Goal: Task Accomplishment & Management: Use online tool/utility

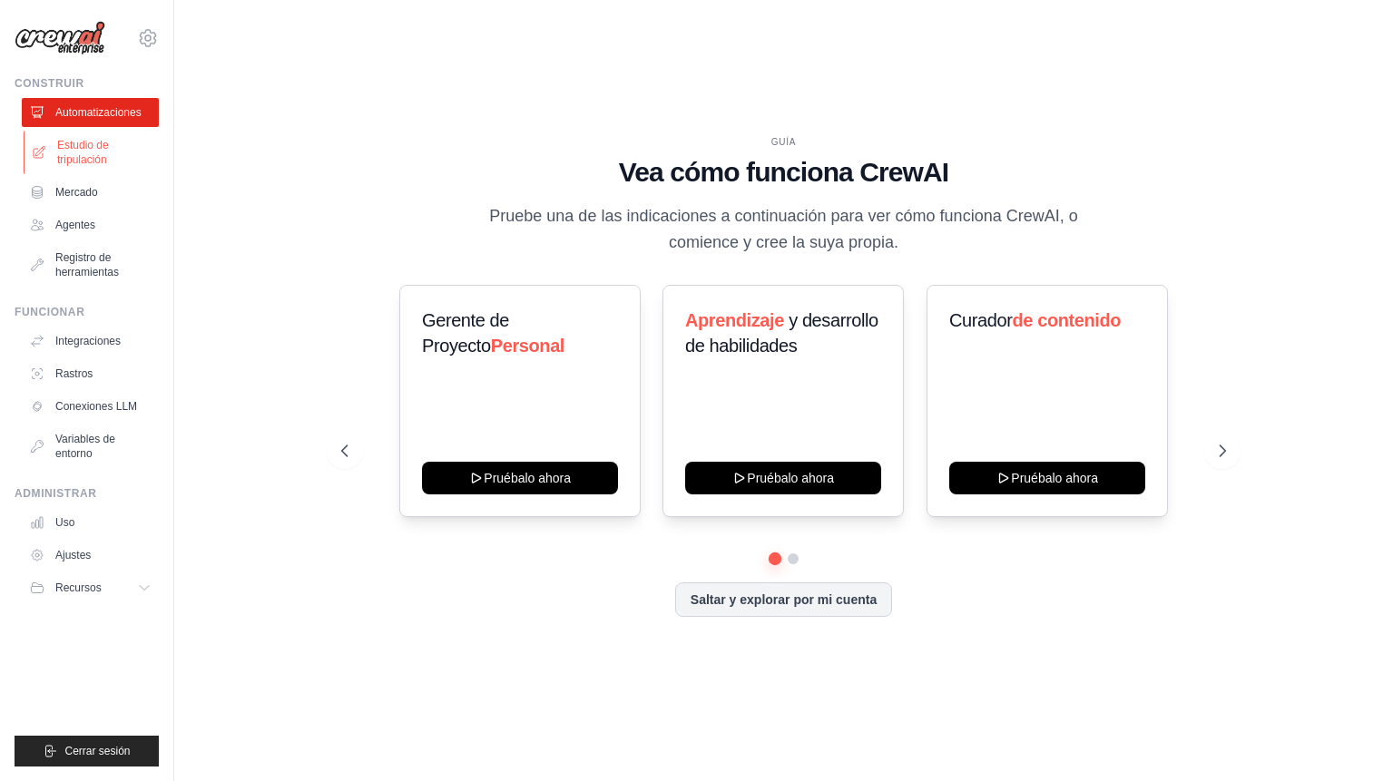
click at [84, 143] on font "Estudio de tripulación" at bounding box center [83, 152] width 52 height 27
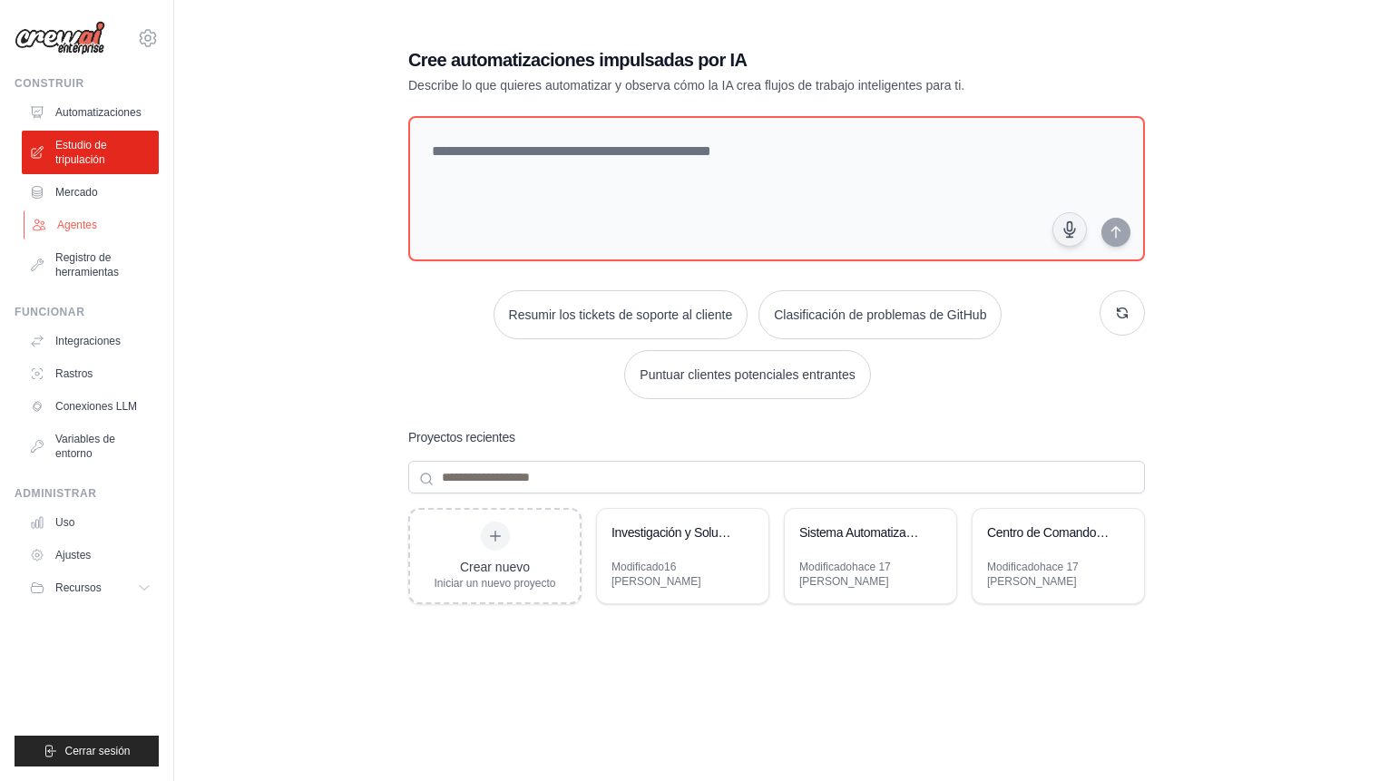
click at [73, 216] on link "Agentes" at bounding box center [92, 225] width 137 height 29
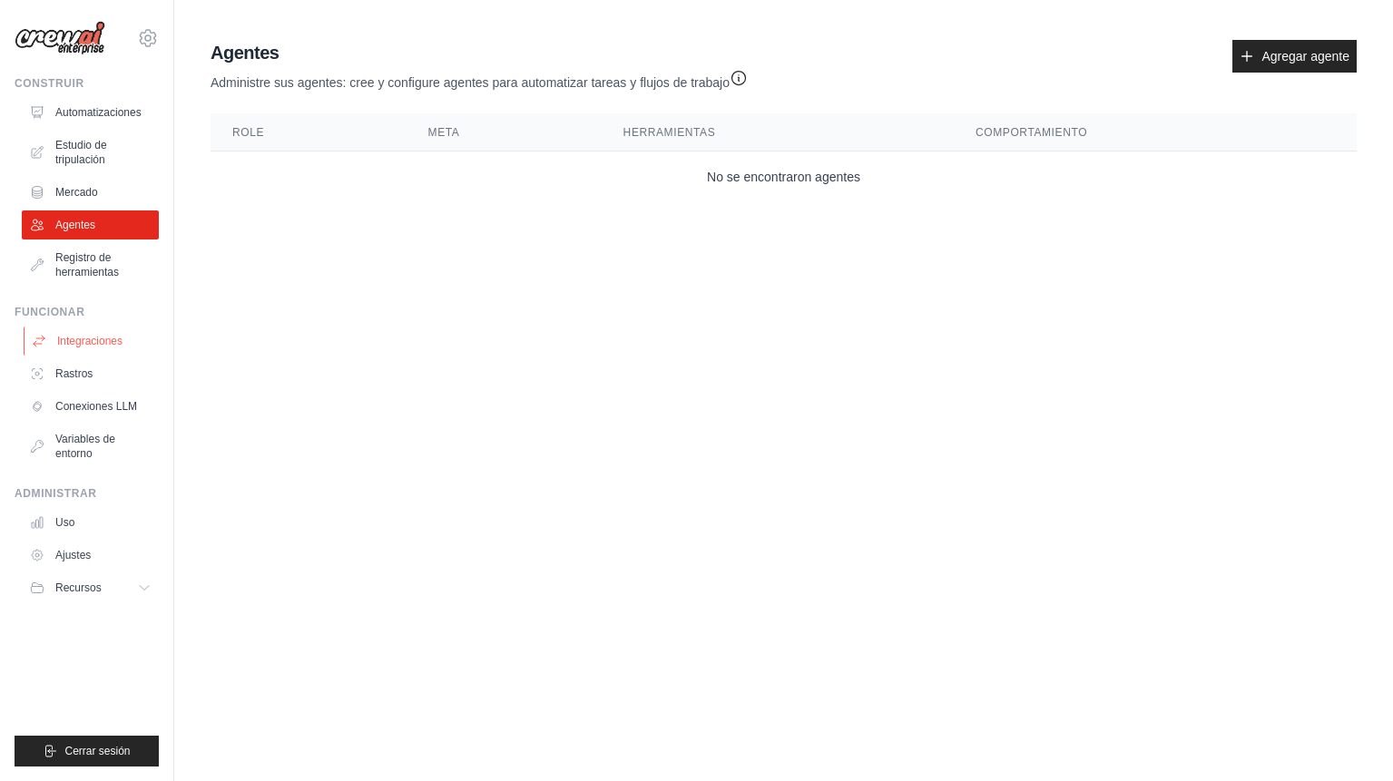
click at [97, 338] on font "Integraciones" at bounding box center [89, 341] width 65 height 13
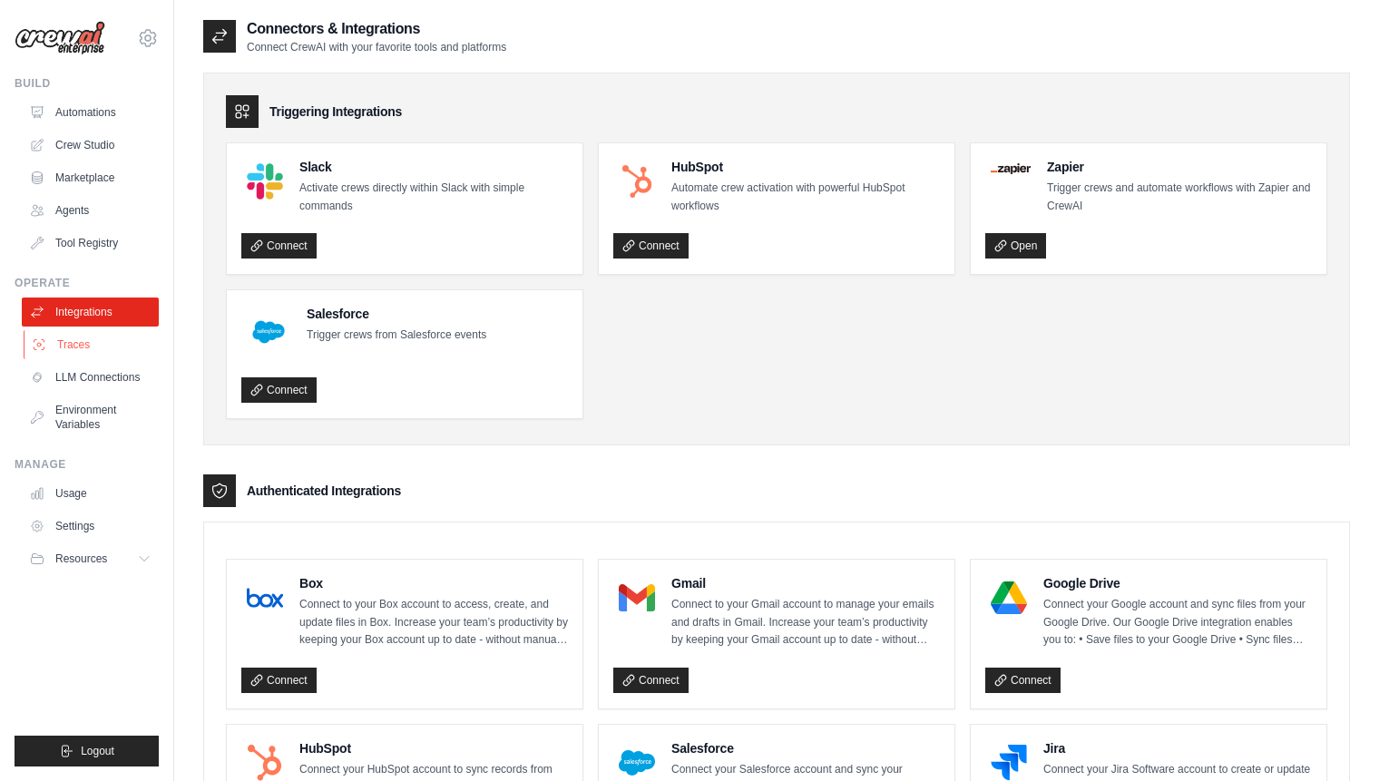
click at [75, 348] on link "Traces" at bounding box center [92, 344] width 137 height 29
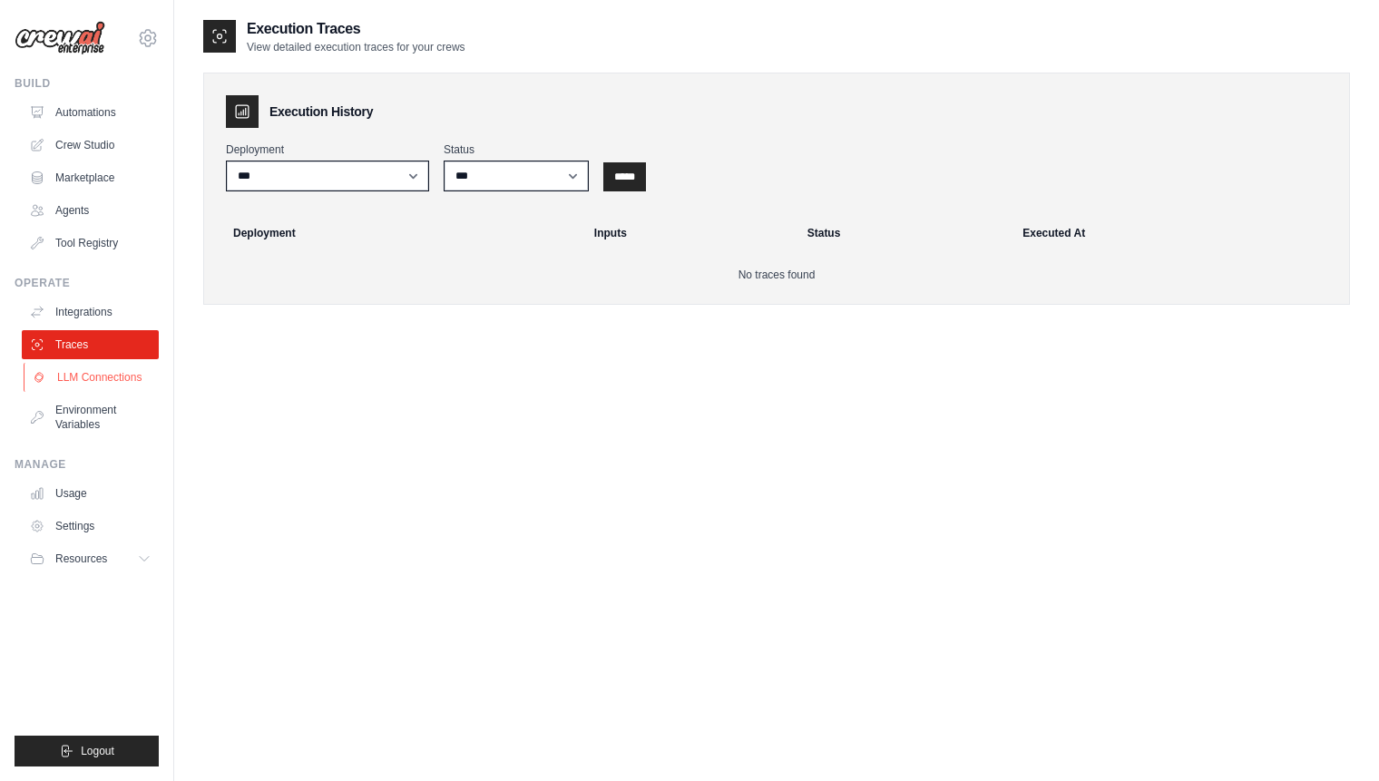
click at [71, 376] on link "LLM Connections" at bounding box center [92, 377] width 137 height 29
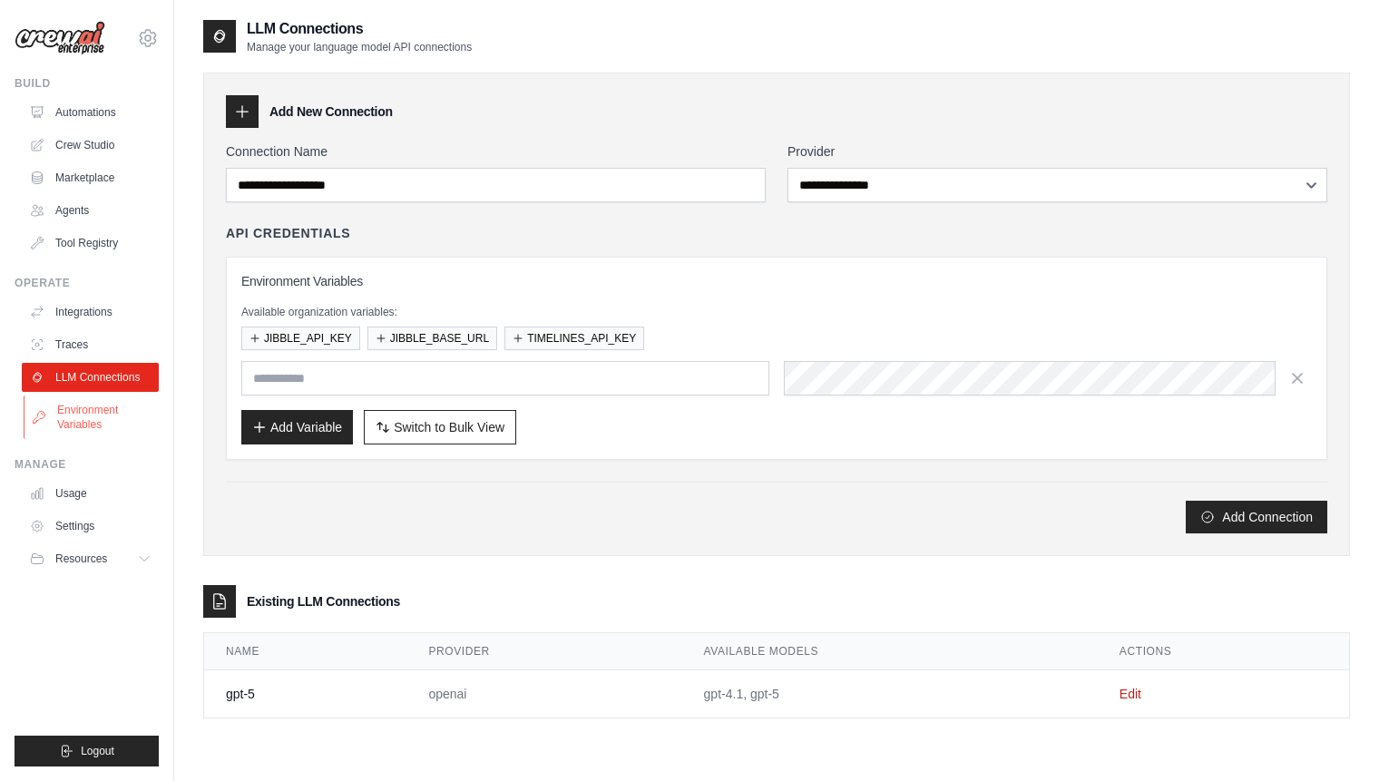
click at [72, 418] on link "Environment Variables" at bounding box center [92, 418] width 137 height 44
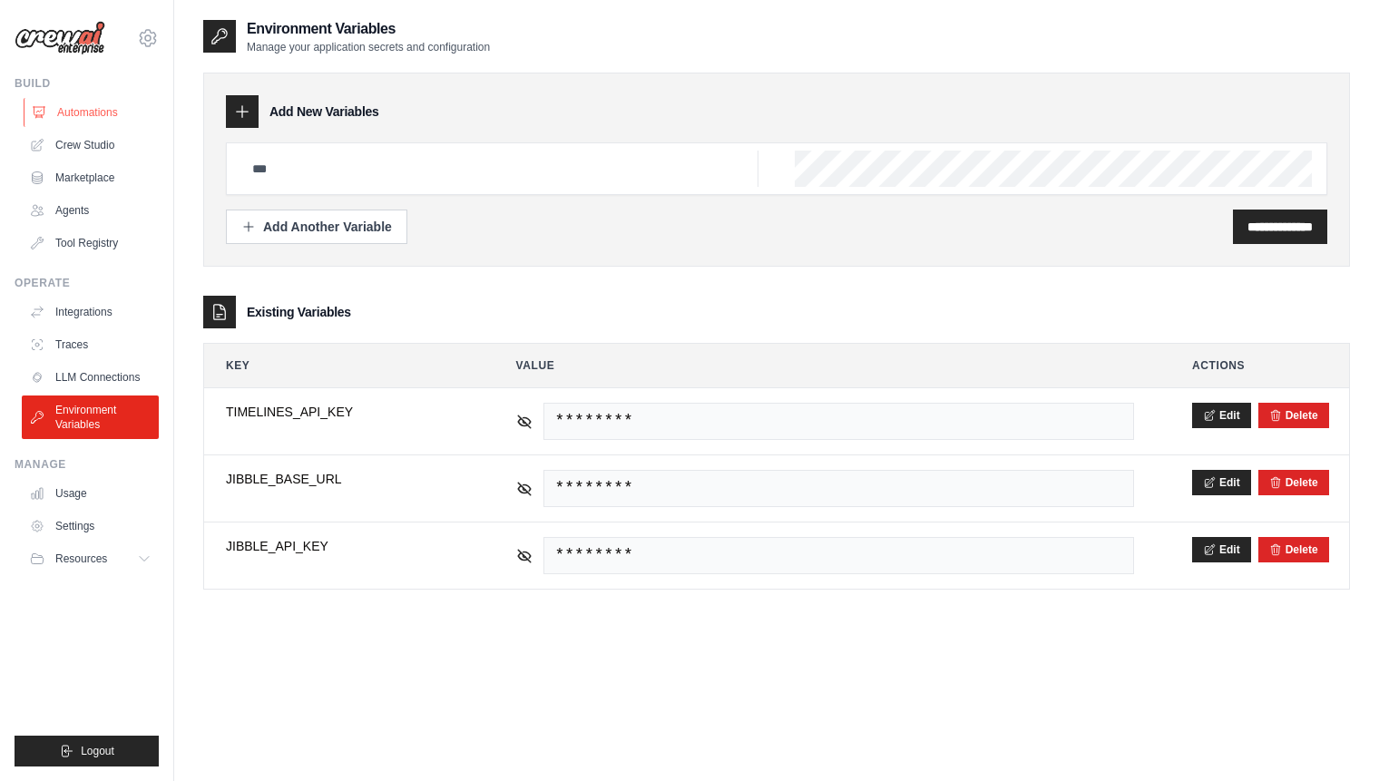
click at [91, 100] on link "Automations" at bounding box center [92, 112] width 137 height 29
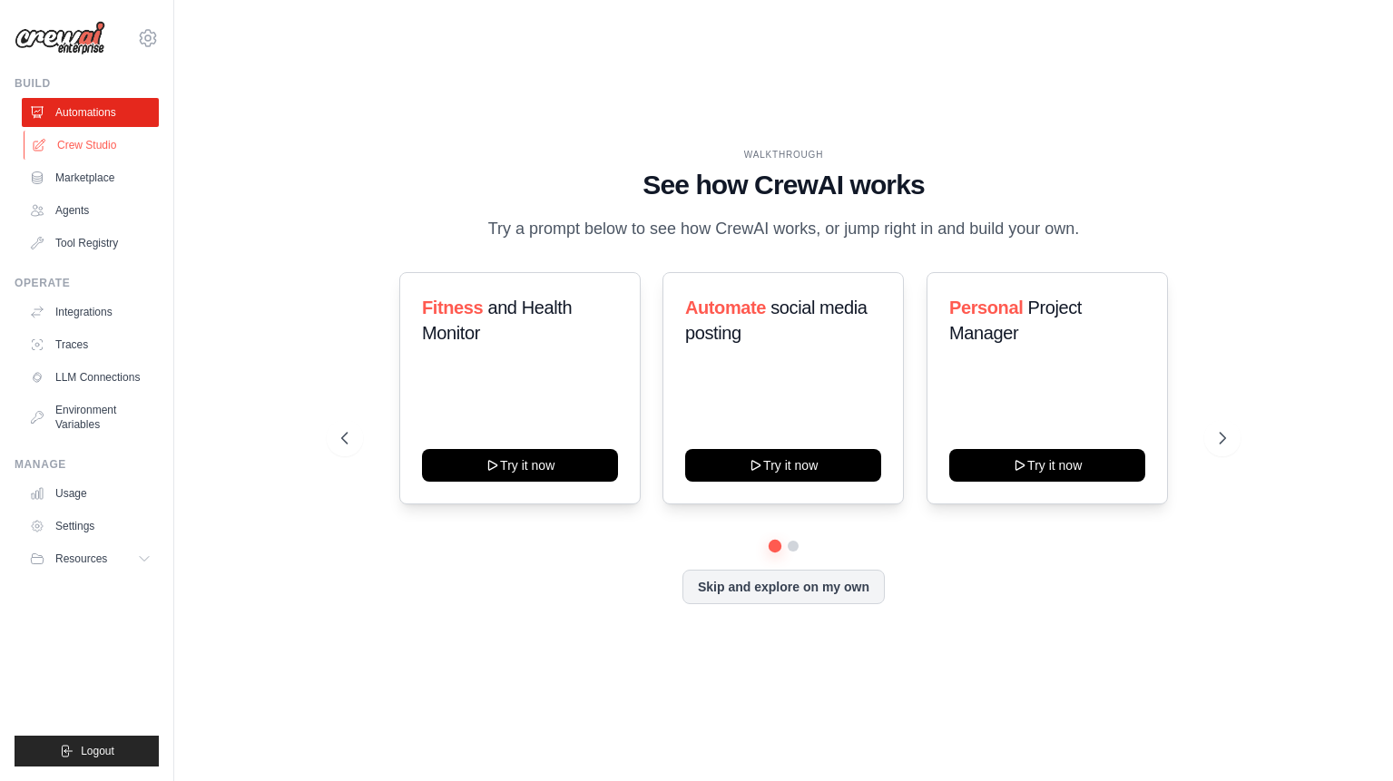
click at [84, 139] on link "Crew Studio" at bounding box center [92, 145] width 137 height 29
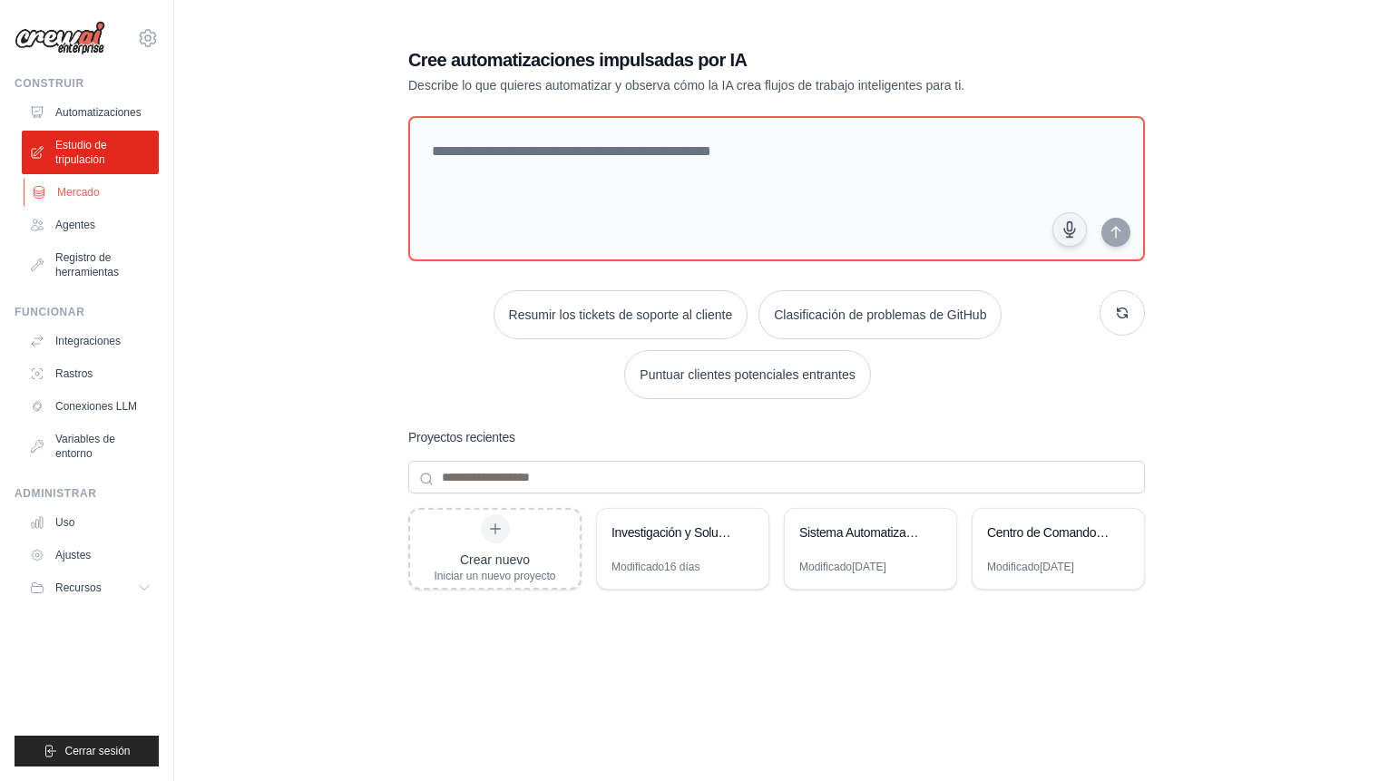
click at [83, 181] on link "Mercado" at bounding box center [92, 192] width 137 height 29
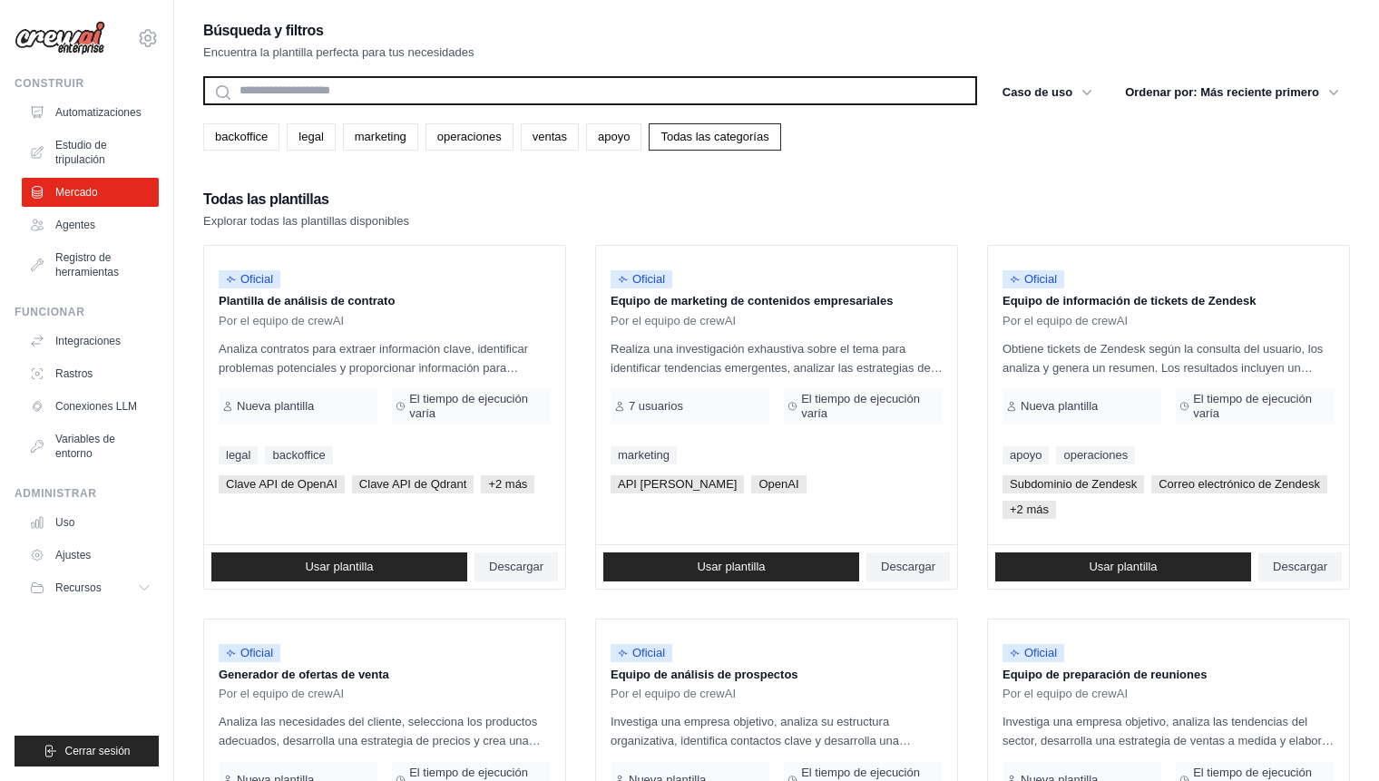
click at [301, 86] on input "text" at bounding box center [590, 90] width 774 height 29
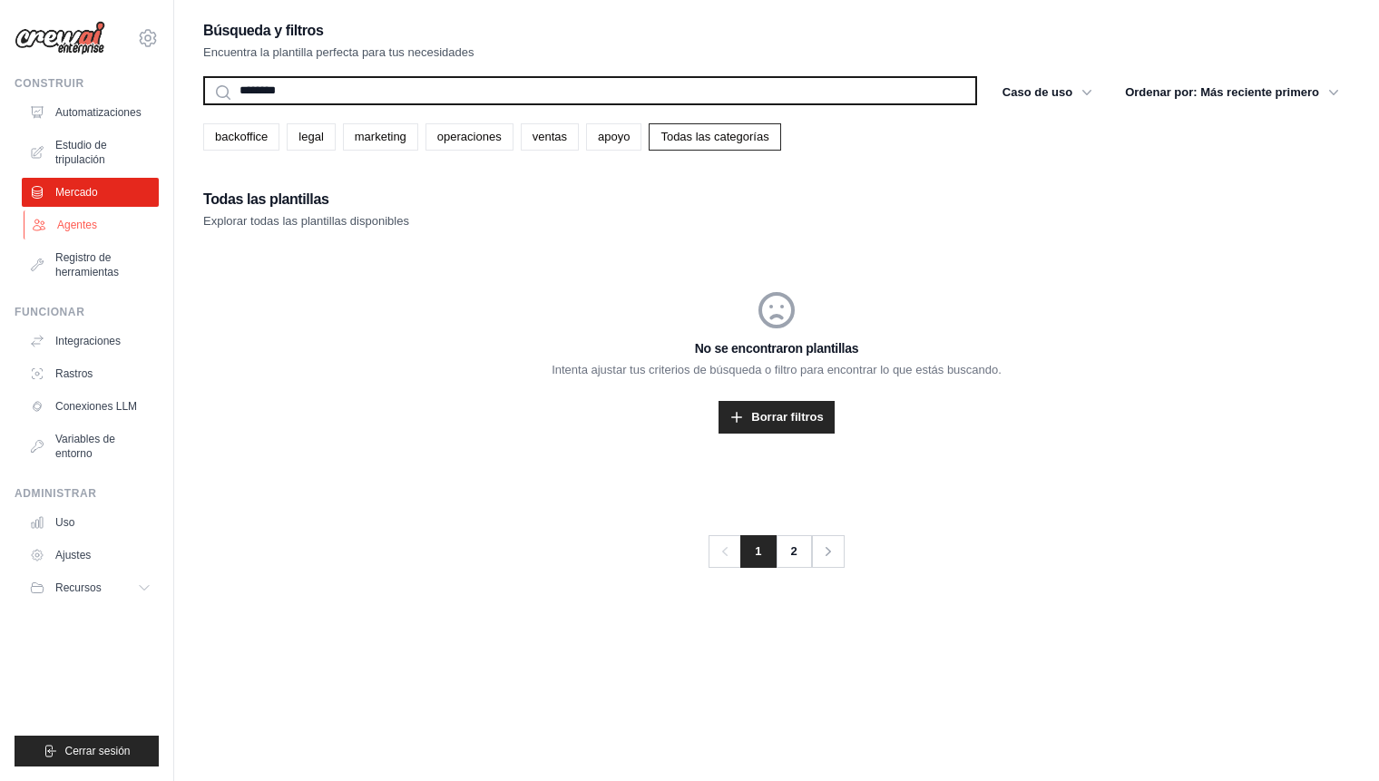
type input "********"
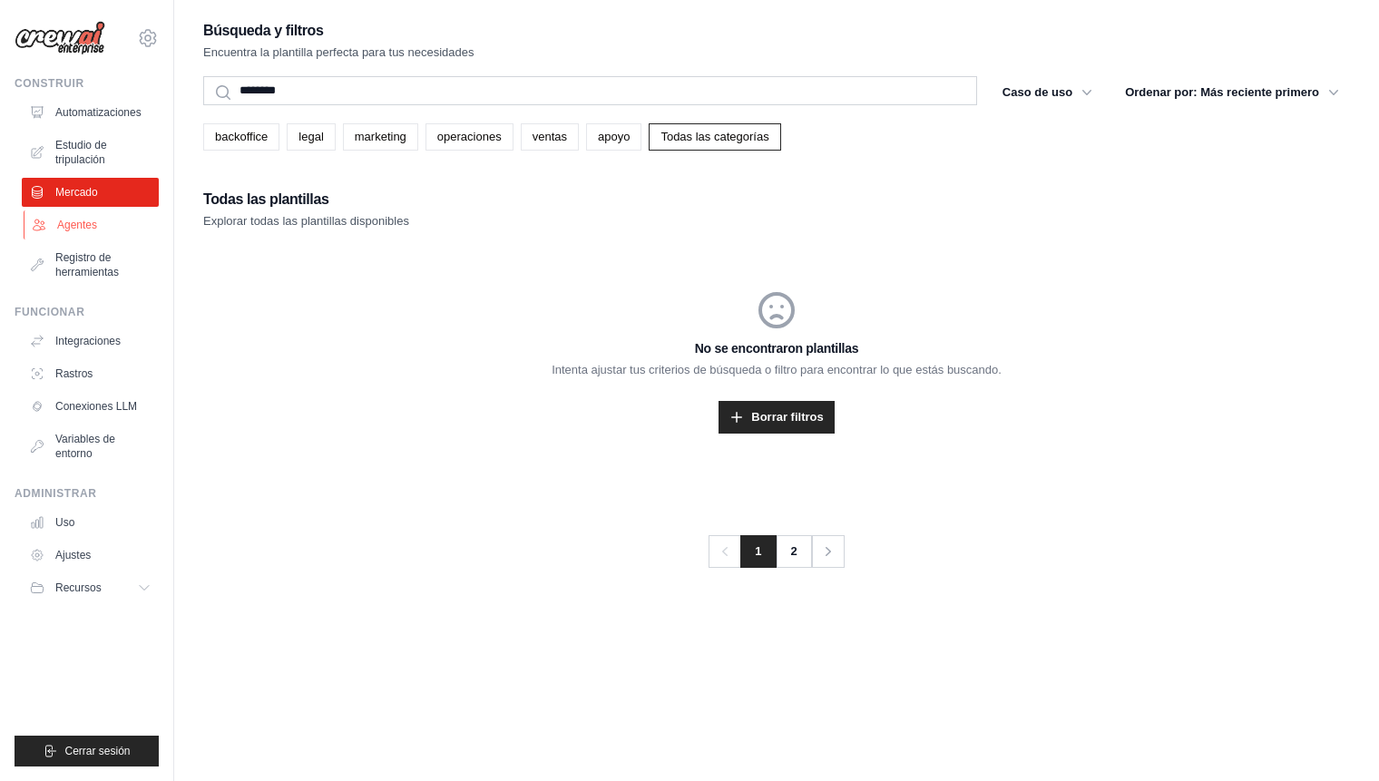
click at [72, 225] on font "Agentes" at bounding box center [77, 225] width 40 height 13
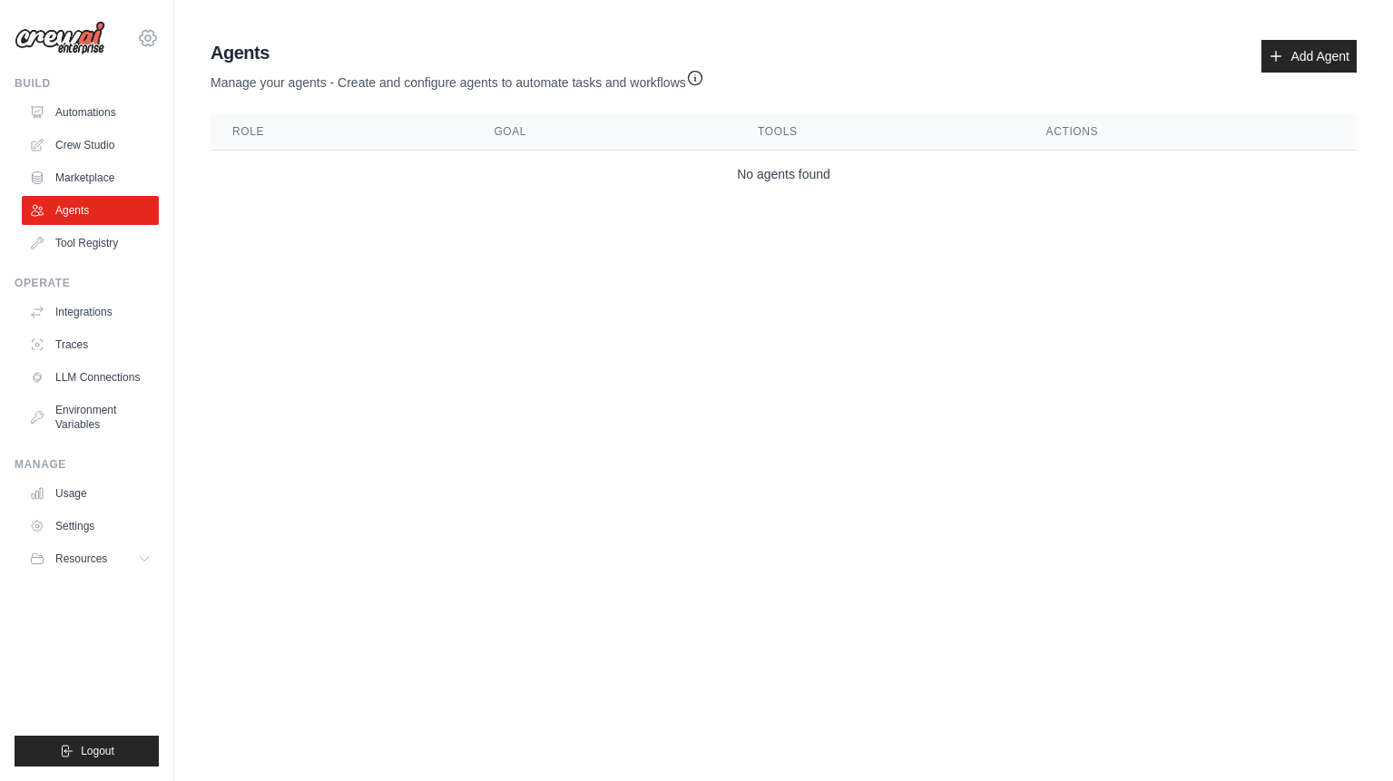
click at [148, 38] on icon at bounding box center [148, 38] width 22 height 22
click at [104, 114] on link "Settings" at bounding box center [148, 122] width 160 height 33
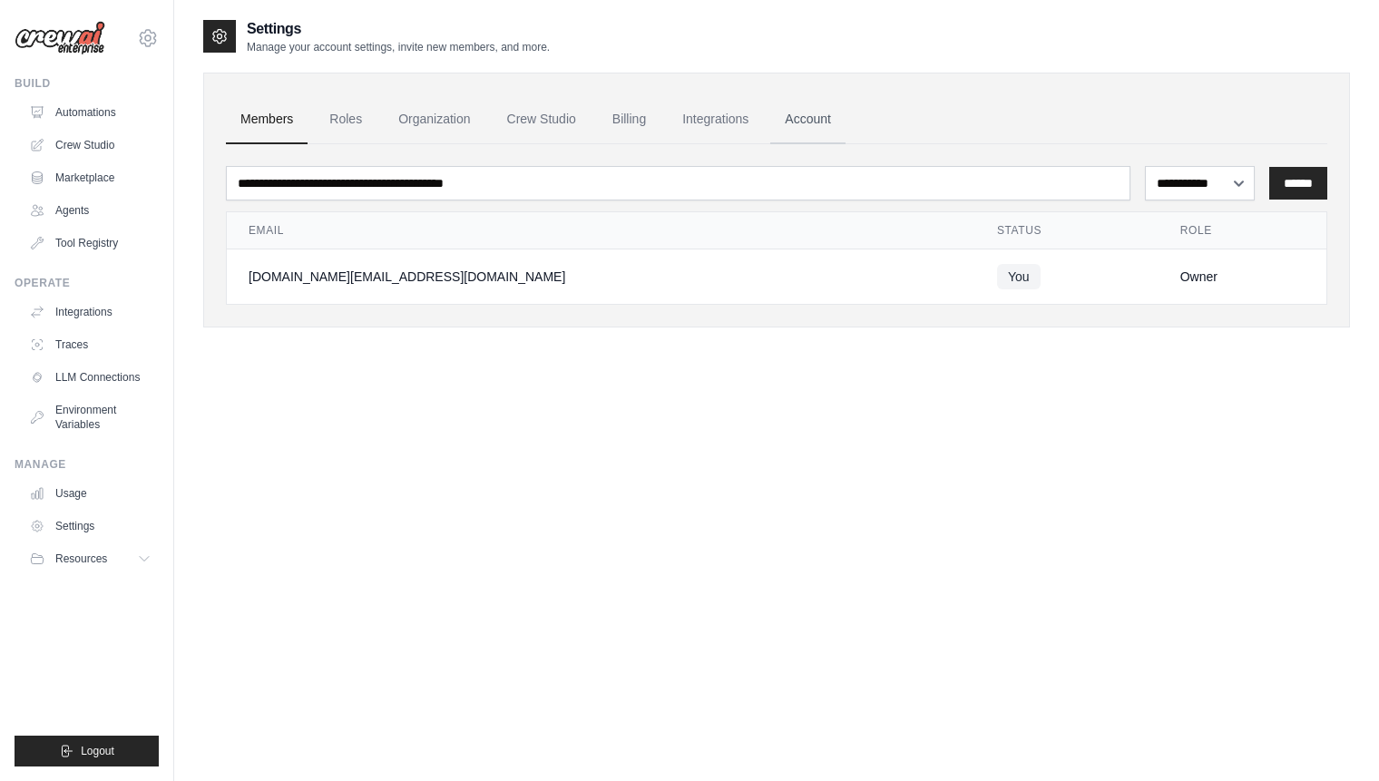
click at [785, 113] on link "Account" at bounding box center [807, 119] width 75 height 49
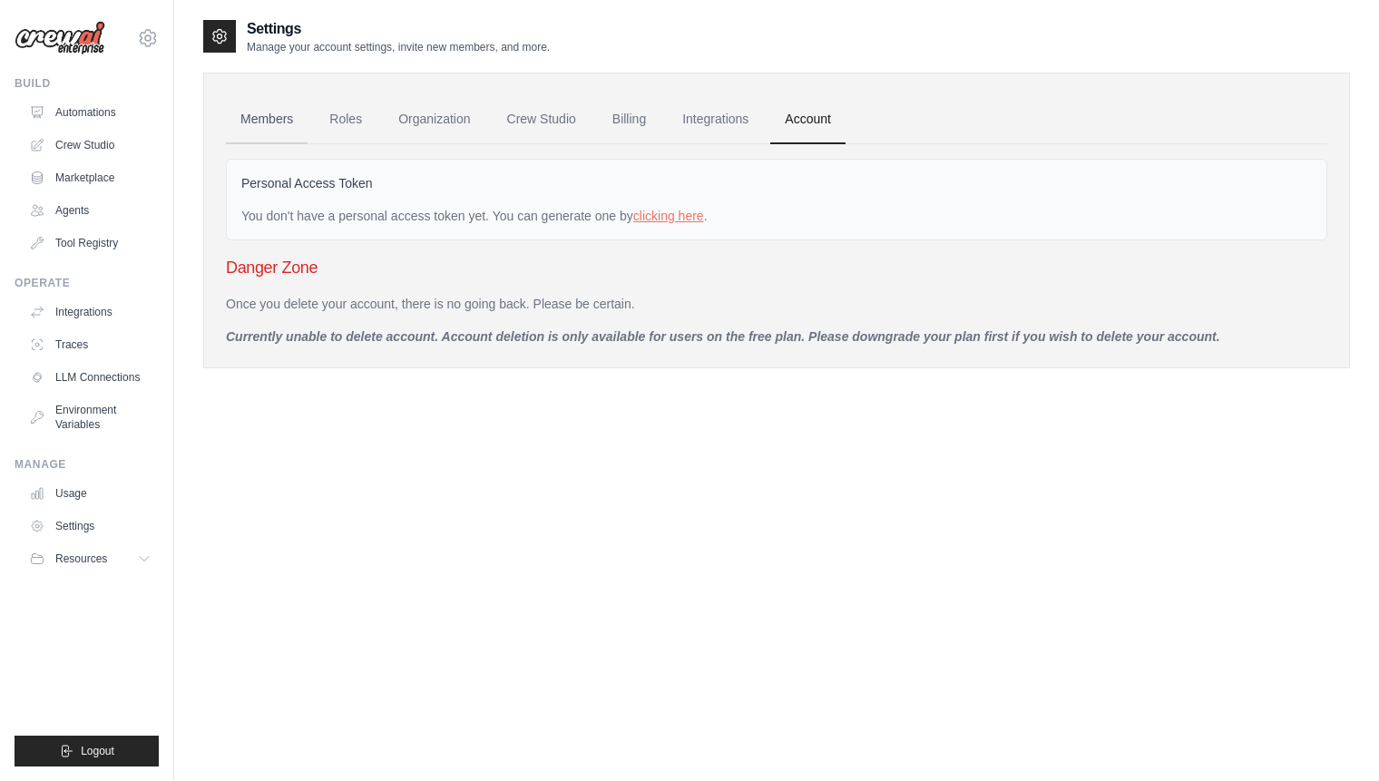
click at [266, 121] on link "Members" at bounding box center [267, 119] width 82 height 49
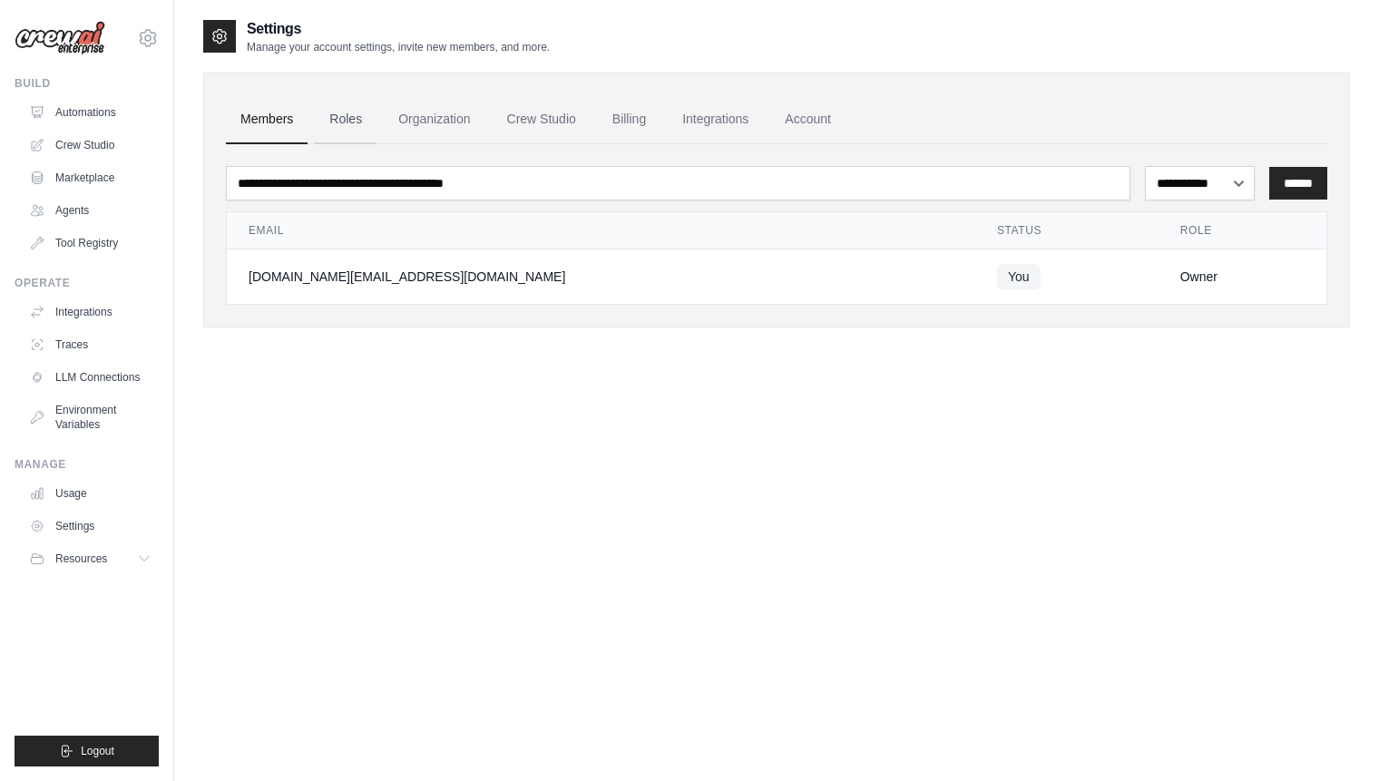
click at [346, 121] on link "Roles" at bounding box center [346, 119] width 62 height 49
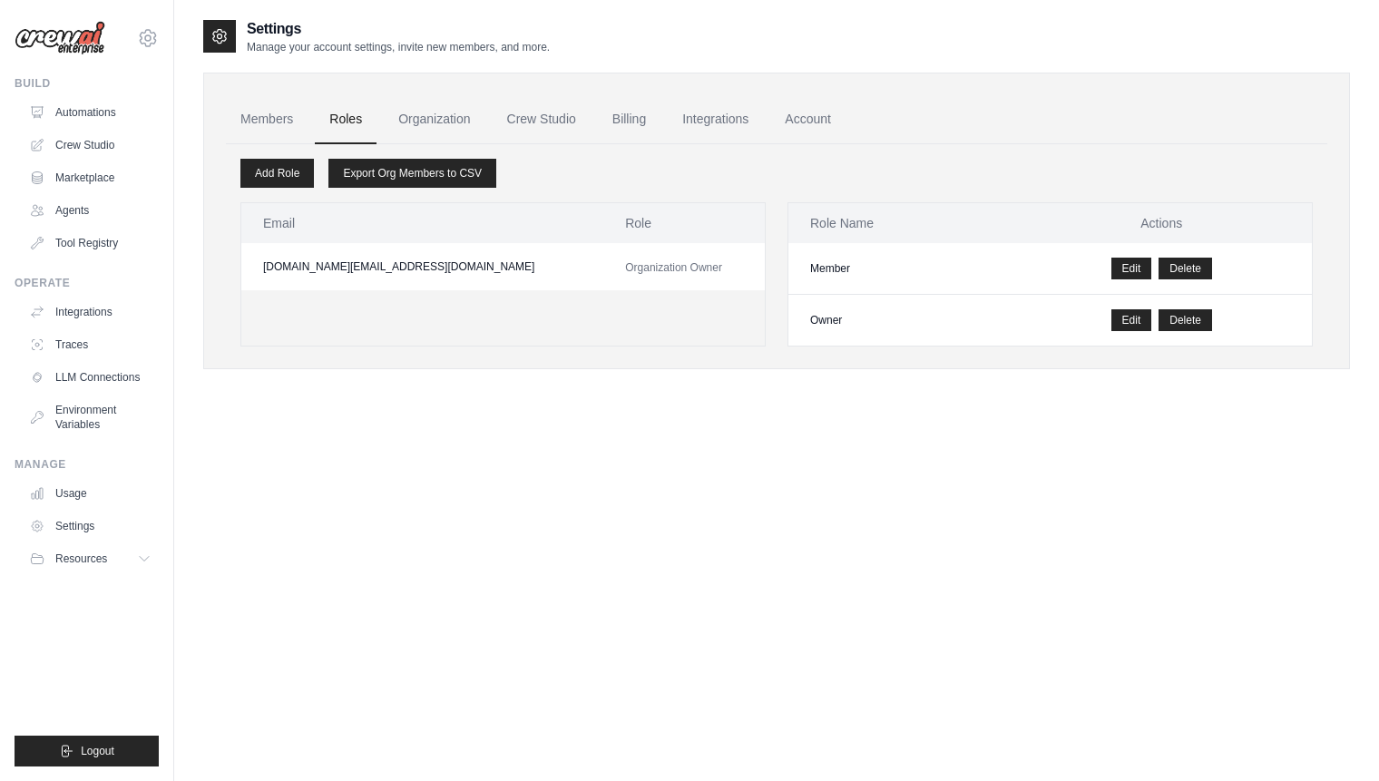
click at [441, 122] on link "Organization" at bounding box center [434, 119] width 101 height 49
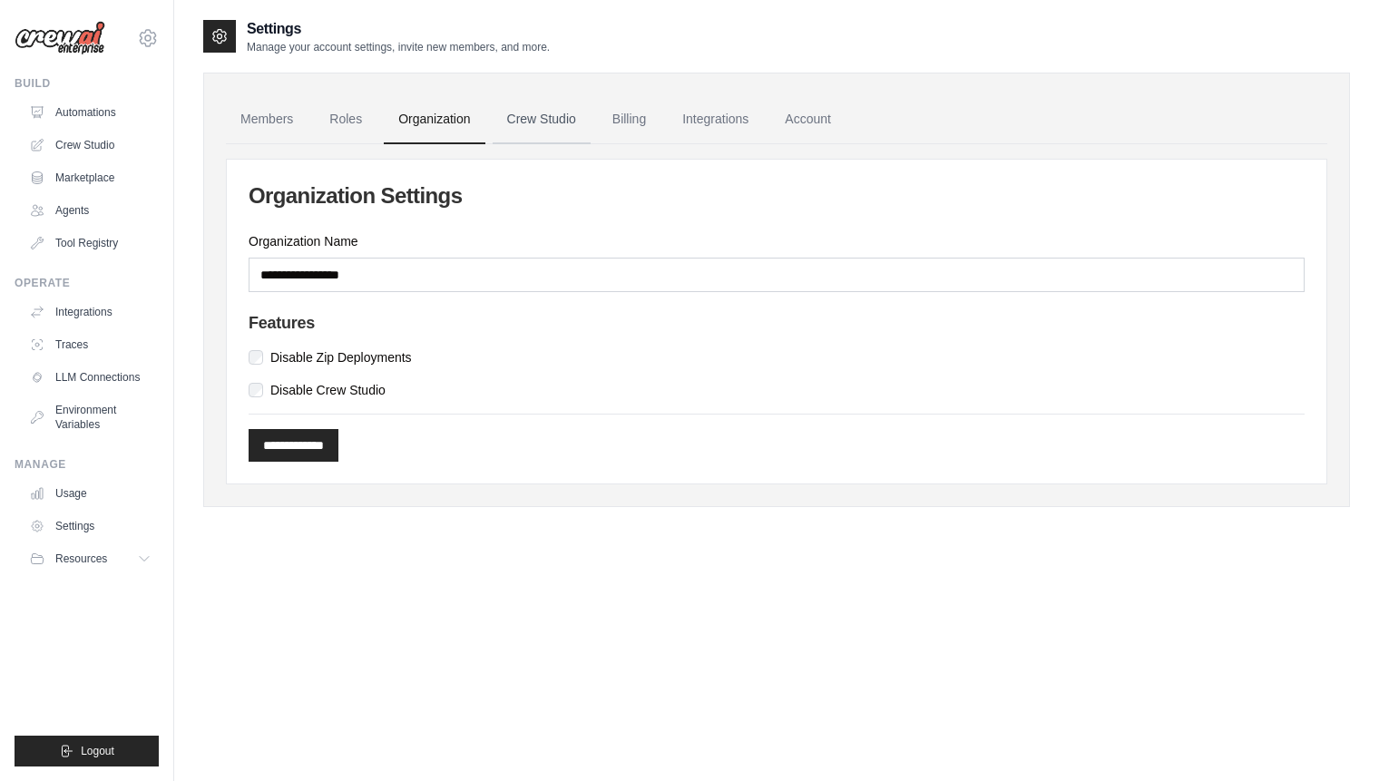
click at [544, 121] on link "Crew Studio" at bounding box center [542, 119] width 98 height 49
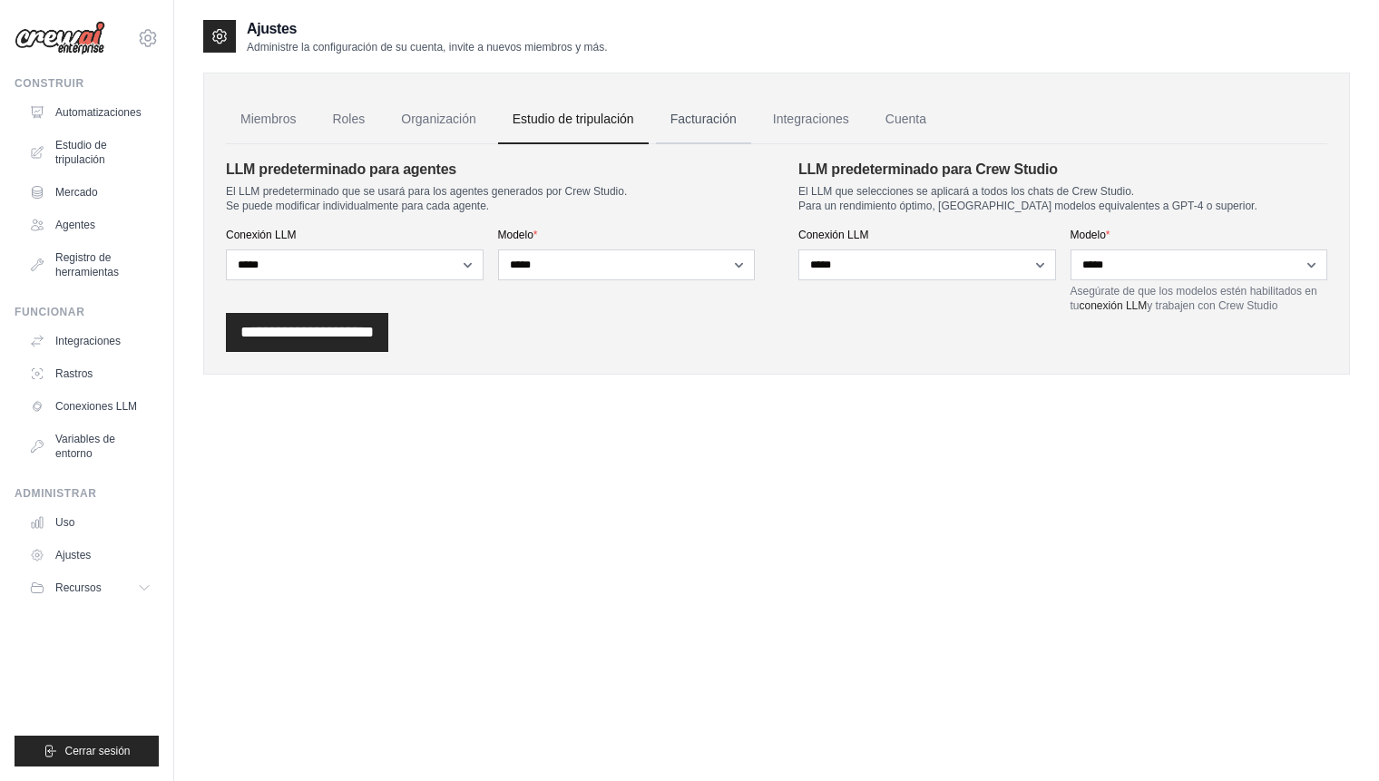
click at [691, 116] on font "Facturación" at bounding box center [704, 119] width 66 height 15
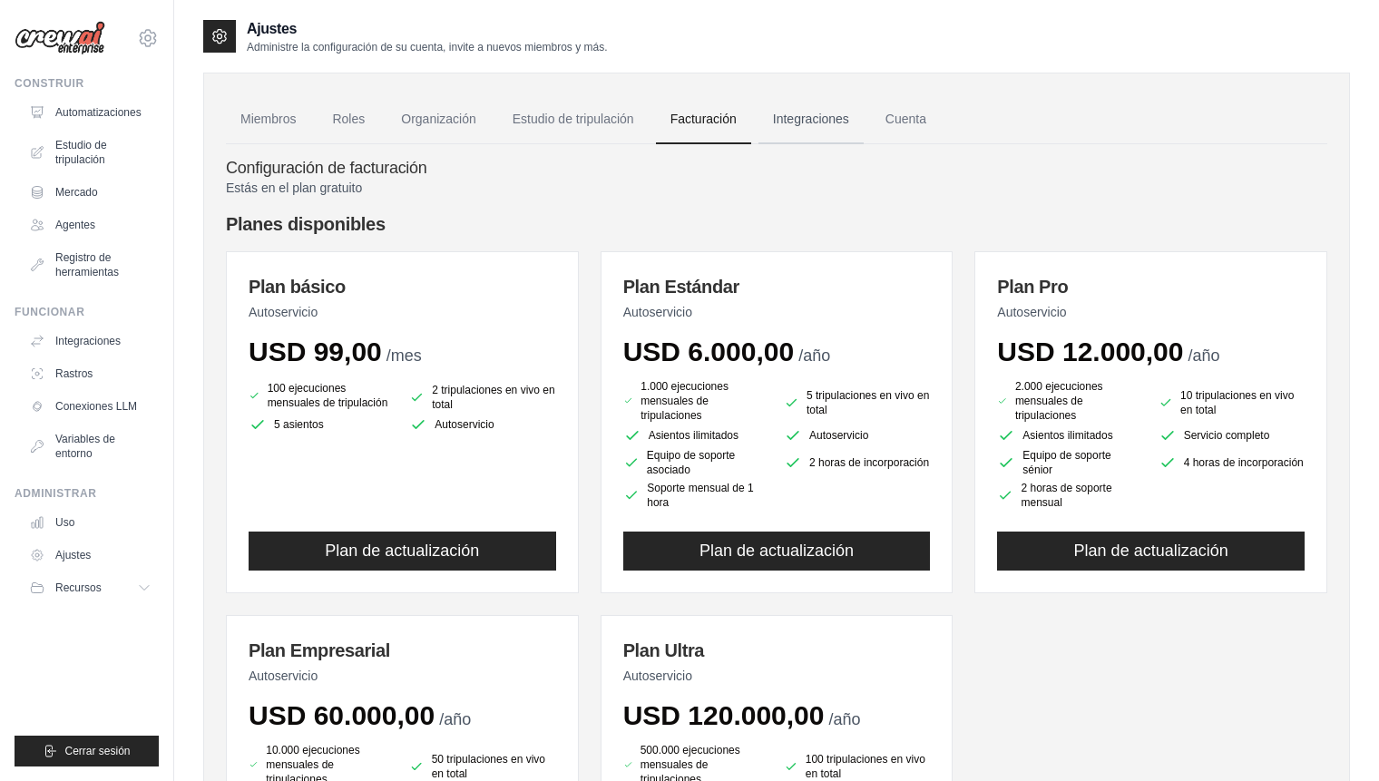
click at [796, 127] on link "Integraciones" at bounding box center [811, 119] width 105 height 49
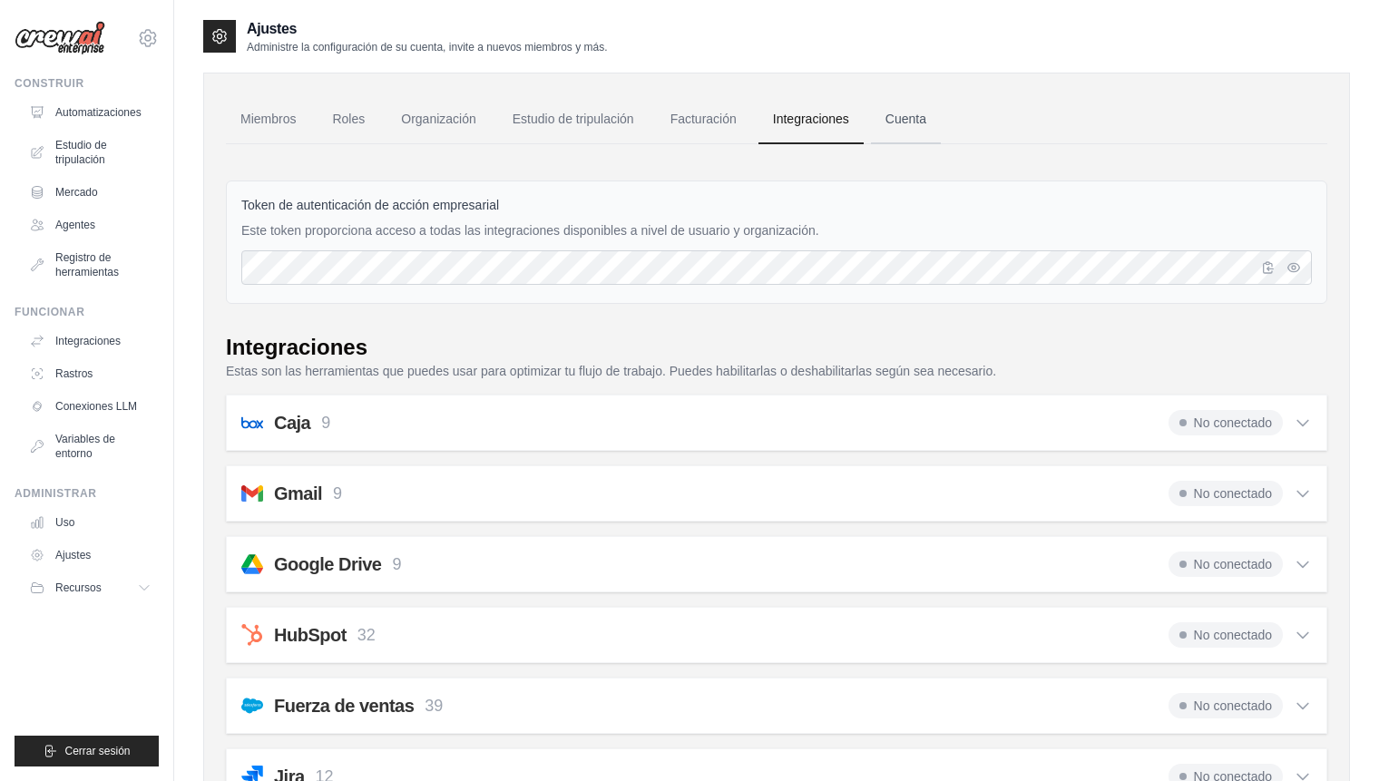
click at [923, 125] on font "Cuenta" at bounding box center [906, 119] width 41 height 15
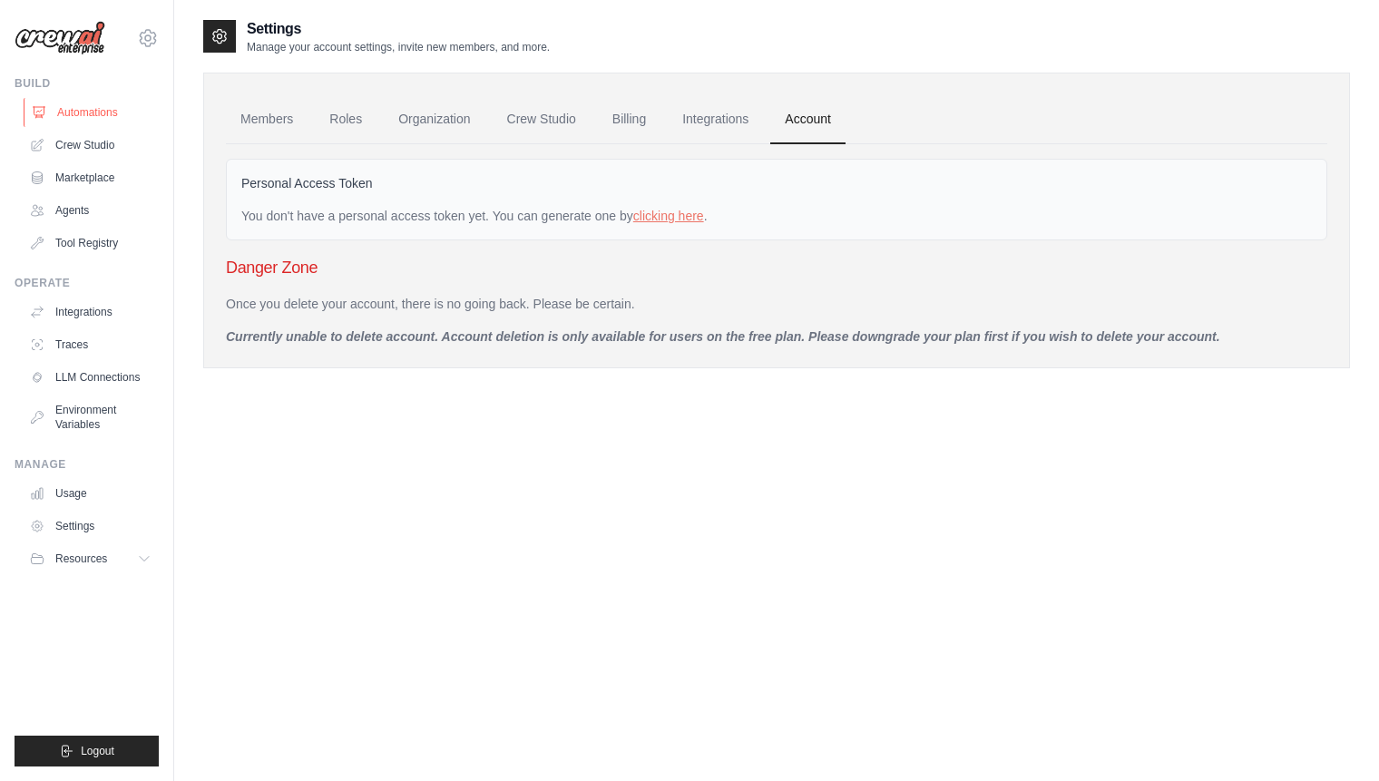
click at [73, 115] on link "Automations" at bounding box center [92, 112] width 137 height 29
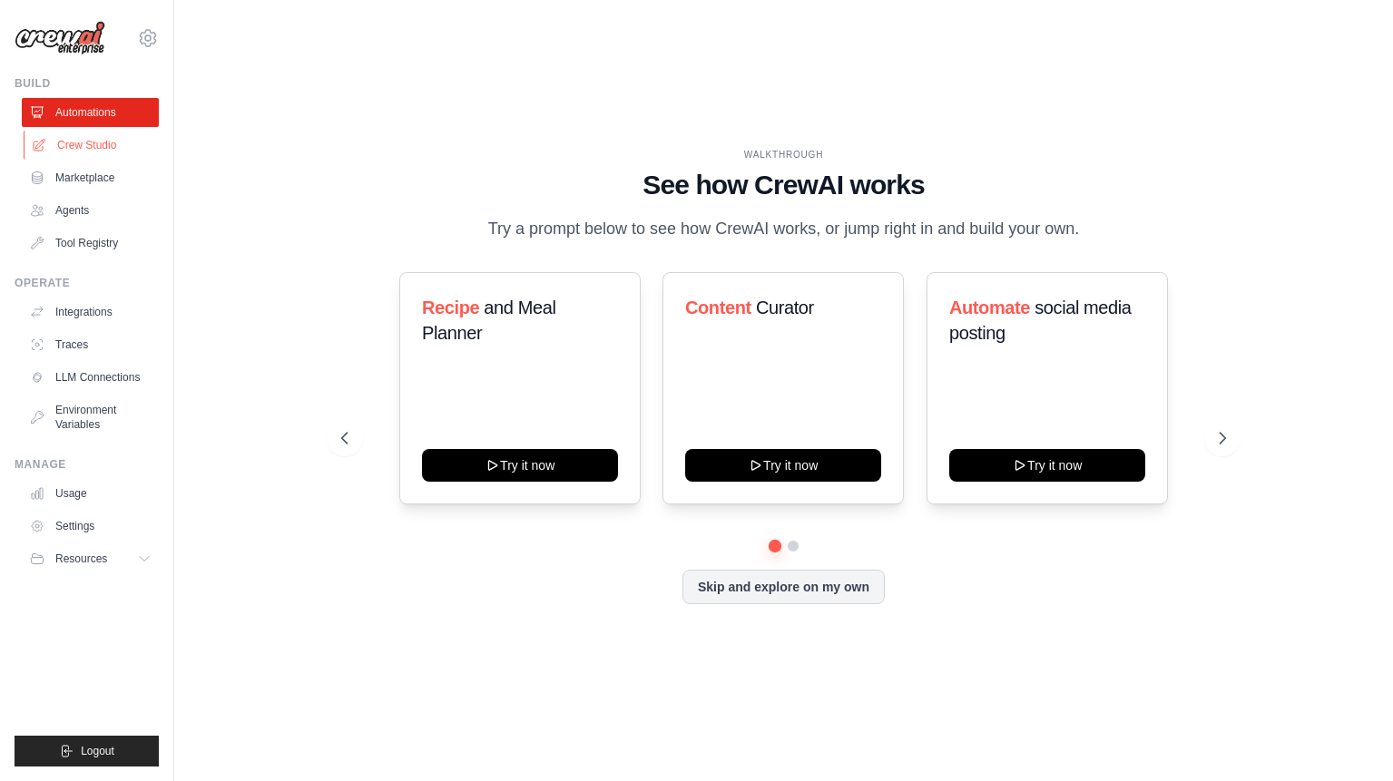
click at [73, 140] on link "Crew Studio" at bounding box center [92, 145] width 137 height 29
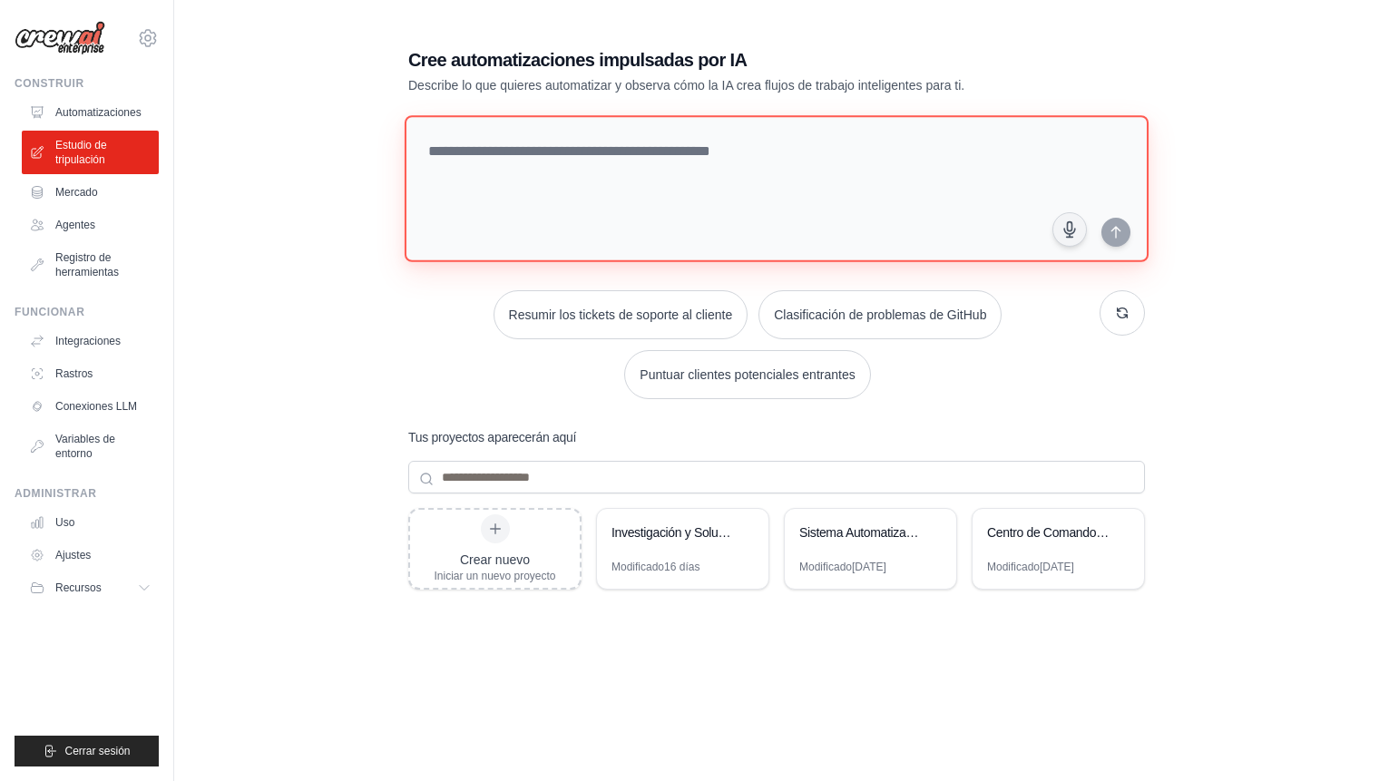
click at [667, 161] on textarea at bounding box center [777, 188] width 744 height 147
type textarea "**********"
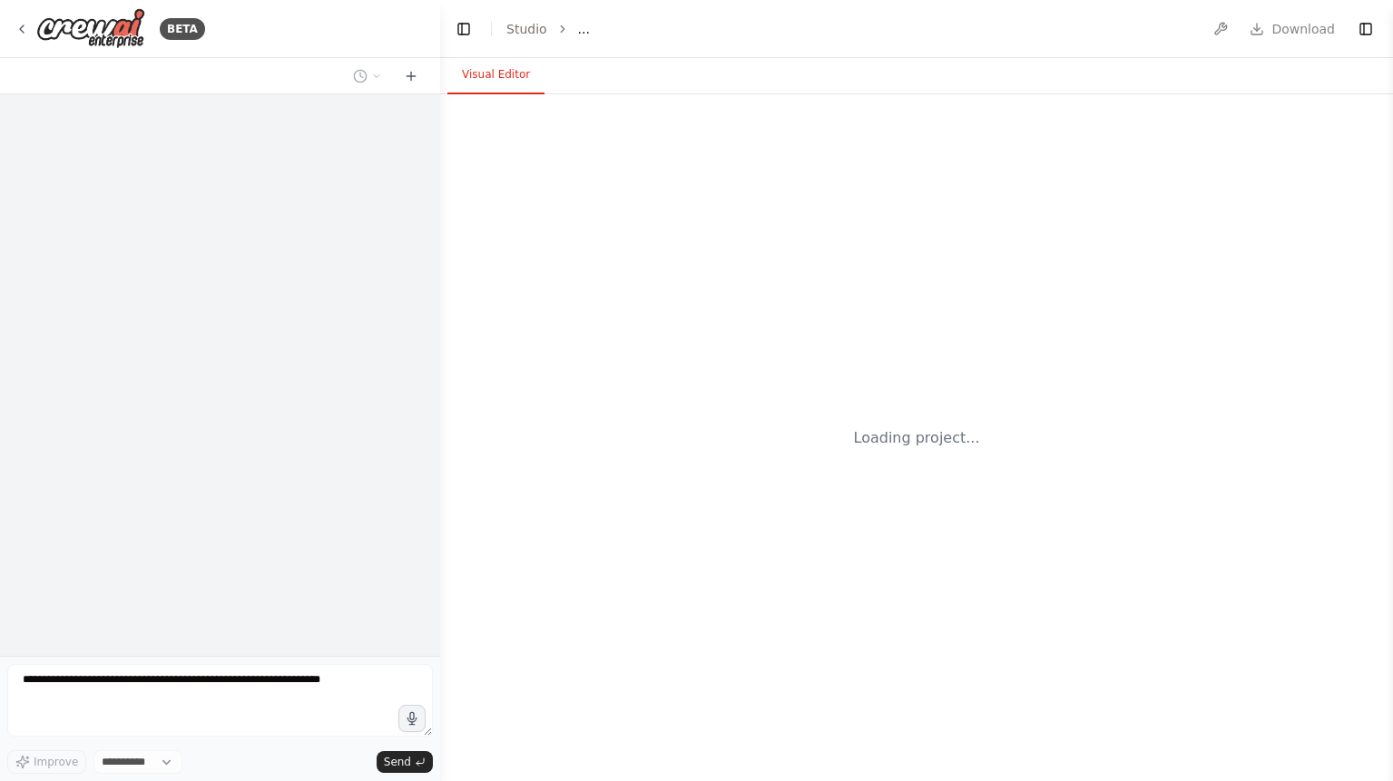
select select "****"
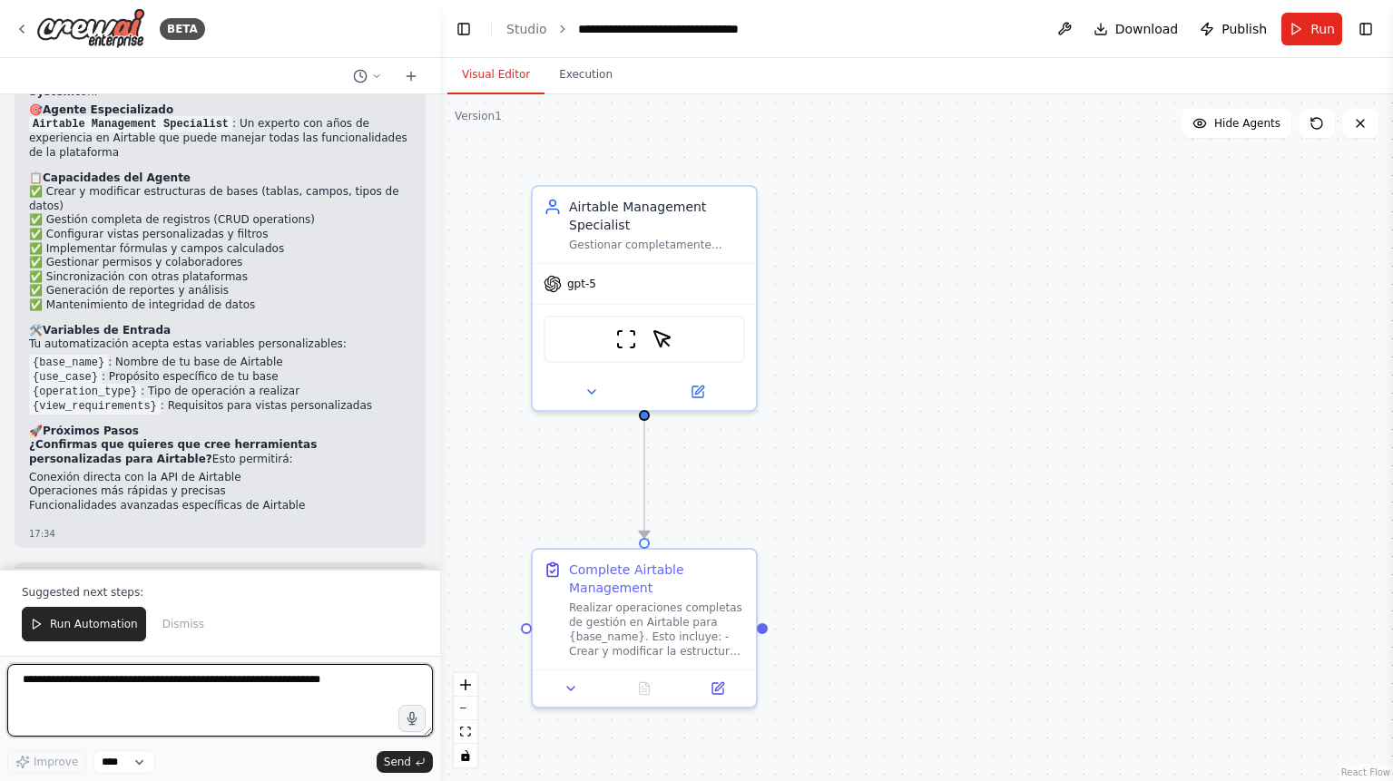
scroll to position [1404, 0]
click at [646, 614] on div "Realizar operaciones completas de gestión en Airtable para {base_name}. Esto in…" at bounding box center [657, 626] width 176 height 58
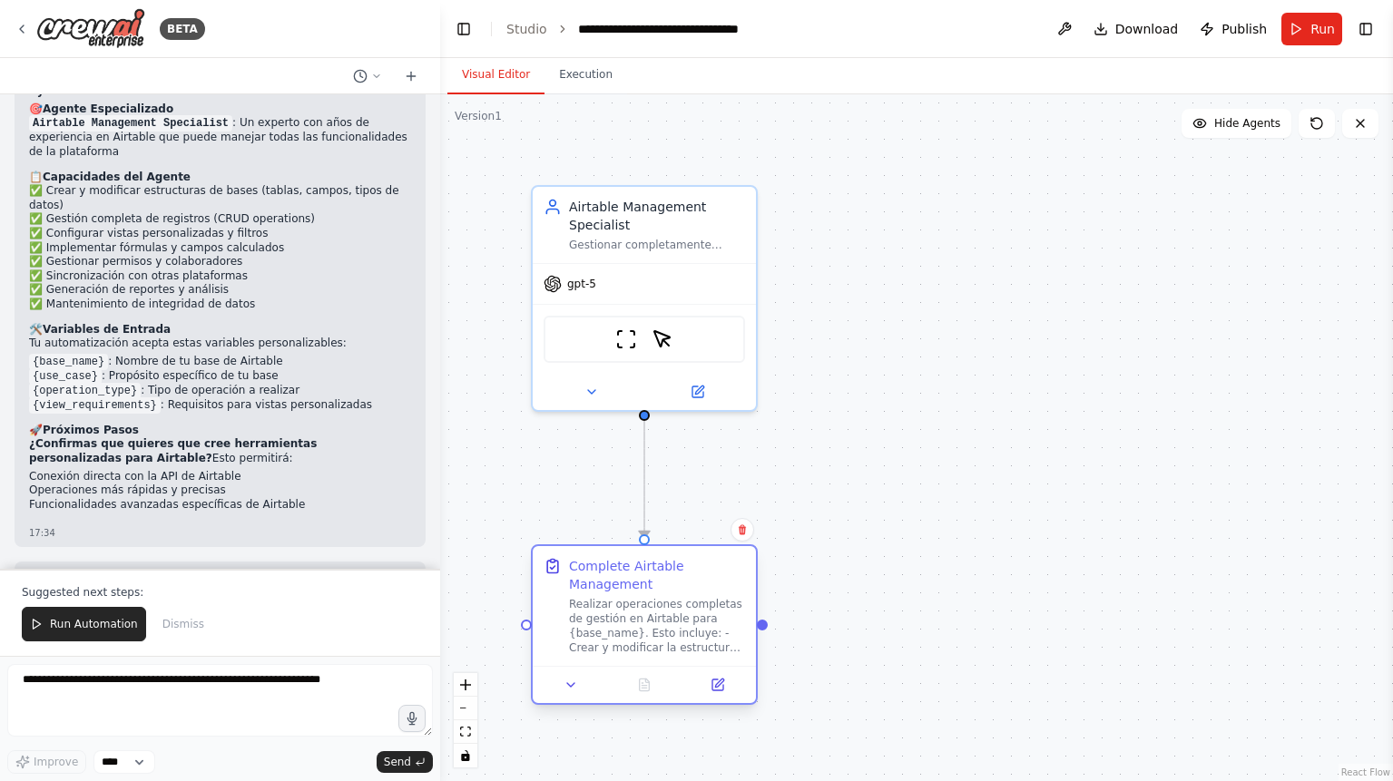
click at [646, 614] on div "Realizar operaciones completas de gestión en Airtable para {base_name}. Esto in…" at bounding box center [657, 626] width 176 height 58
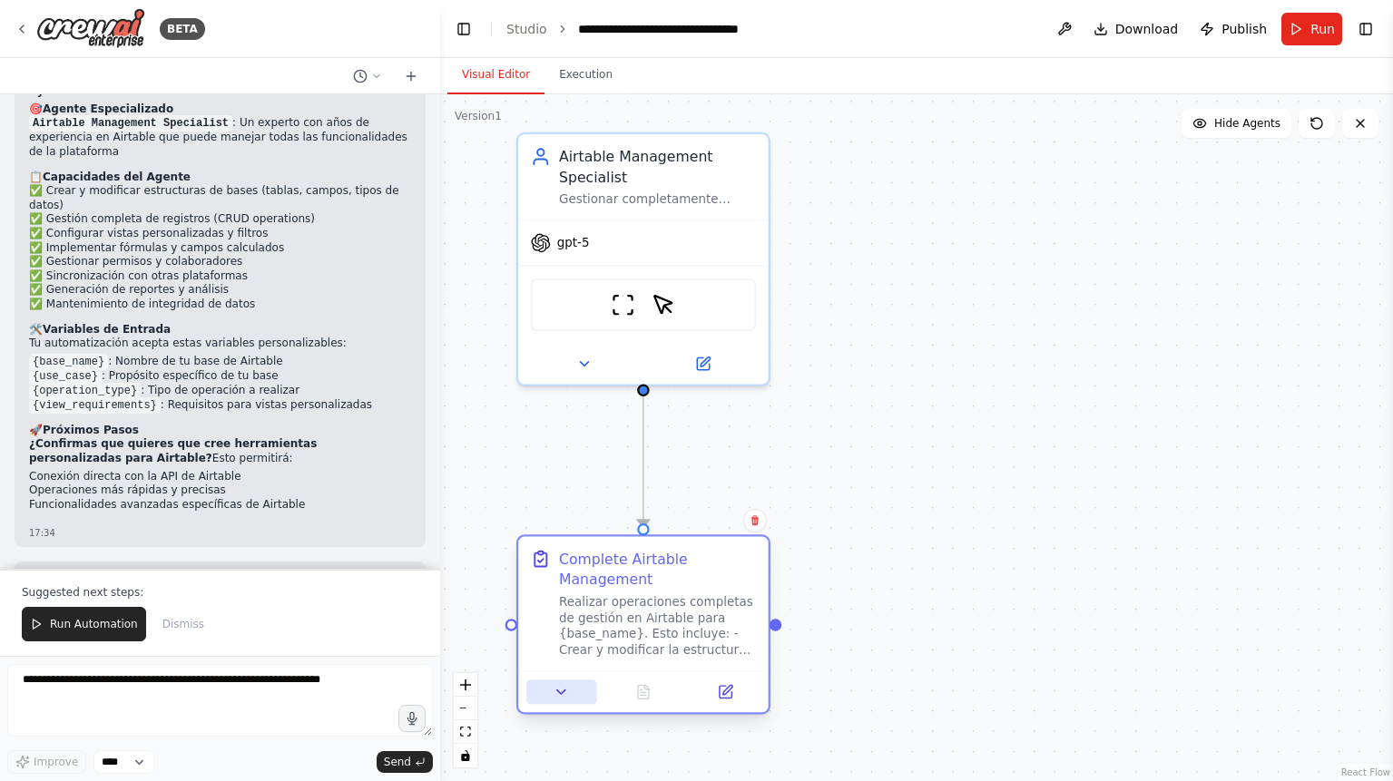
click at [557, 697] on icon at bounding box center [562, 692] width 16 height 16
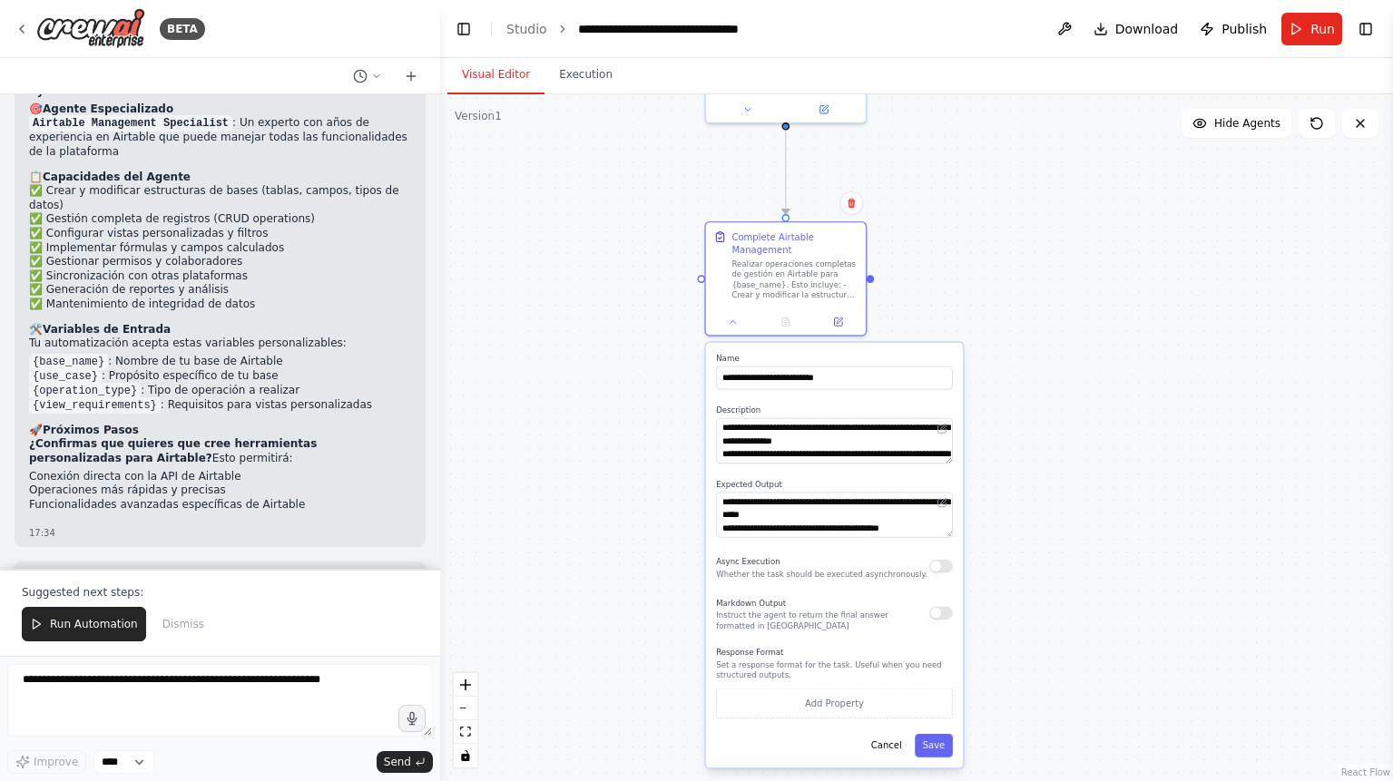
drag, startPoint x: 1055, startPoint y: 587, endPoint x: 1076, endPoint y: 291, distance: 296.6
click at [1079, 275] on div ".deletable-edge-delete-btn { width: 20px; height: 20px; border: 0px solid #ffff…" at bounding box center [916, 437] width 953 height 687
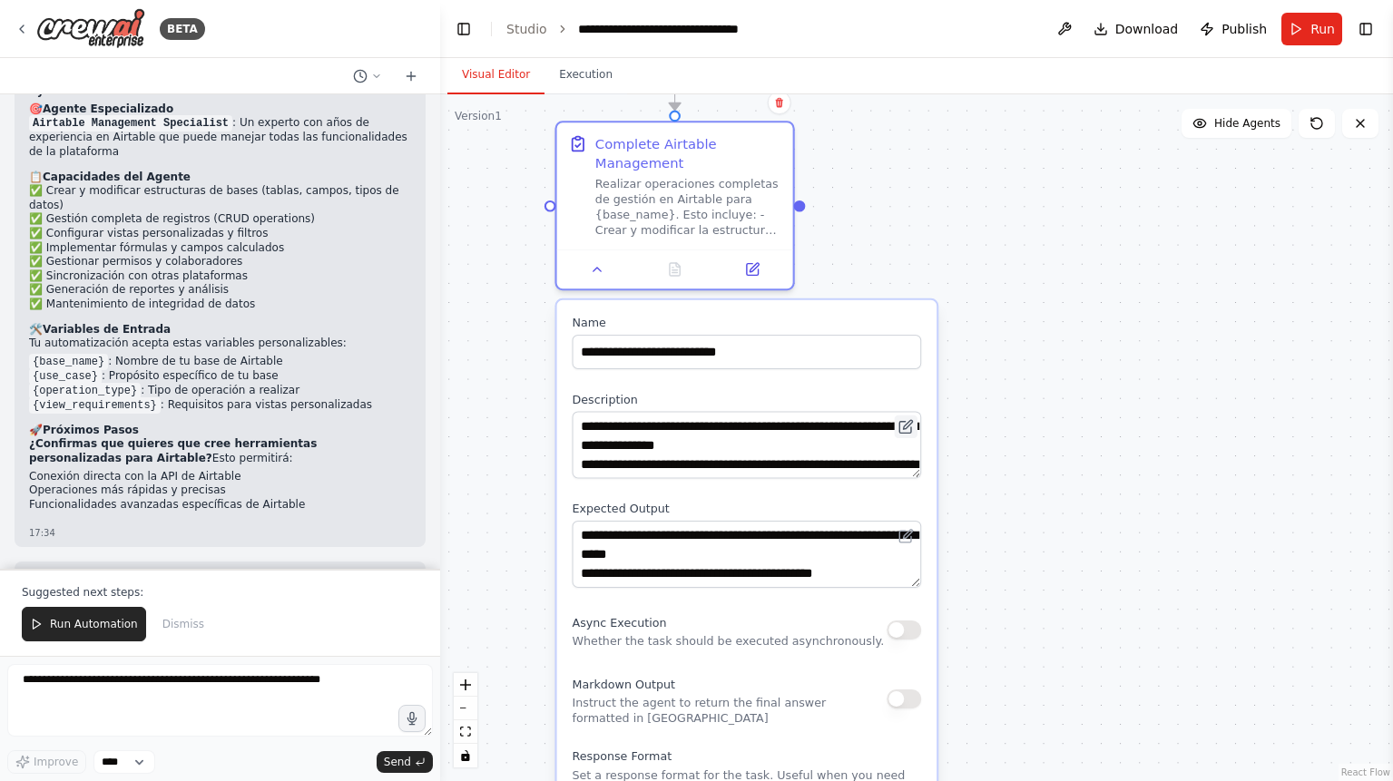
click at [914, 430] on button at bounding box center [906, 427] width 23 height 23
click at [907, 427] on icon at bounding box center [908, 424] width 9 height 9
click at [898, 427] on icon at bounding box center [905, 426] width 15 height 15
click at [908, 427] on icon at bounding box center [905, 428] width 12 height 12
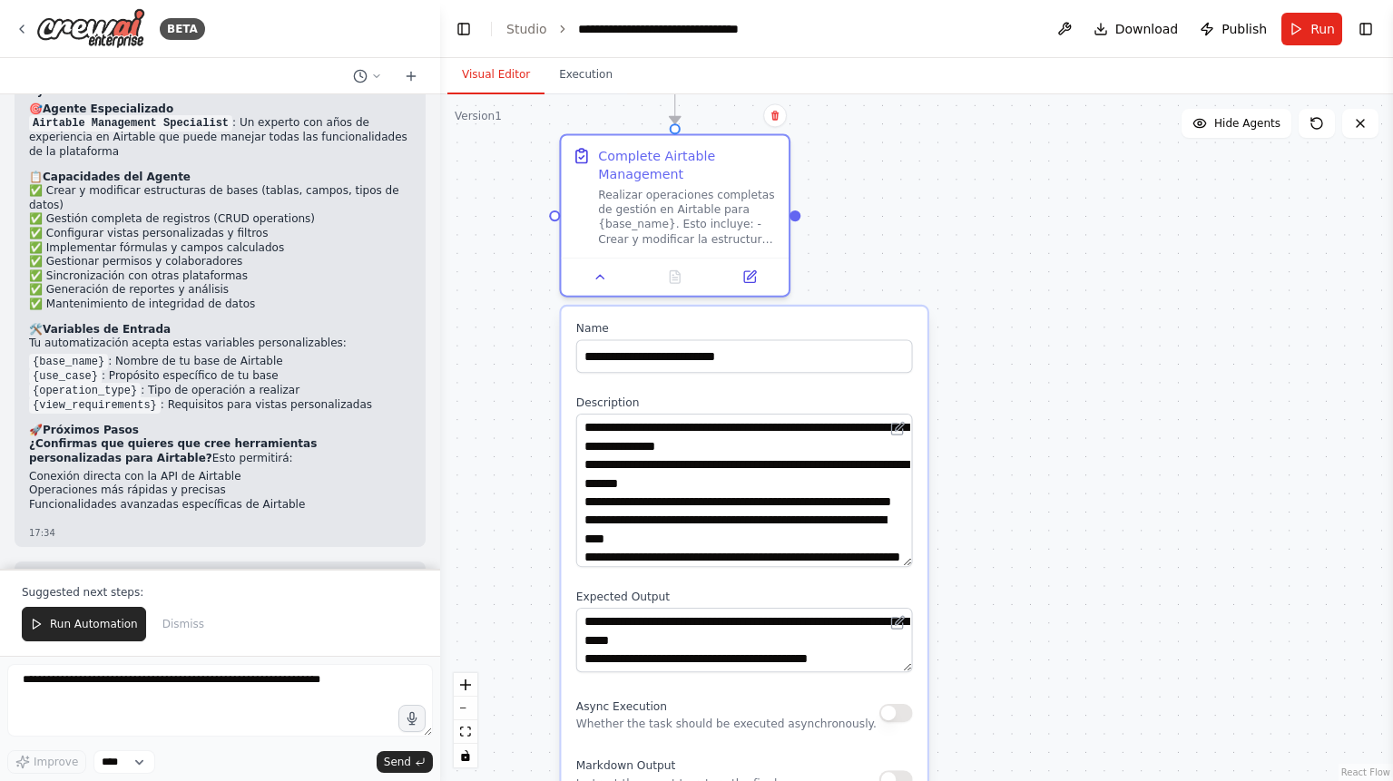
drag, startPoint x: 904, startPoint y: 476, endPoint x: 909, endPoint y: 564, distance: 89.1
click at [909, 564] on textarea "**********" at bounding box center [744, 490] width 337 height 153
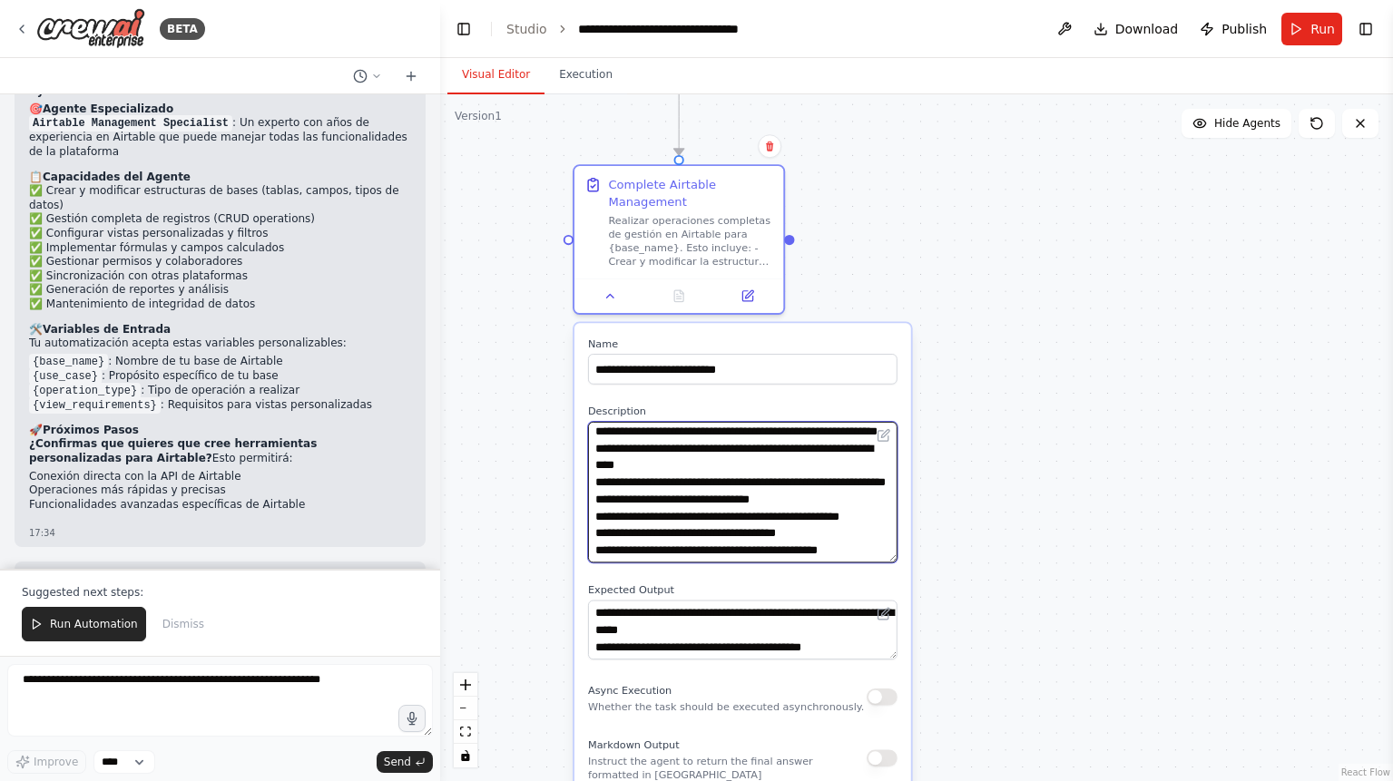
scroll to position [131, 0]
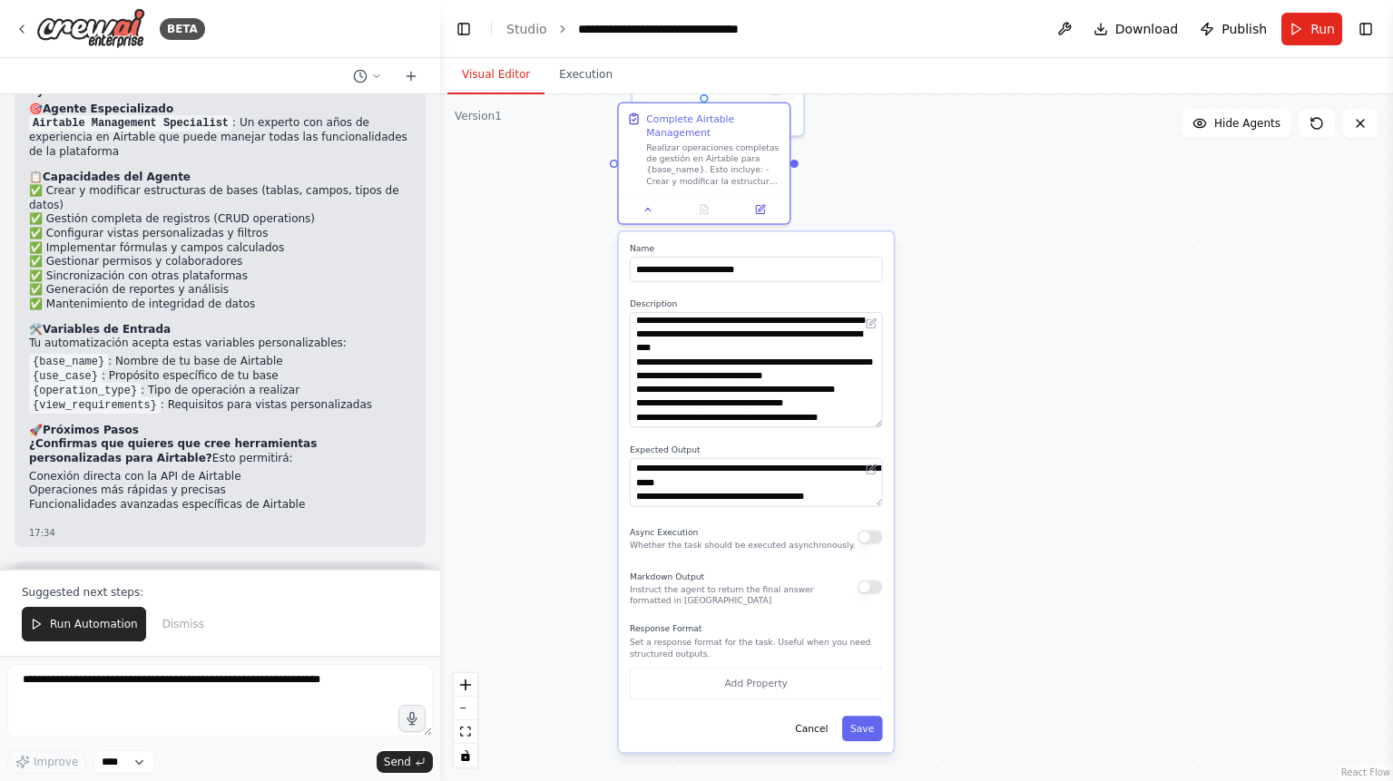
drag, startPoint x: 898, startPoint y: 595, endPoint x: 881, endPoint y: 459, distance: 137.2
click at [881, 459] on div "**********" at bounding box center [756, 491] width 275 height 521
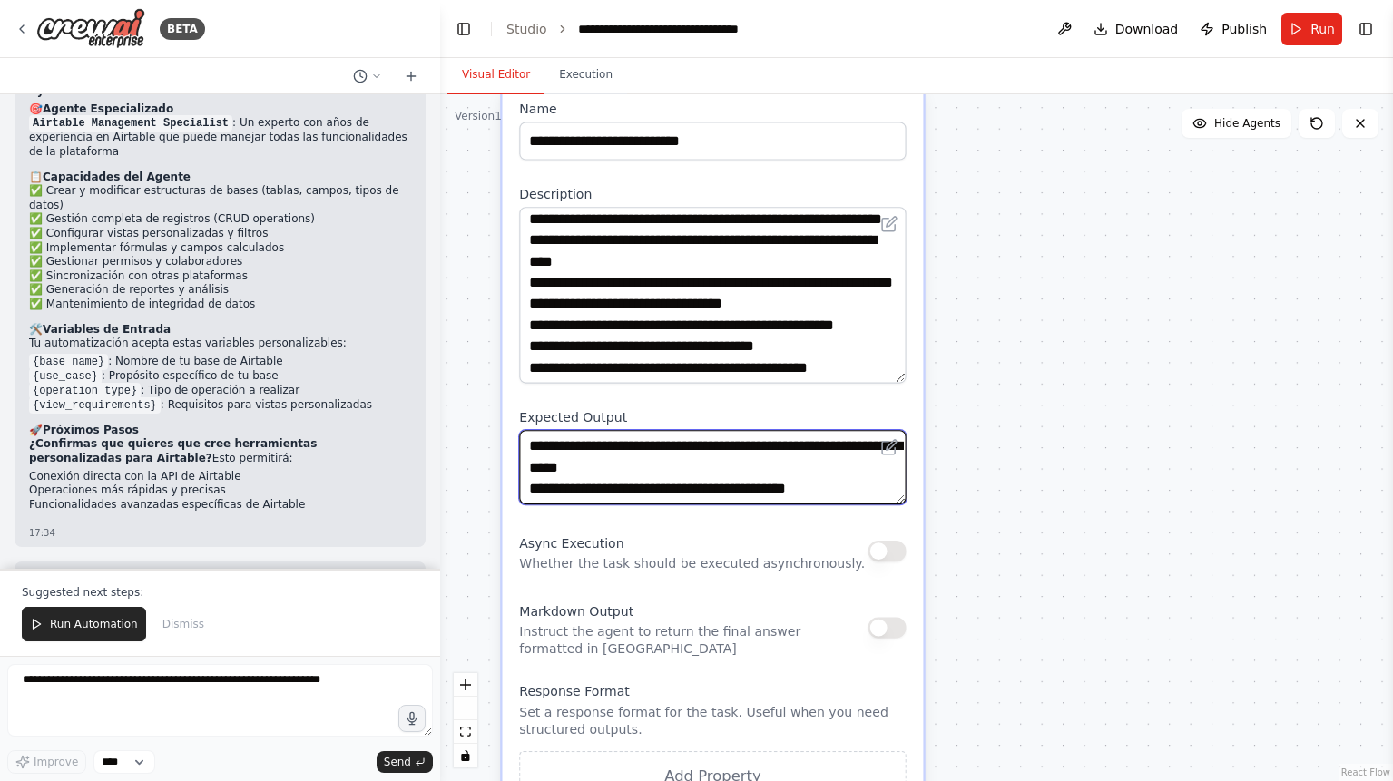
click at [896, 513] on div "**********" at bounding box center [713, 482] width 421 height 798
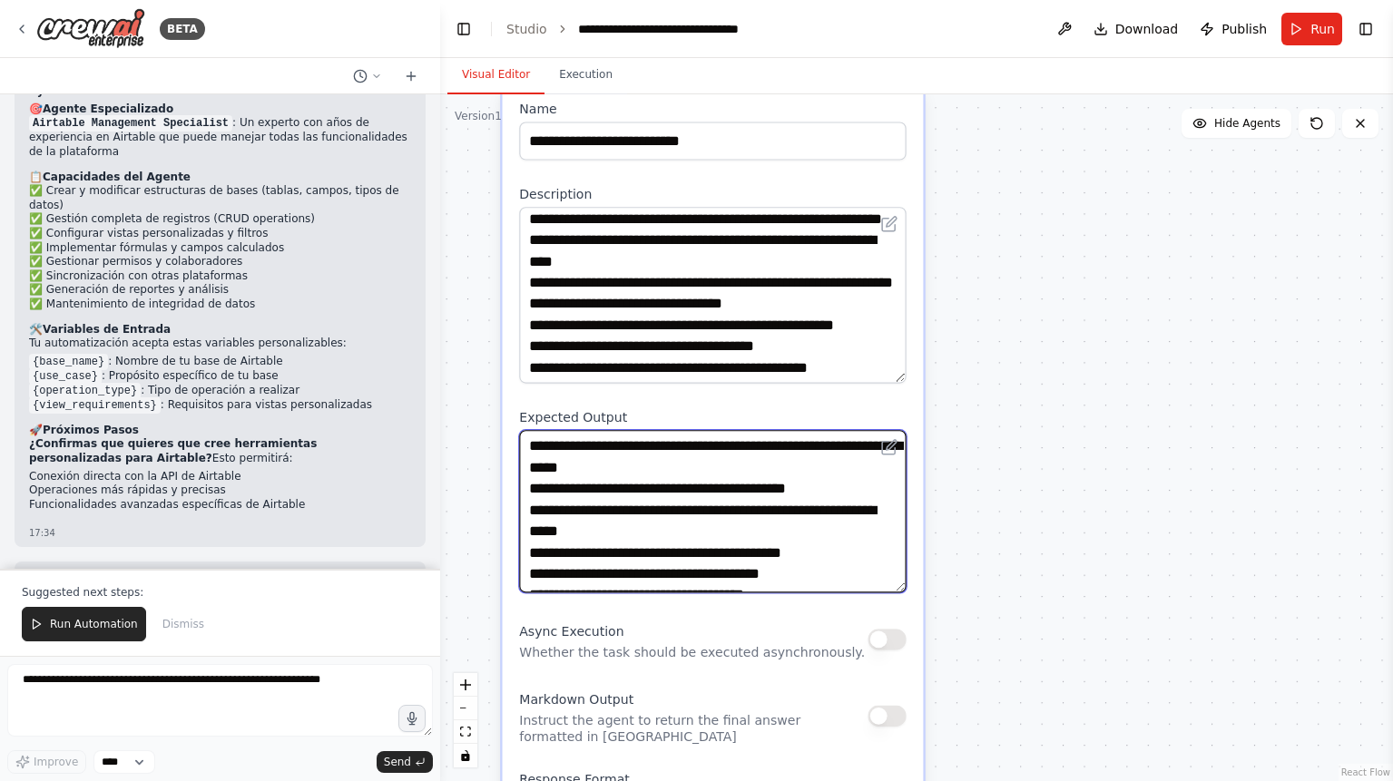
drag, startPoint x: 896, startPoint y: 498, endPoint x: 885, endPoint y: 606, distance: 108.5
click at [885, 593] on textarea "**********" at bounding box center [712, 511] width 387 height 162
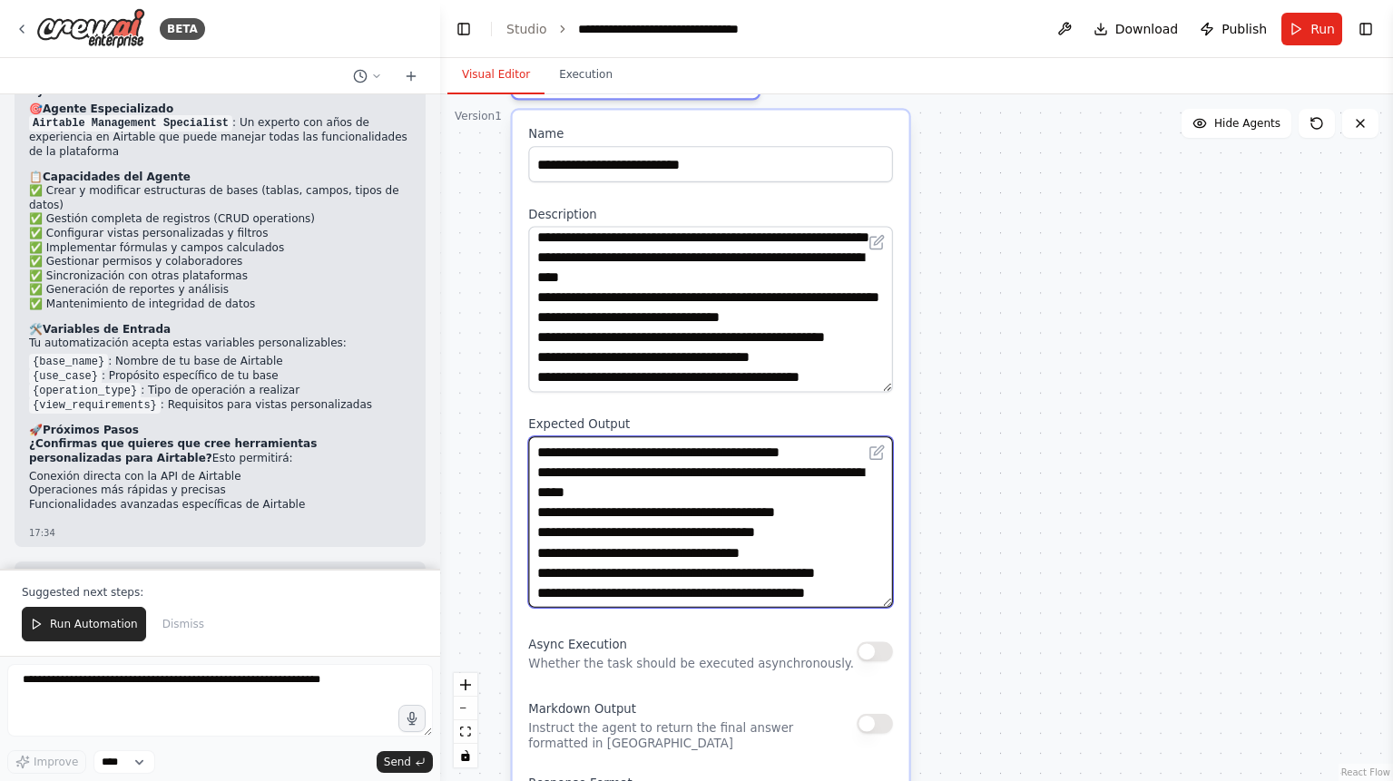
scroll to position [72, 0]
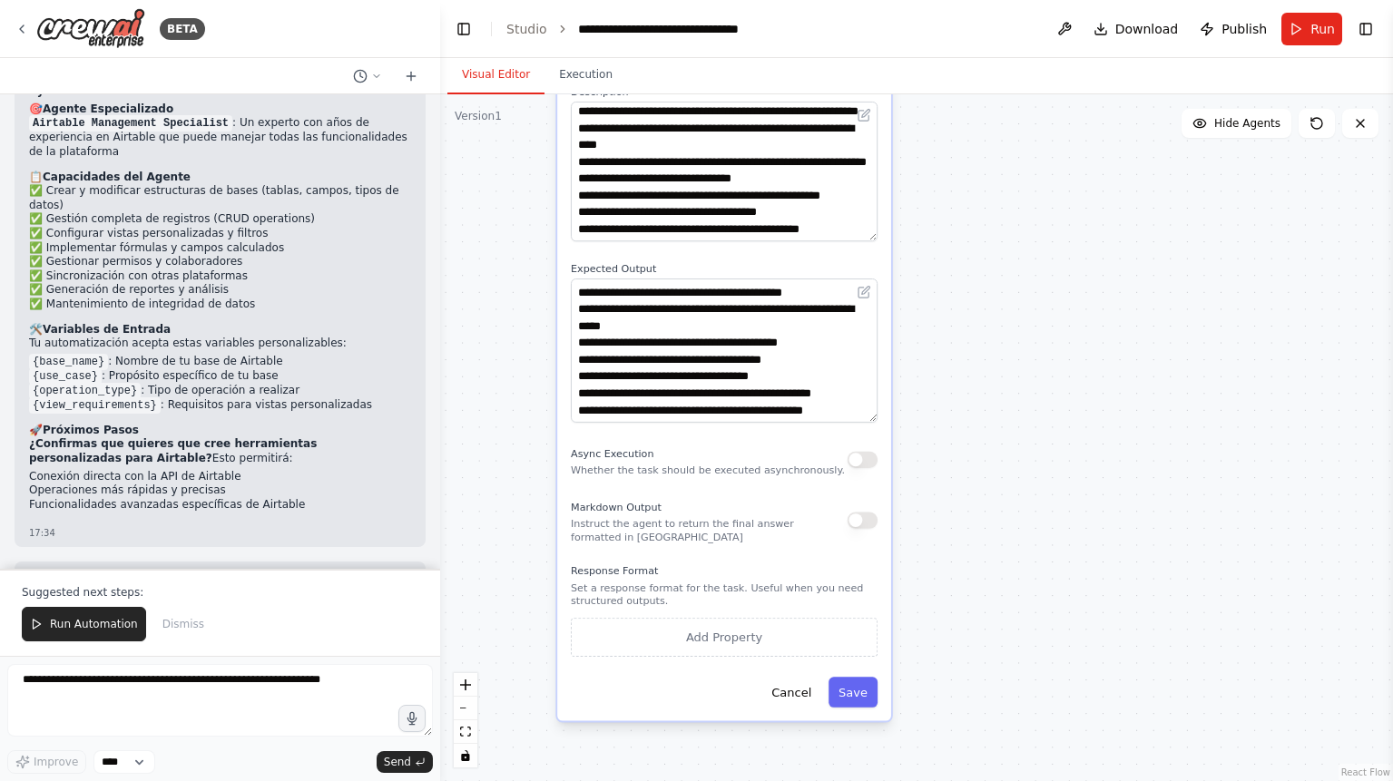
drag, startPoint x: 1019, startPoint y: 652, endPoint x: 1013, endPoint y: 467, distance: 184.3
click at [1013, 467] on div ".deletable-edge-delete-btn { width: 20px; height: 20px; border: 0px solid #ffff…" at bounding box center [916, 437] width 953 height 687
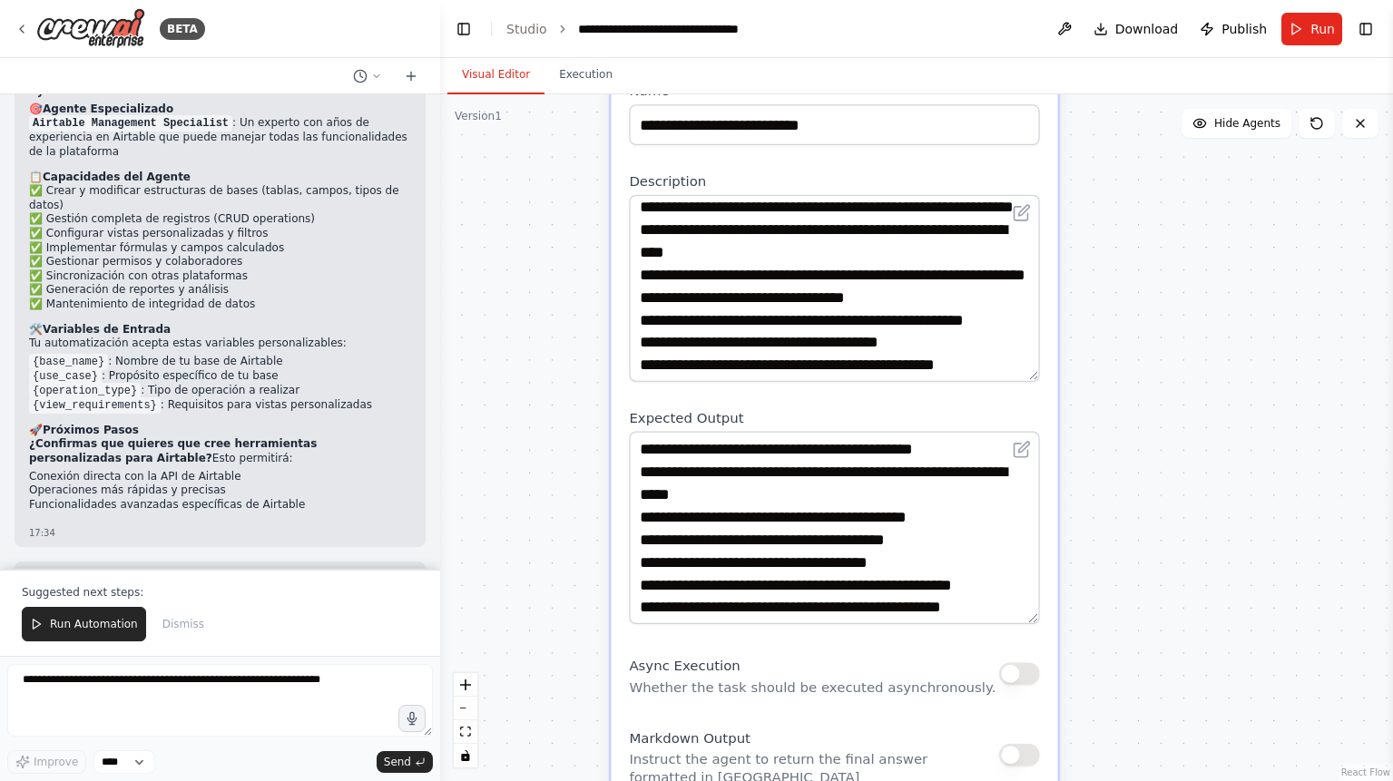
drag, startPoint x: 1024, startPoint y: 442, endPoint x: 1238, endPoint y: 669, distance: 312.0
click at [1209, 715] on div ".deletable-edge-delete-btn { width: 20px; height: 20px; border: 0px solid #ffff…" at bounding box center [916, 437] width 953 height 687
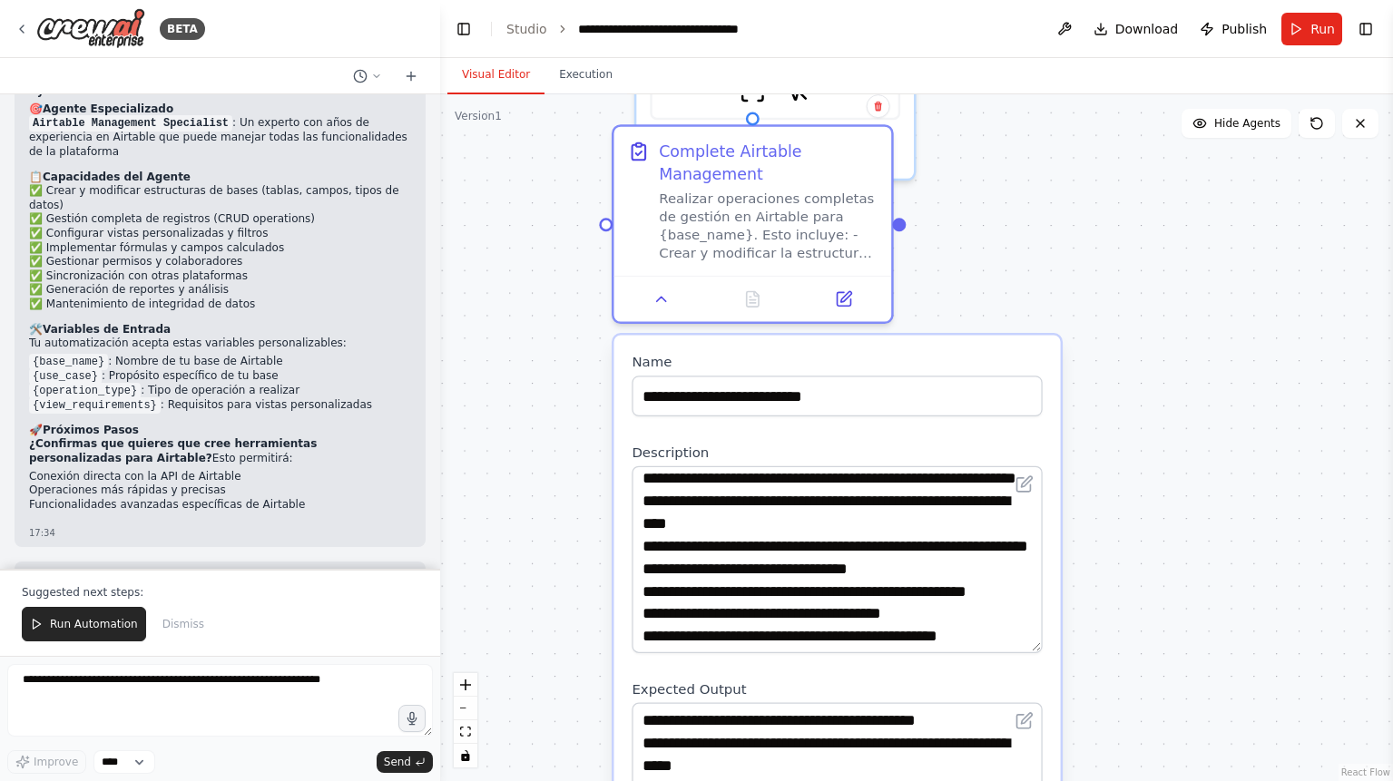
drag, startPoint x: 1235, startPoint y: 426, endPoint x: 1228, endPoint y: 630, distance: 204.3
click at [1233, 671] on div ".deletable-edge-delete-btn { width: 20px; height: 20px; border: 0px solid #ffff…" at bounding box center [916, 437] width 953 height 687
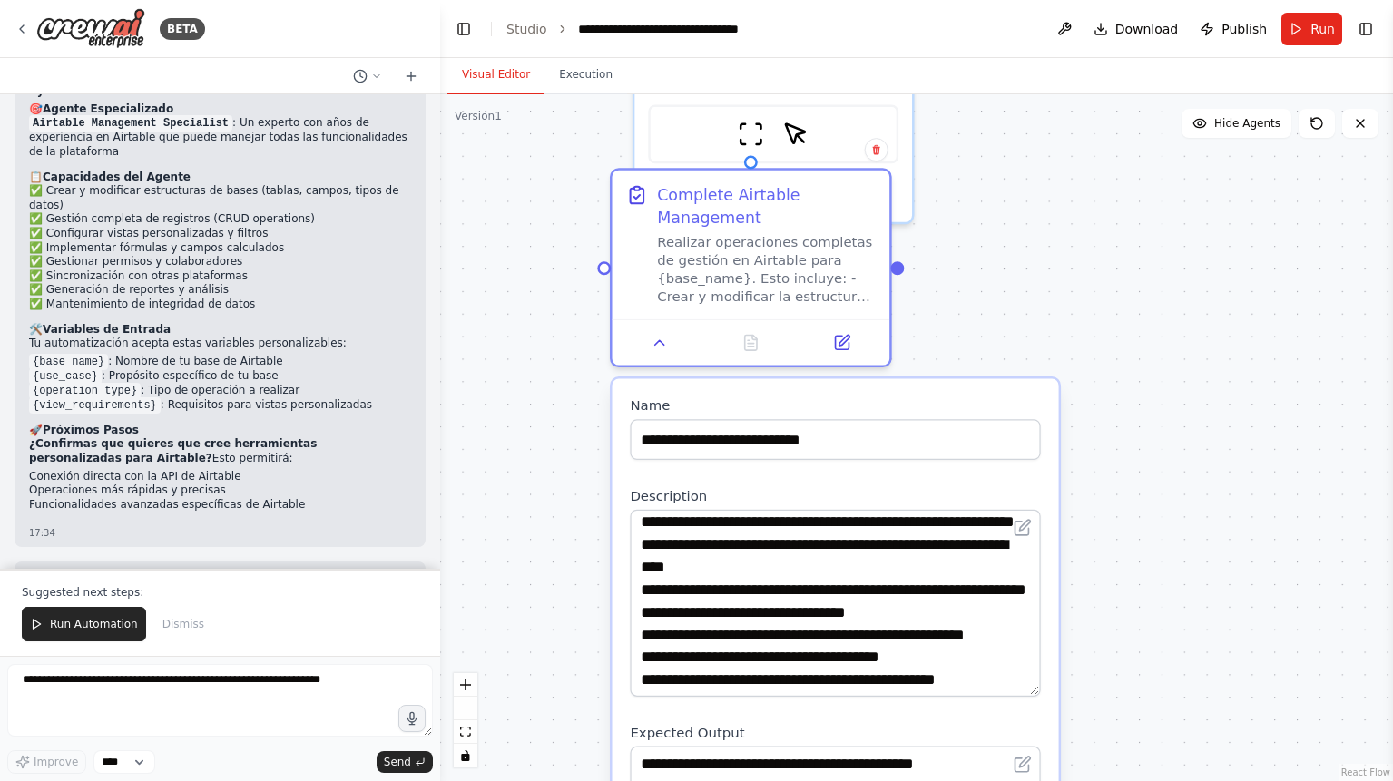
drag, startPoint x: 1267, startPoint y: 490, endPoint x: 1267, endPoint y: 525, distance: 34.5
click at [1267, 525] on div ".deletable-edge-delete-btn { width: 20px; height: 20px; border: 0px solid #ffff…" at bounding box center [916, 437] width 953 height 687
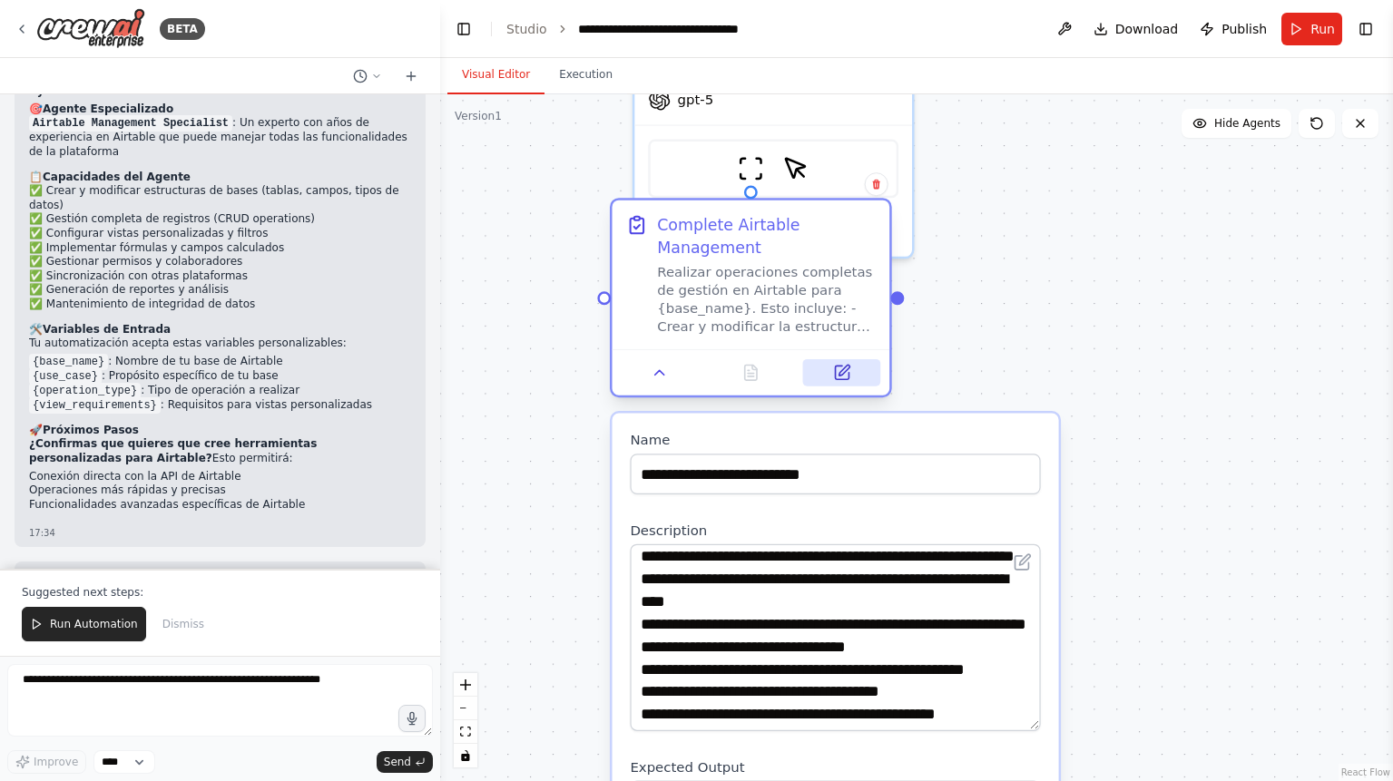
click at [839, 370] on icon at bounding box center [842, 373] width 14 height 14
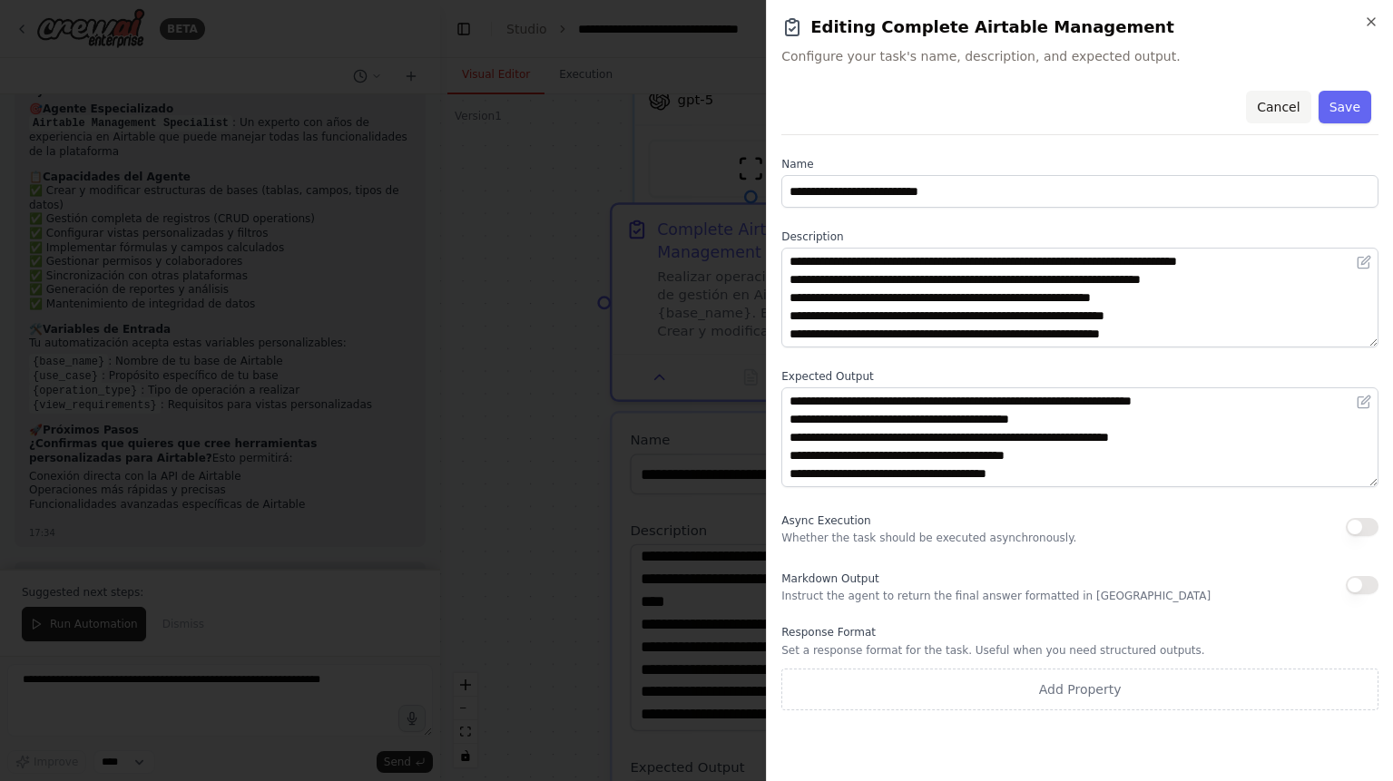
click at [1273, 112] on button "Cancel" at bounding box center [1278, 107] width 64 height 33
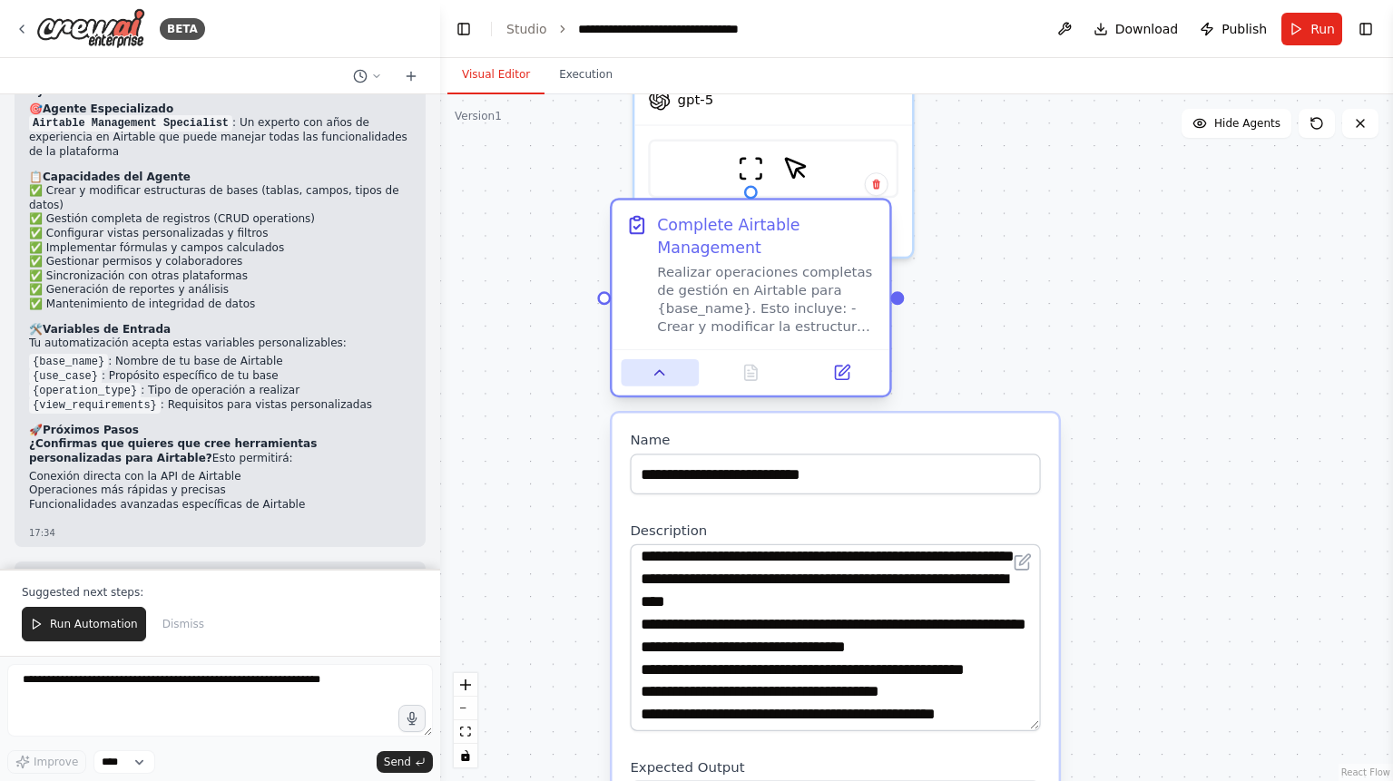
click at [651, 369] on icon at bounding box center [660, 373] width 18 height 18
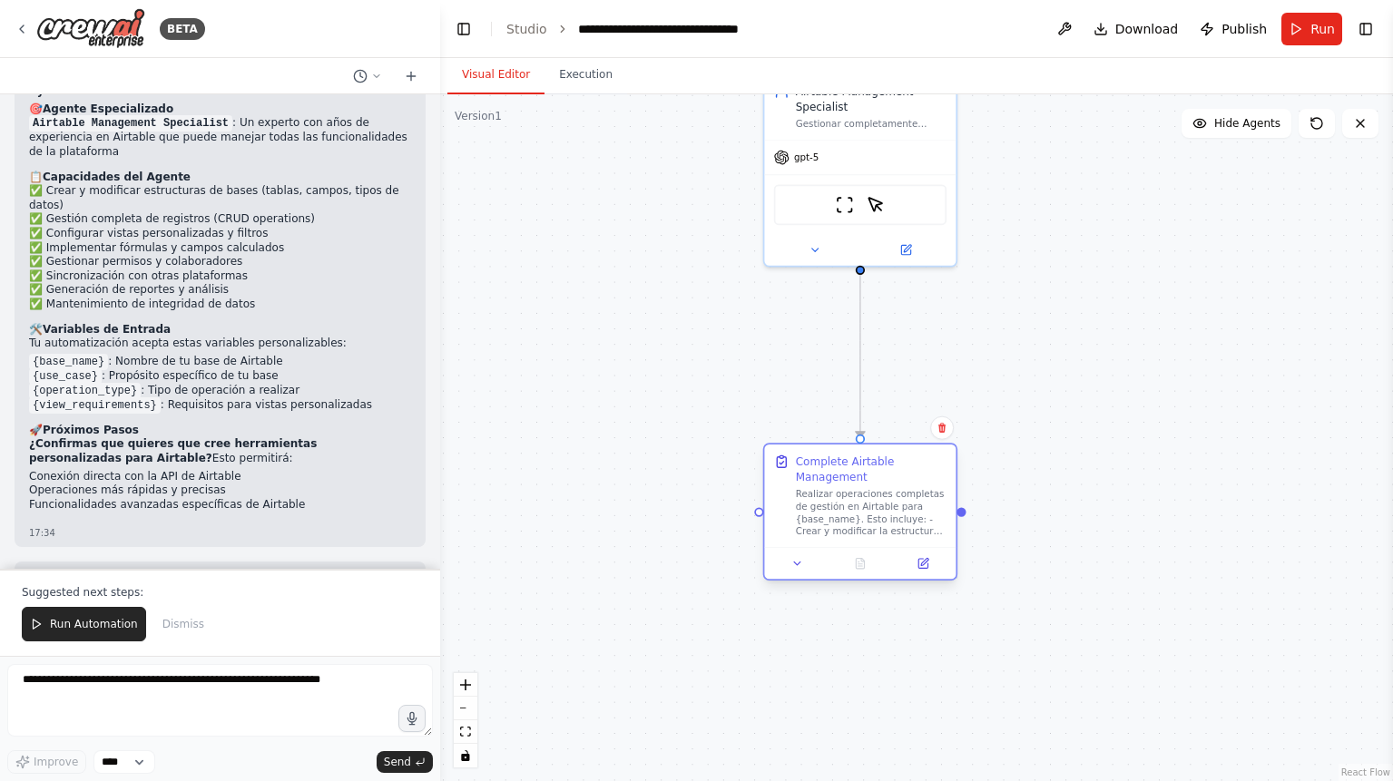
drag, startPoint x: 874, startPoint y: 245, endPoint x: 897, endPoint y: 470, distance: 226.2
click at [897, 470] on div "Complete Airtable Management" at bounding box center [871, 469] width 151 height 31
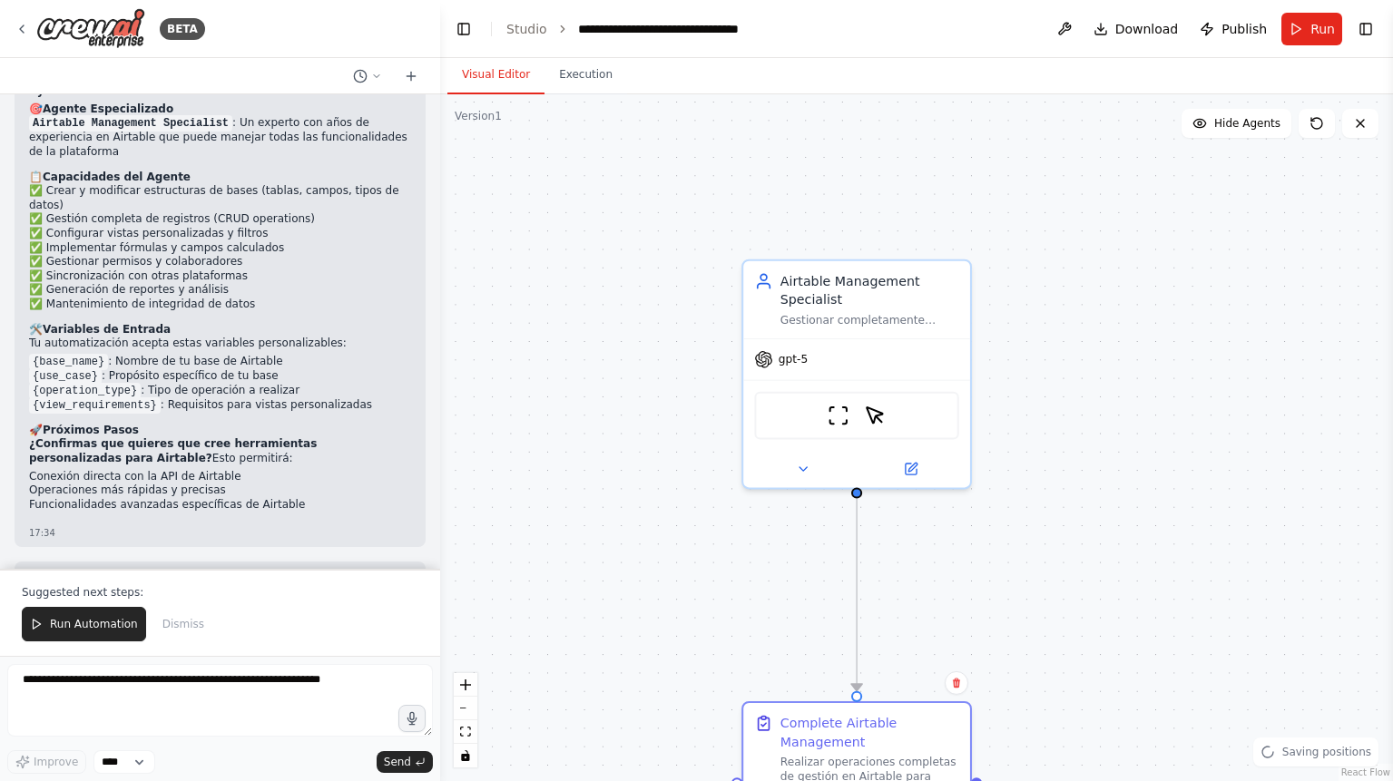
drag, startPoint x: 1064, startPoint y: 215, endPoint x: 1088, endPoint y: 442, distance: 228.2
click at [1088, 442] on div ".deletable-edge-delete-btn { width: 20px; height: 20px; border: 0px solid #ffff…" at bounding box center [916, 437] width 953 height 687
click at [793, 474] on button at bounding box center [802, 467] width 104 height 22
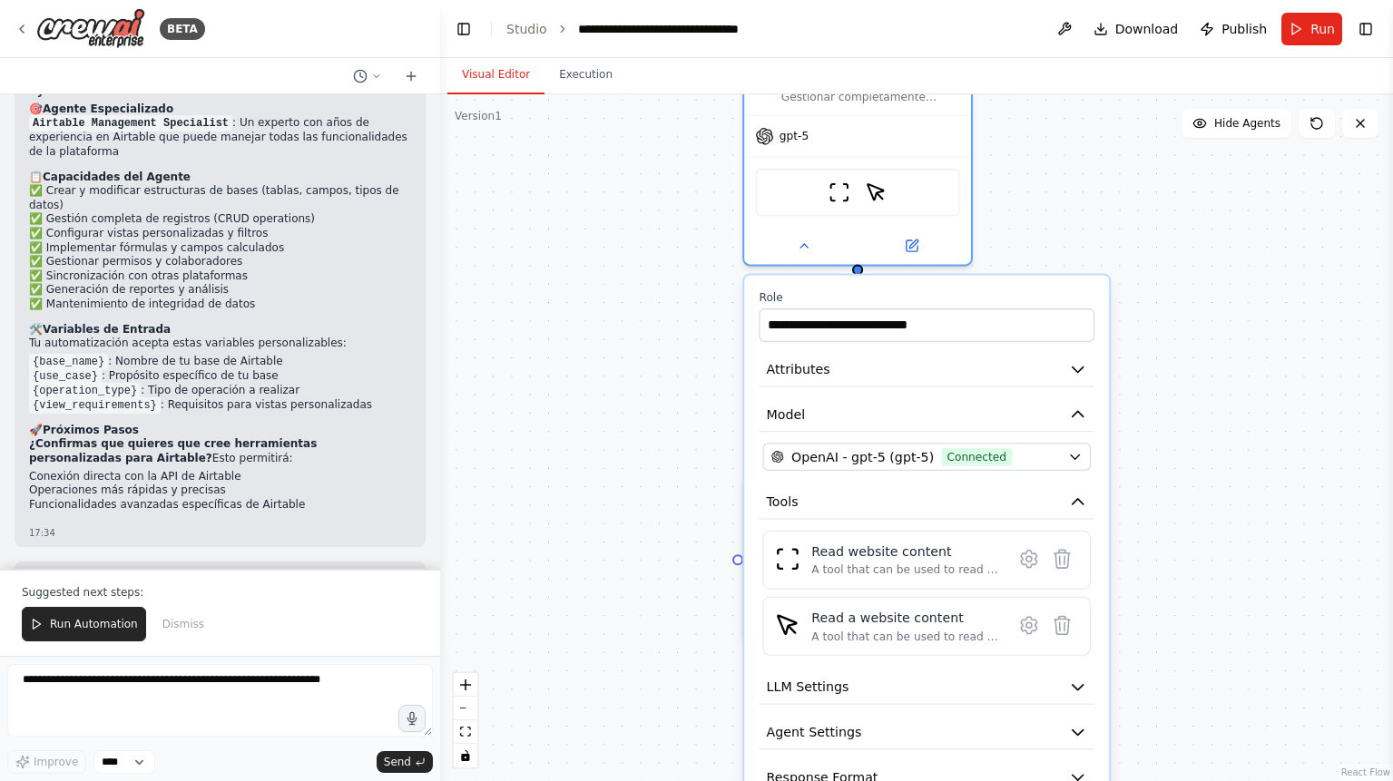
drag, startPoint x: 1205, startPoint y: 500, endPoint x: 1206, endPoint y: 282, distance: 217.8
click at [1206, 282] on div ".deletable-edge-delete-btn { width: 20px; height: 20px; border: 0px solid #ffff…" at bounding box center [916, 437] width 953 height 687
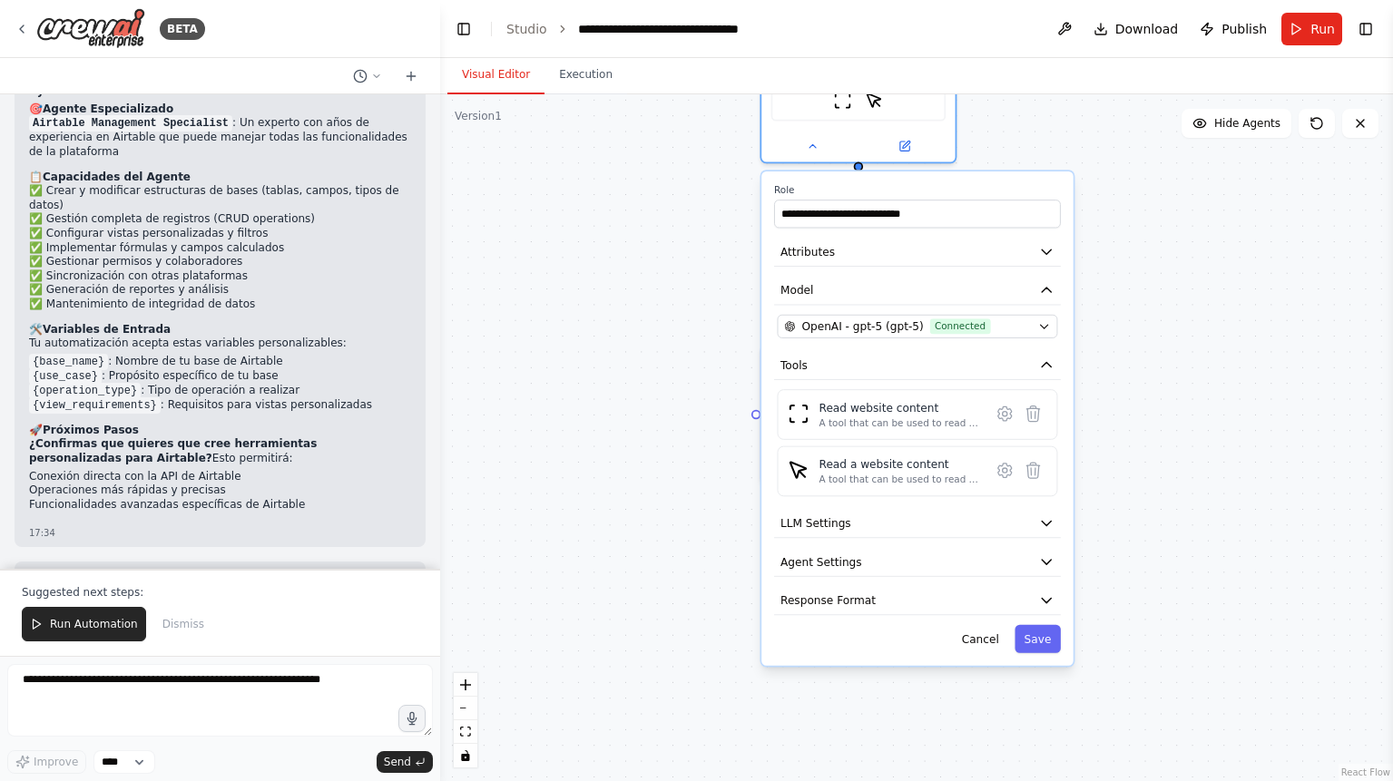
drag, startPoint x: 1161, startPoint y: 577, endPoint x: 1119, endPoint y: 450, distance: 133.7
click at [1119, 450] on div ".deletable-edge-delete-btn { width: 20px; height: 20px; border: 0px solid #ffff…" at bounding box center [916, 437] width 953 height 687
click at [1048, 525] on icon "button" at bounding box center [1046, 524] width 9 height 5
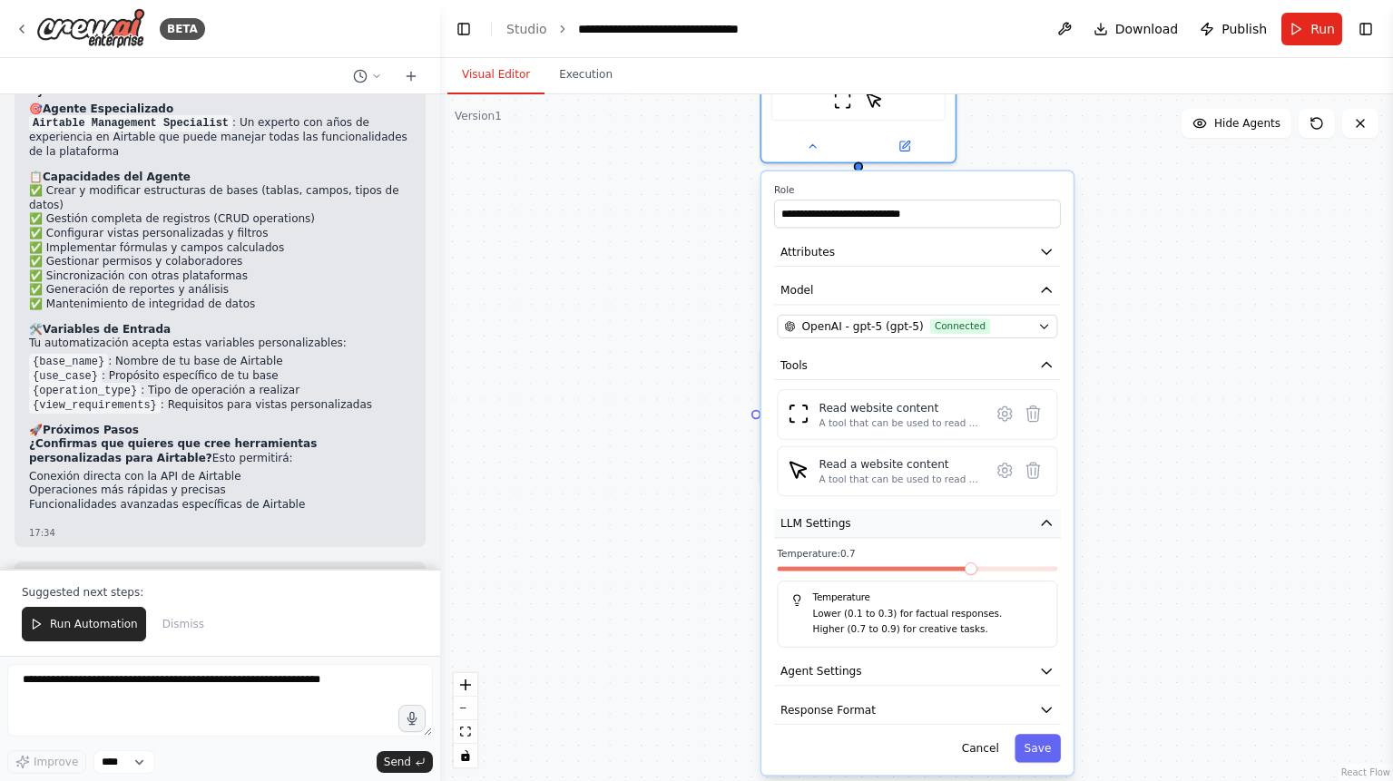
click at [1049, 531] on icon "button" at bounding box center [1046, 522] width 15 height 15
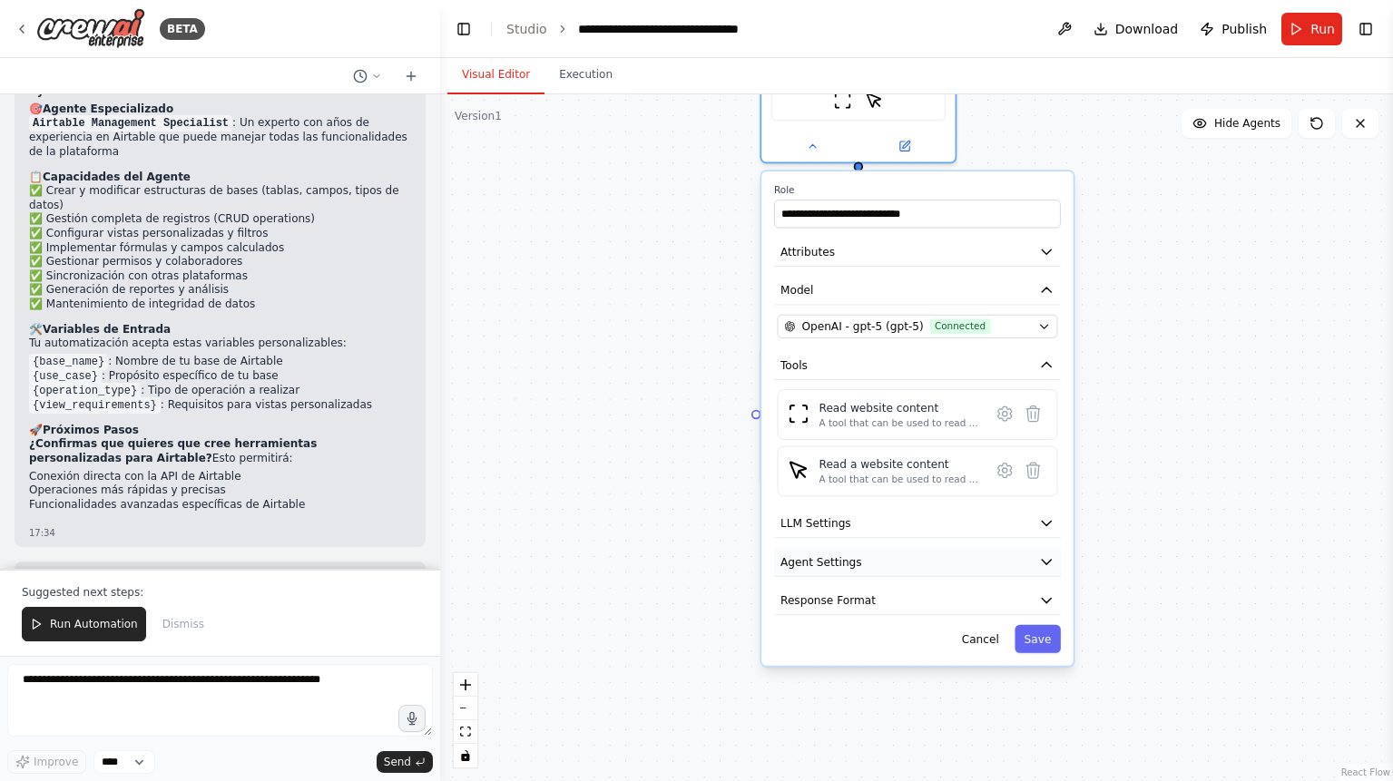
click at [1040, 567] on icon "button" at bounding box center [1046, 561] width 15 height 15
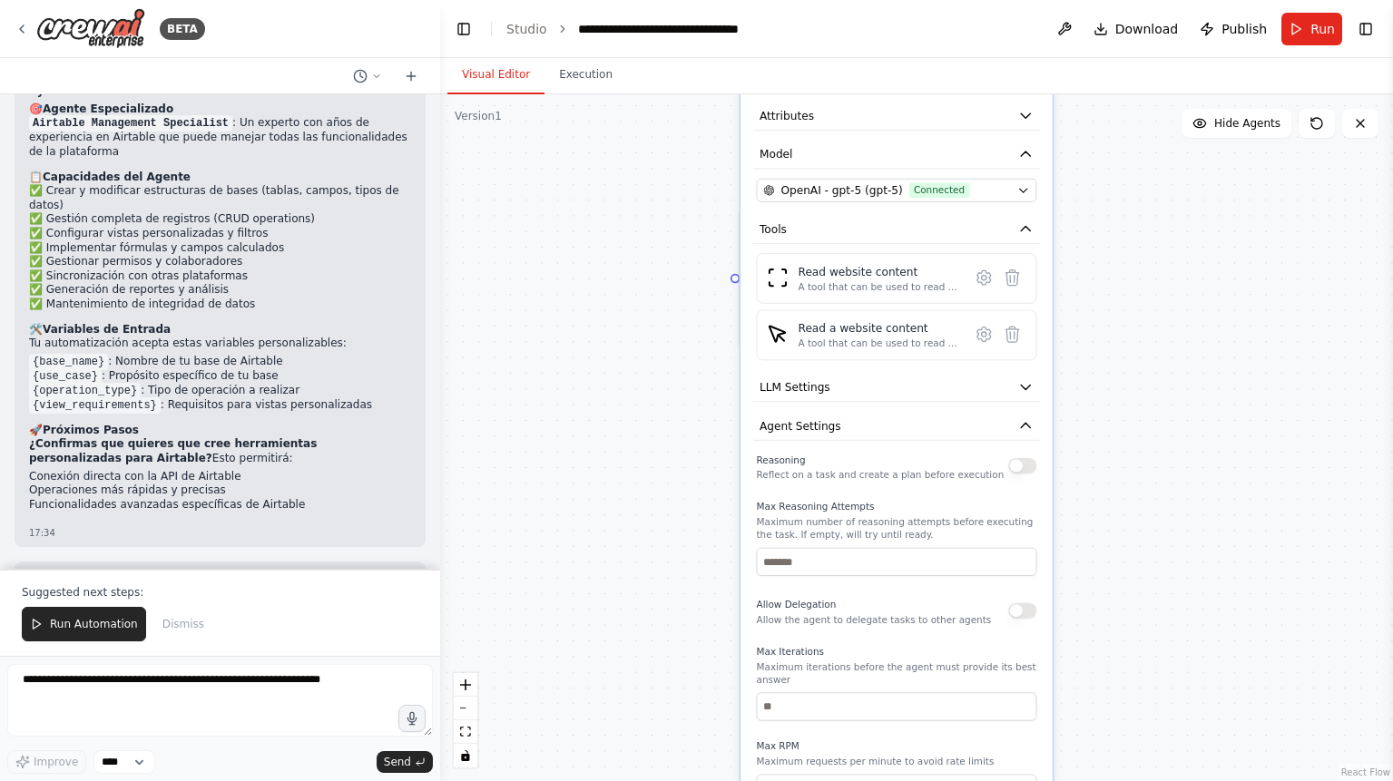
drag, startPoint x: 1171, startPoint y: 596, endPoint x: 1153, endPoint y: 470, distance: 127.4
click at [1153, 470] on div ".deletable-edge-delete-btn { width: 20px; height: 20px; border: 0px solid #ffff…" at bounding box center [916, 437] width 953 height 687
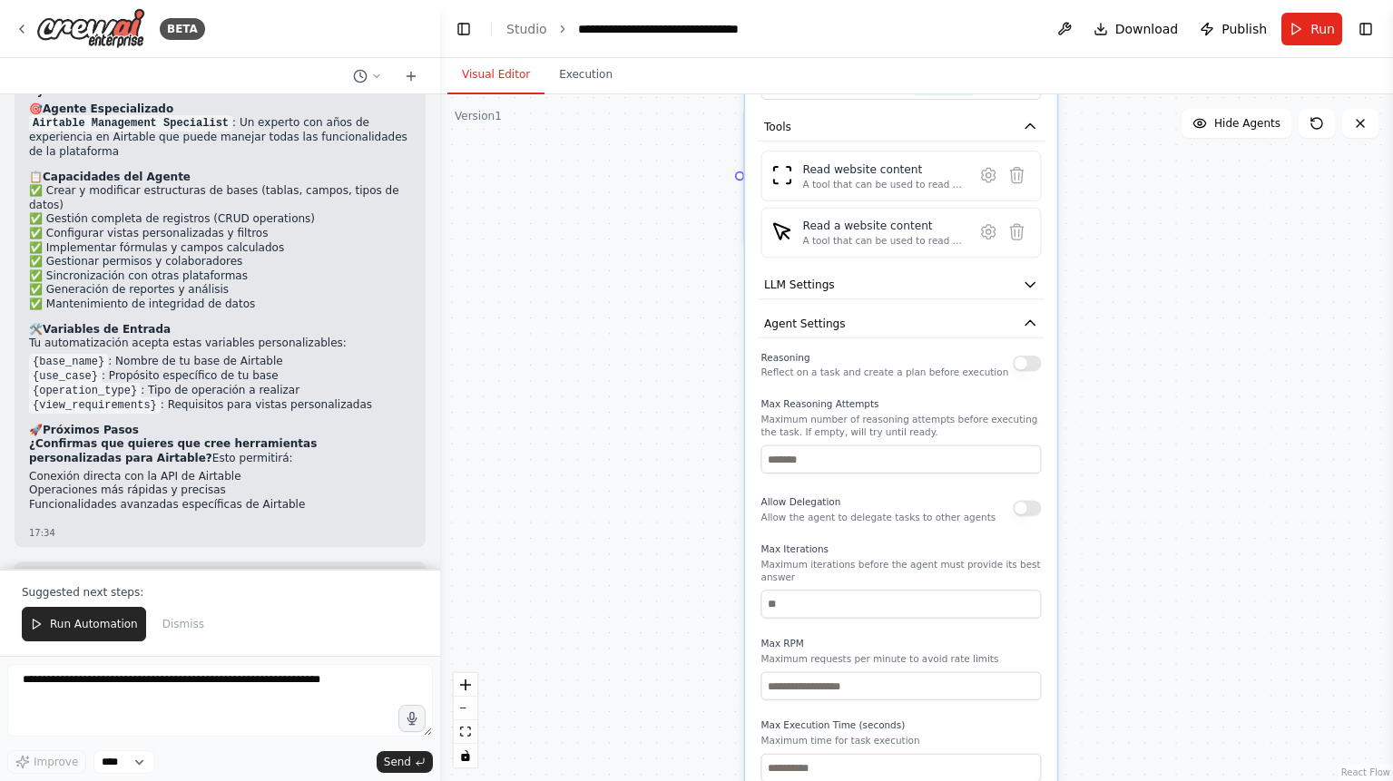
drag, startPoint x: 1165, startPoint y: 586, endPoint x: 1169, endPoint y: 488, distance: 98.1
click at [1169, 488] on div ".deletable-edge-delete-btn { width: 20px; height: 20px; border: 0px solid #ffff…" at bounding box center [916, 437] width 953 height 687
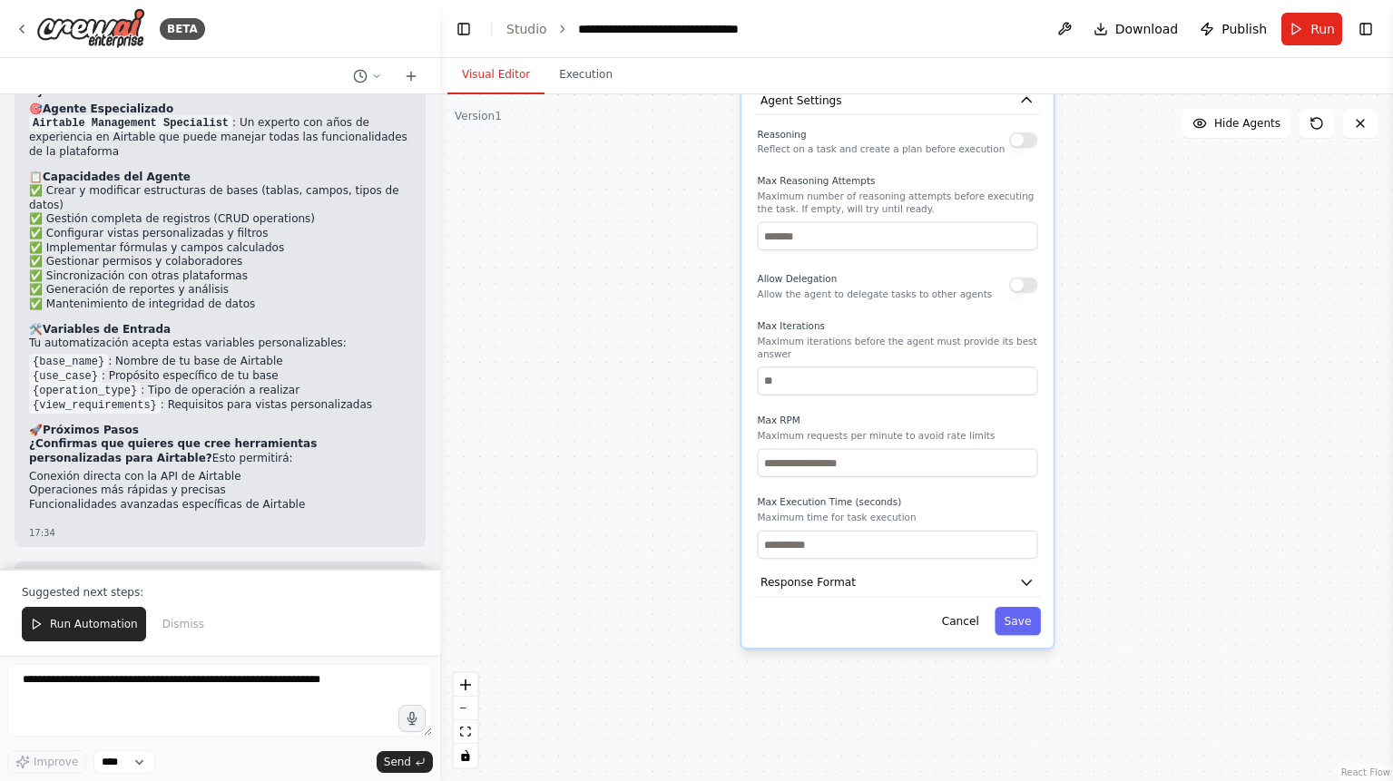
drag, startPoint x: 1162, startPoint y: 663, endPoint x: 1159, endPoint y: 442, distance: 221.5
click at [1159, 442] on div ".deletable-edge-delete-btn { width: 20px; height: 20px; border: 0px solid #ffff…" at bounding box center [916, 437] width 953 height 687
click at [1016, 571] on button "Response Format" at bounding box center [897, 582] width 287 height 29
click at [1025, 574] on icon "button" at bounding box center [1026, 581] width 15 height 15
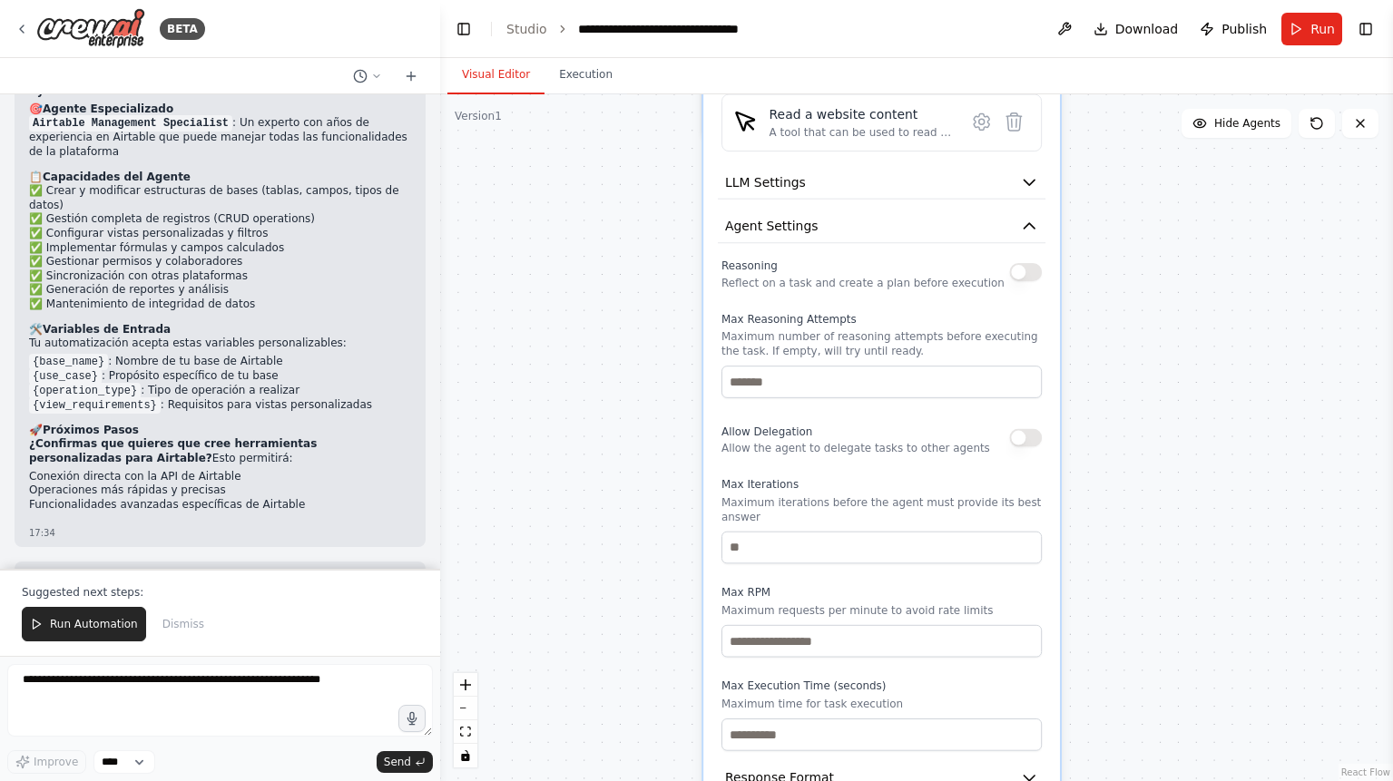
drag, startPoint x: 1130, startPoint y: 449, endPoint x: 1144, endPoint y: 600, distance: 151.3
click at [1144, 600] on div ".deletable-edge-delete-btn { width: 20px; height: 20px; border: 0px solid #ffff…" at bounding box center [916, 437] width 953 height 687
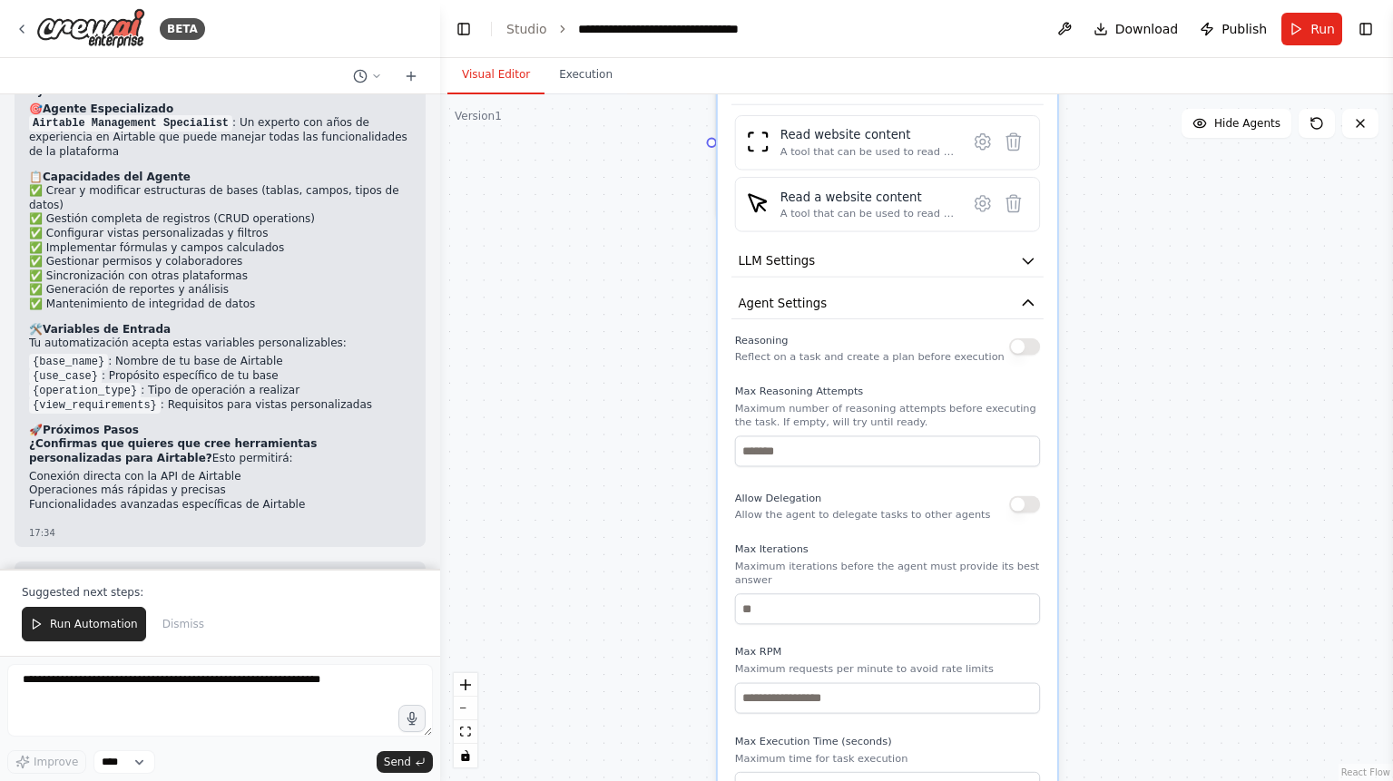
drag, startPoint x: 1116, startPoint y: 479, endPoint x: 1112, endPoint y: 516, distance: 37.5
click at [1112, 516] on div ".deletable-edge-delete-btn { width: 20px; height: 20px; border: 0px solid #ffff…" at bounding box center [916, 437] width 953 height 687
click at [1030, 298] on icon "button" at bounding box center [1027, 303] width 17 height 17
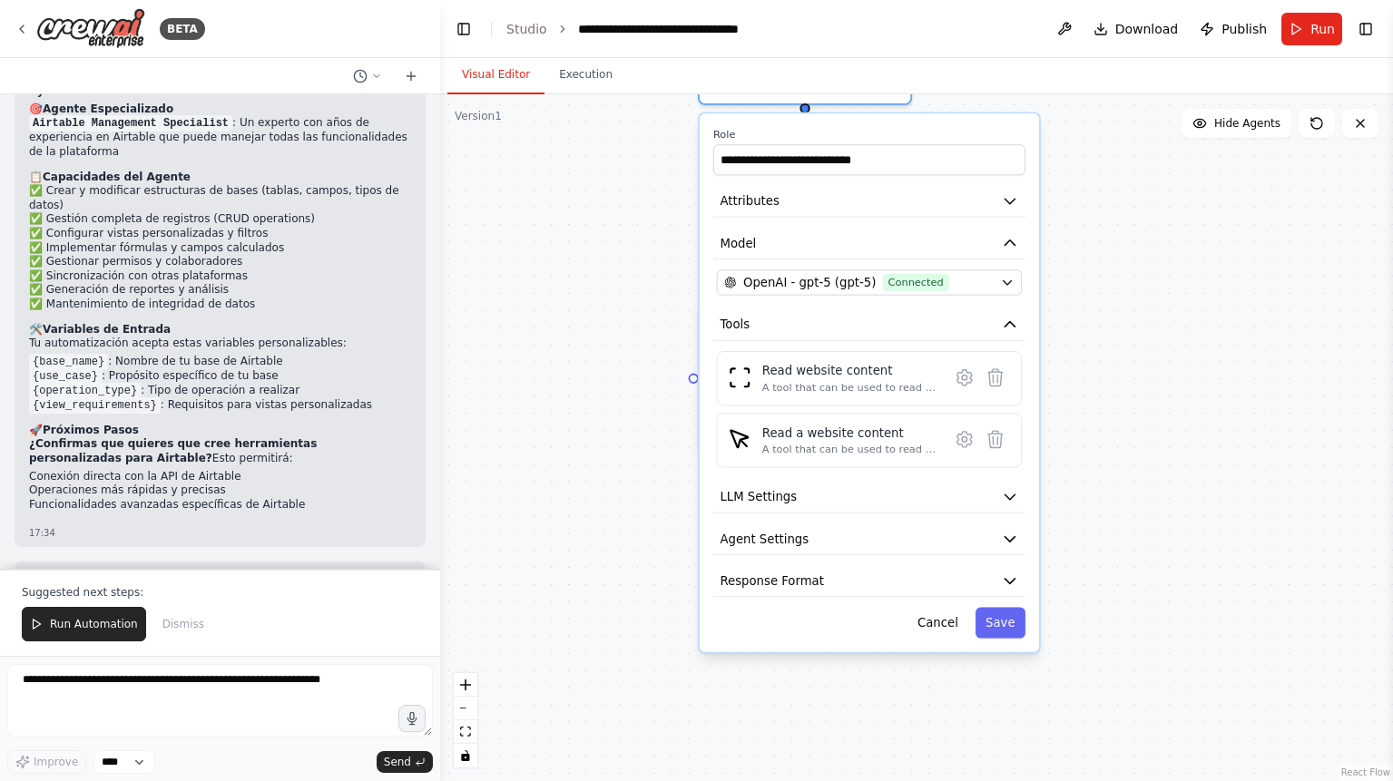
drag, startPoint x: 1087, startPoint y: 347, endPoint x: 1084, endPoint y: 495, distance: 148.9
click at [1084, 495] on div ".deletable-edge-delete-btn { width: 20px; height: 20px; border: 0px solid #ffff…" at bounding box center [916, 437] width 953 height 687
click at [866, 378] on div "Read website content" at bounding box center [850, 370] width 177 height 17
click at [956, 379] on icon at bounding box center [964, 378] width 21 height 21
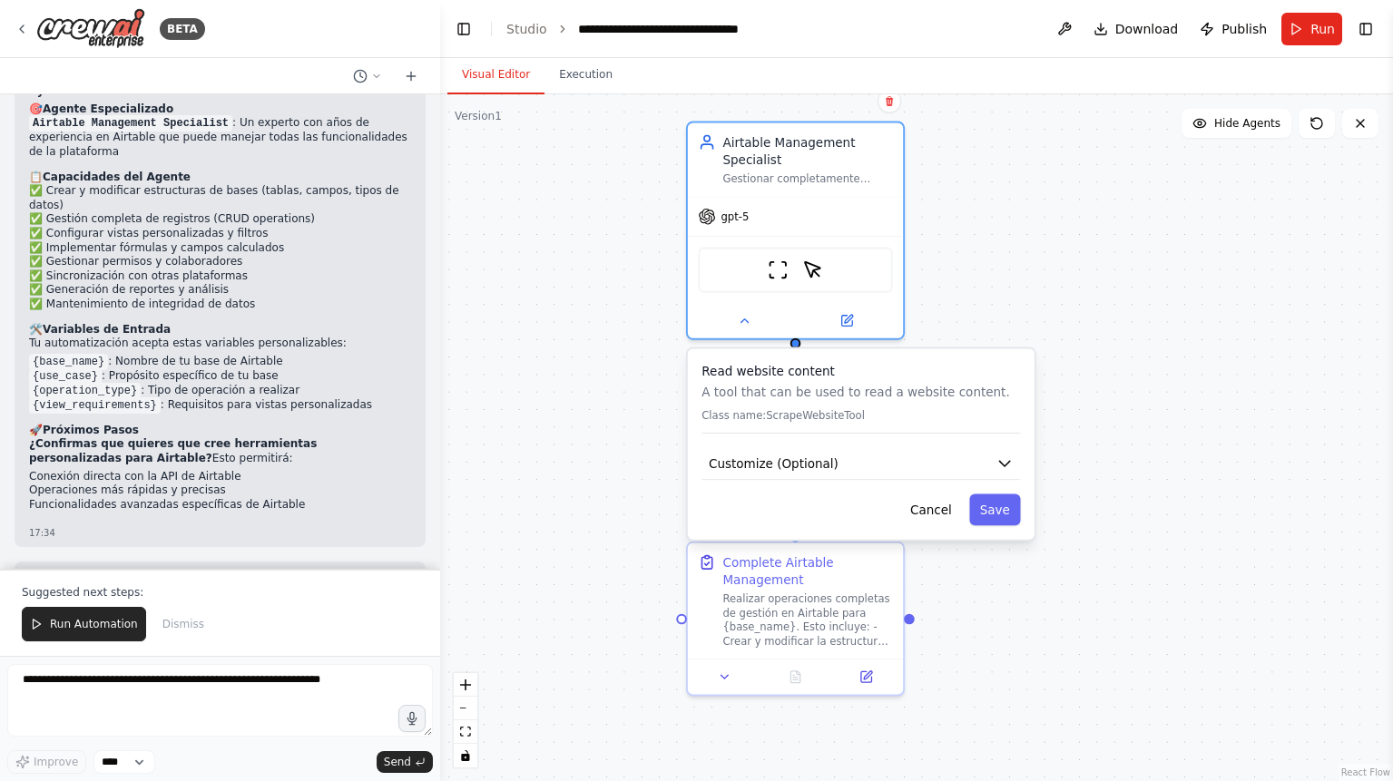
drag, startPoint x: 1081, startPoint y: 378, endPoint x: 1075, endPoint y: 619, distance: 240.5
click at [1075, 619] on div ".deletable-edge-delete-btn { width: 20px; height: 20px; border: 0px solid #ffff…" at bounding box center [916, 437] width 953 height 687
click at [1002, 457] on icon "button" at bounding box center [1004, 463] width 17 height 17
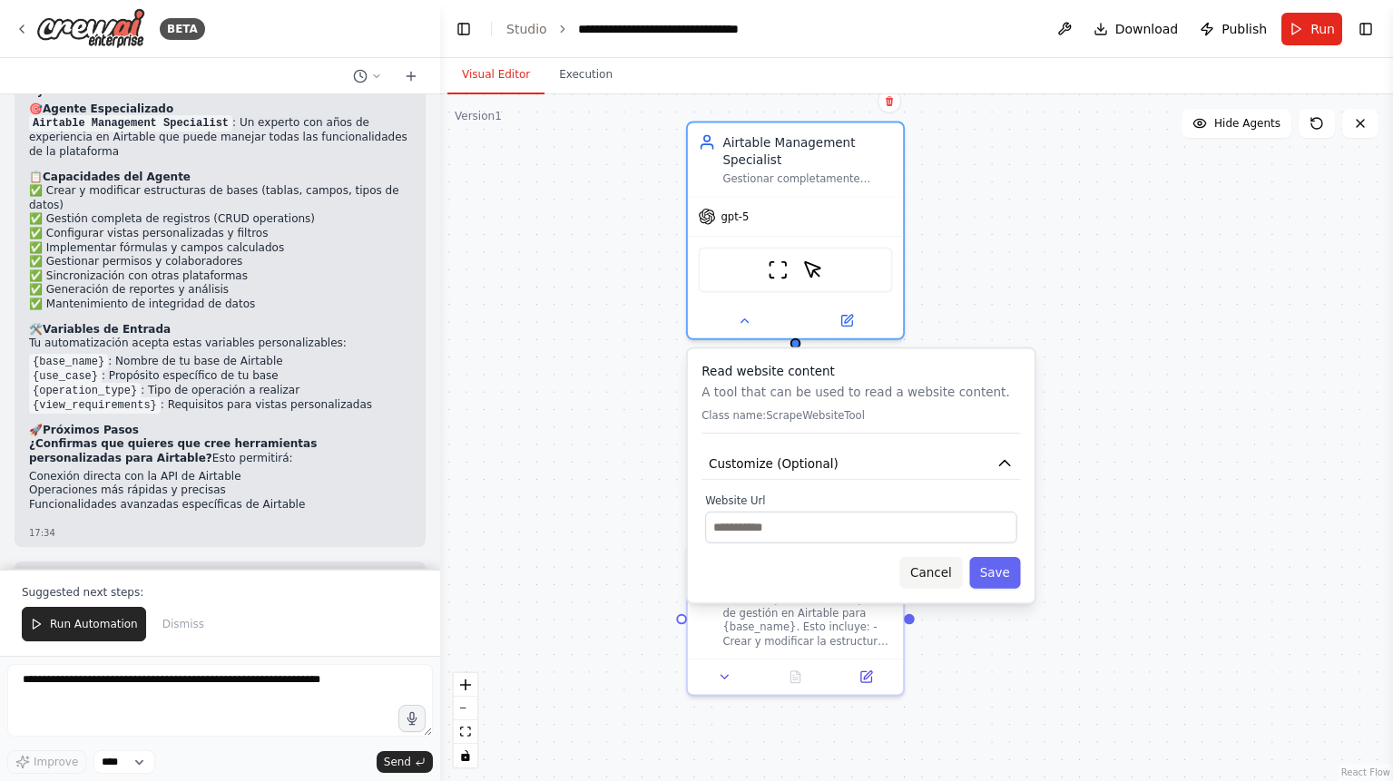
click at [945, 567] on button "Cancel" at bounding box center [931, 573] width 63 height 32
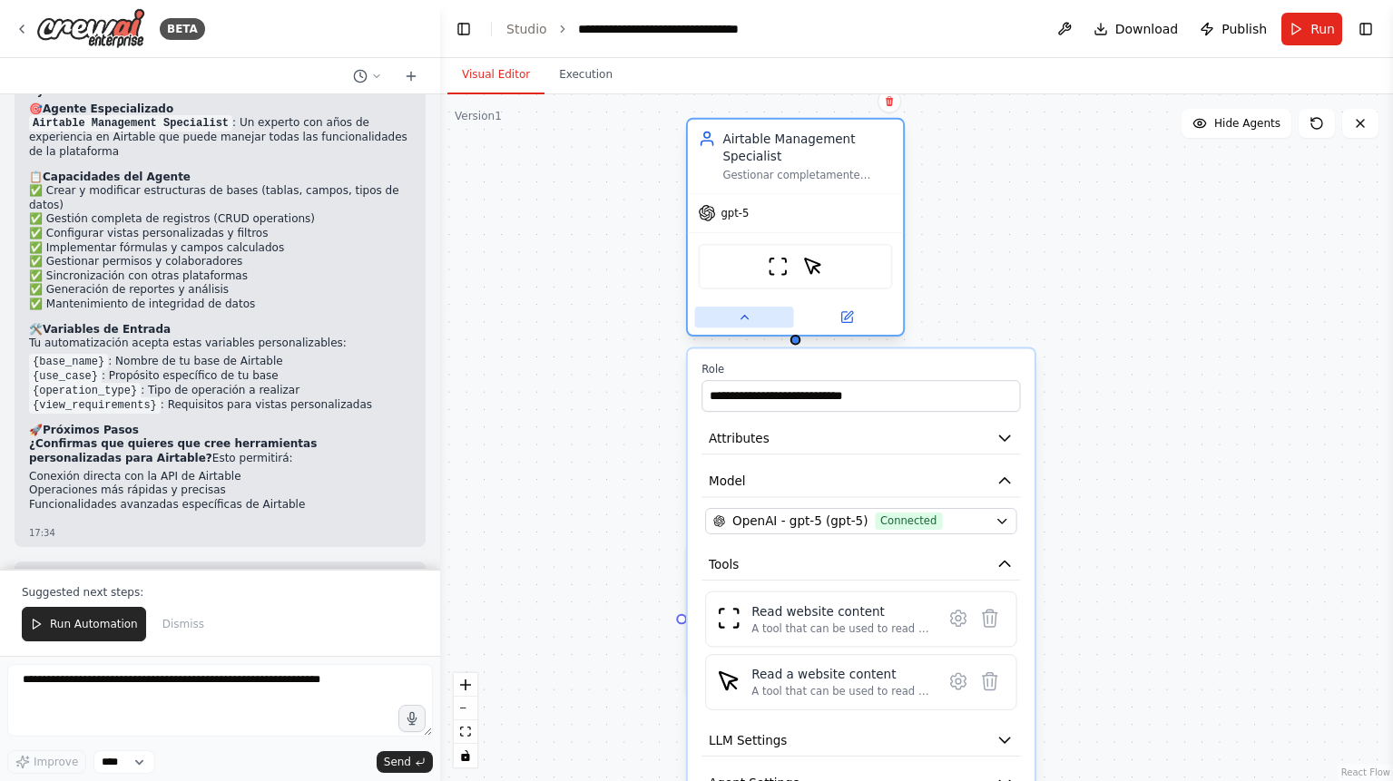
click at [745, 322] on icon at bounding box center [744, 317] width 14 height 14
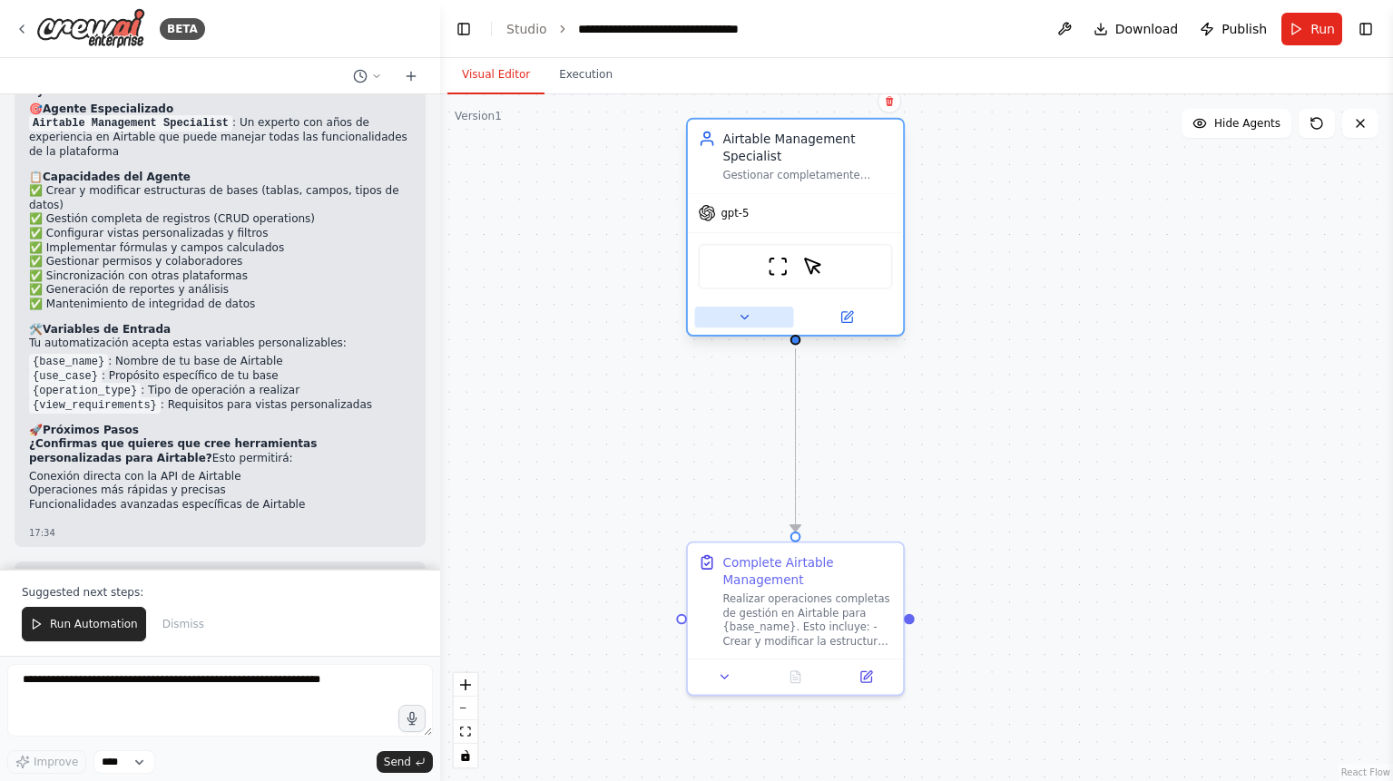
click at [745, 322] on icon at bounding box center [744, 317] width 14 height 14
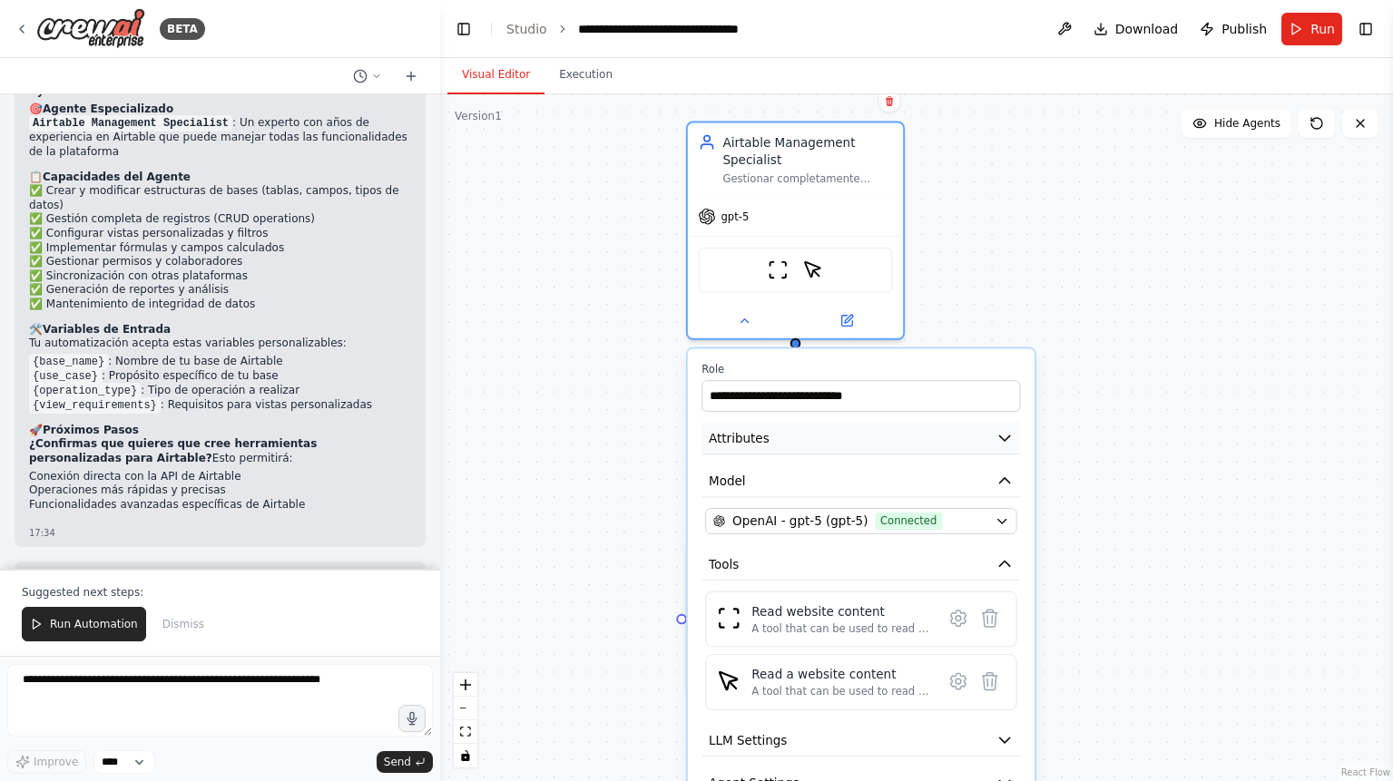
click at [992, 444] on button "Attributes" at bounding box center [860, 438] width 319 height 33
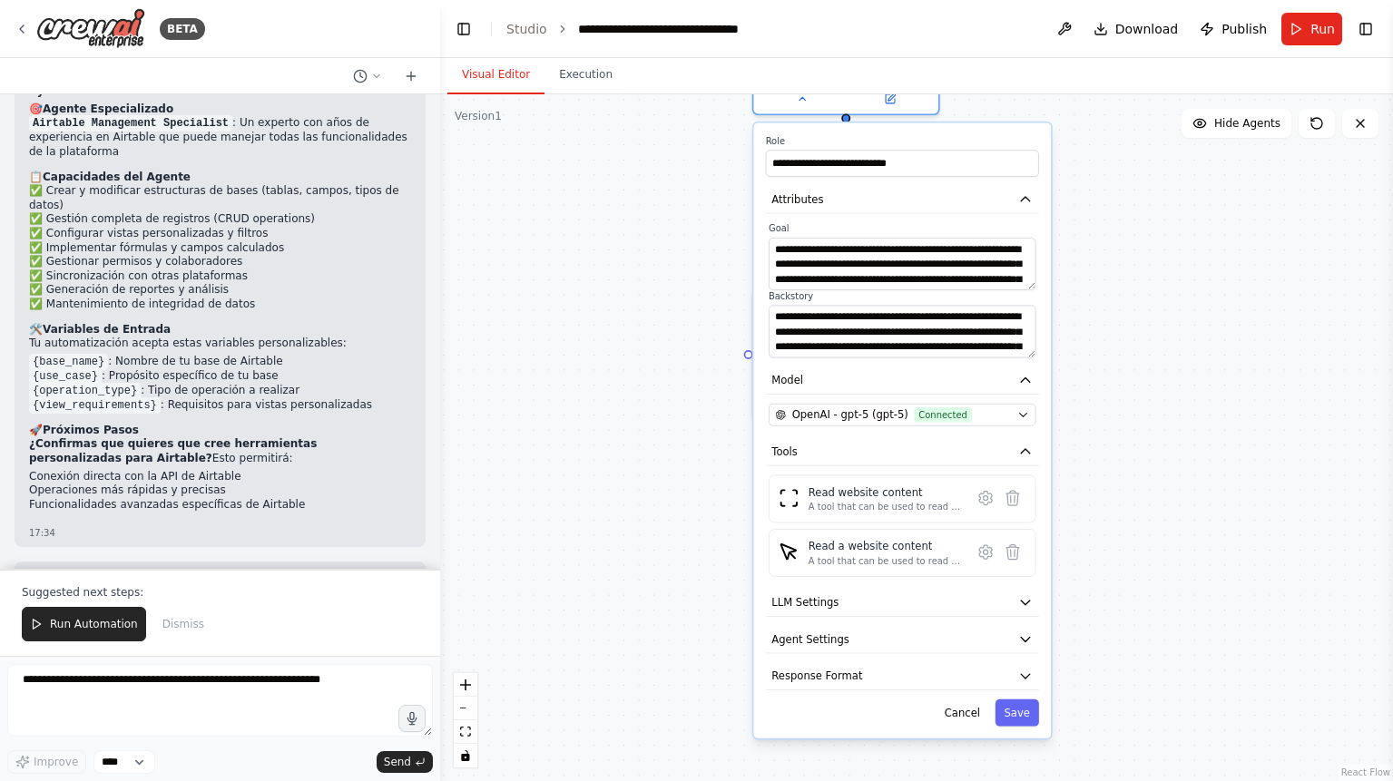
drag, startPoint x: 1129, startPoint y: 531, endPoint x: 1122, endPoint y: 322, distance: 208.8
click at [1122, 322] on div ".deletable-edge-delete-btn { width: 20px; height: 20px; border: 0px solid #ffff…" at bounding box center [916, 437] width 953 height 687
click at [975, 714] on button "Cancel" at bounding box center [963, 713] width 54 height 27
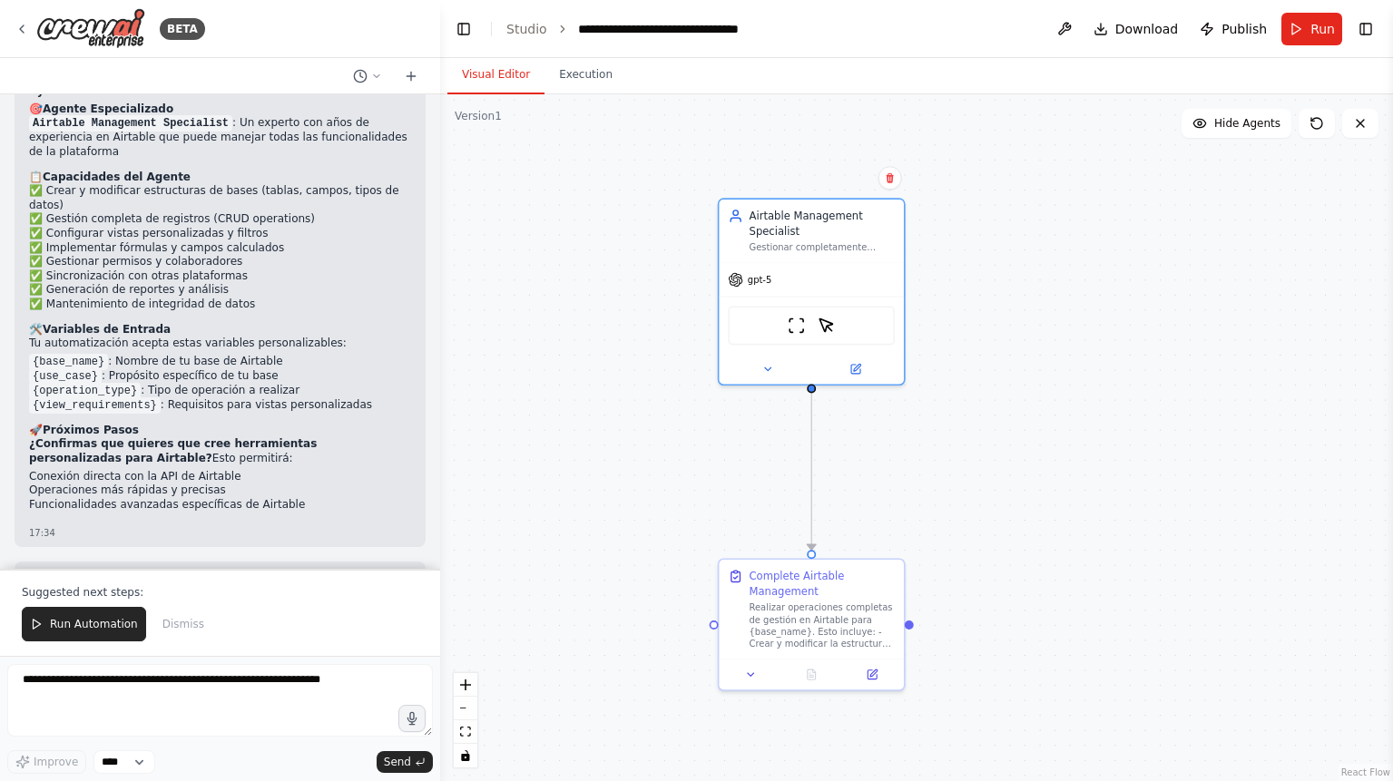
drag, startPoint x: 1094, startPoint y: 299, endPoint x: 1128, endPoint y: 488, distance: 191.9
click at [1056, 570] on div ".deletable-edge-delete-btn { width: 20px; height: 20px; border: 0px solid #ffff…" at bounding box center [916, 437] width 953 height 687
click at [90, 636] on button "Run Automation" at bounding box center [84, 624] width 124 height 34
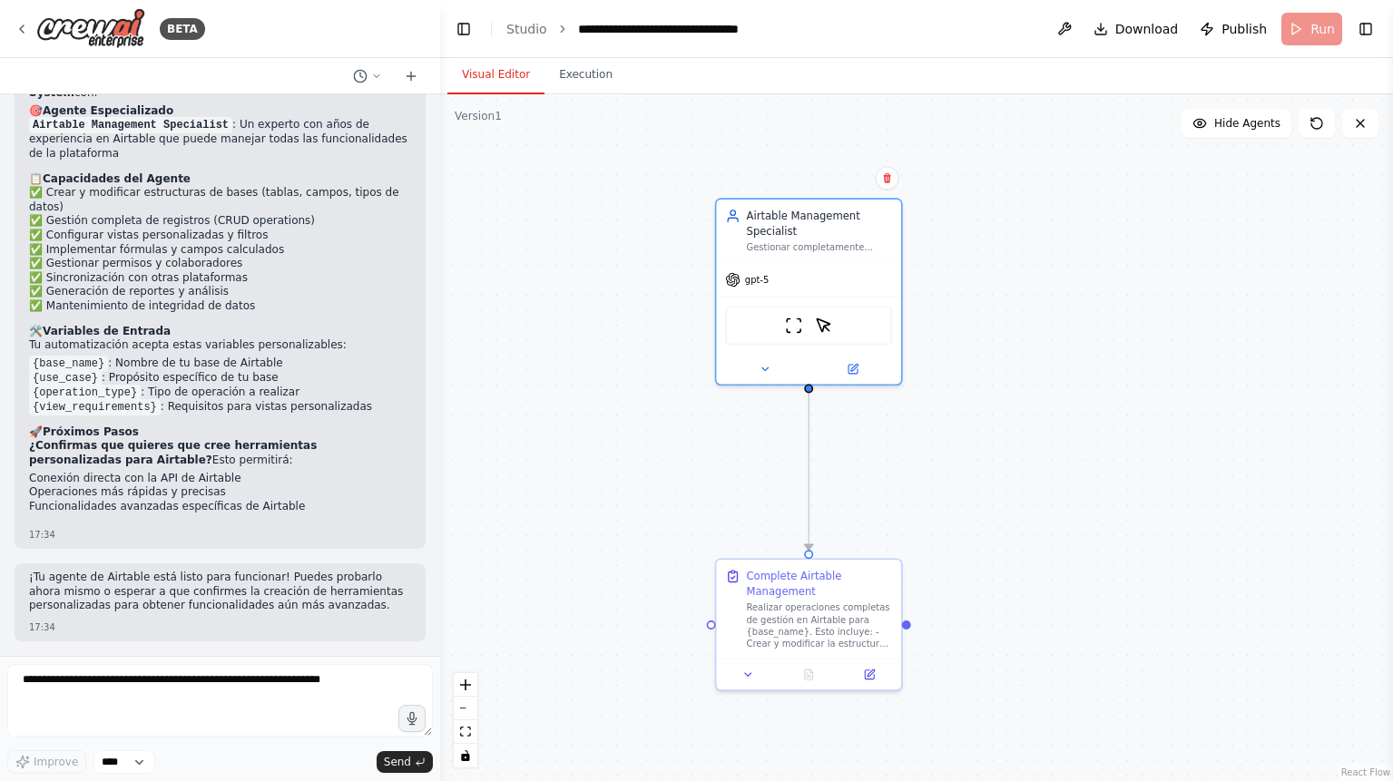
scroll to position [1317, 0]
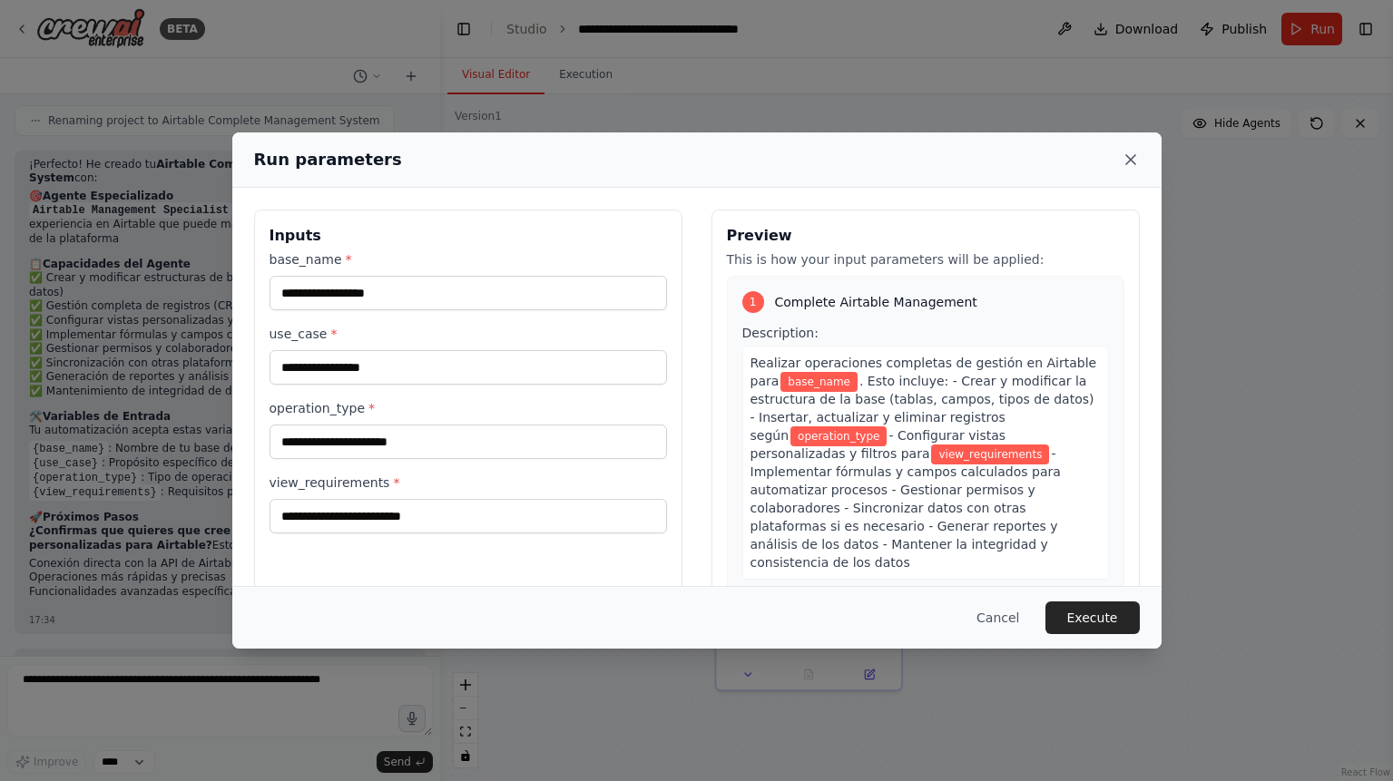
click at [1127, 165] on icon at bounding box center [1131, 160] width 18 height 18
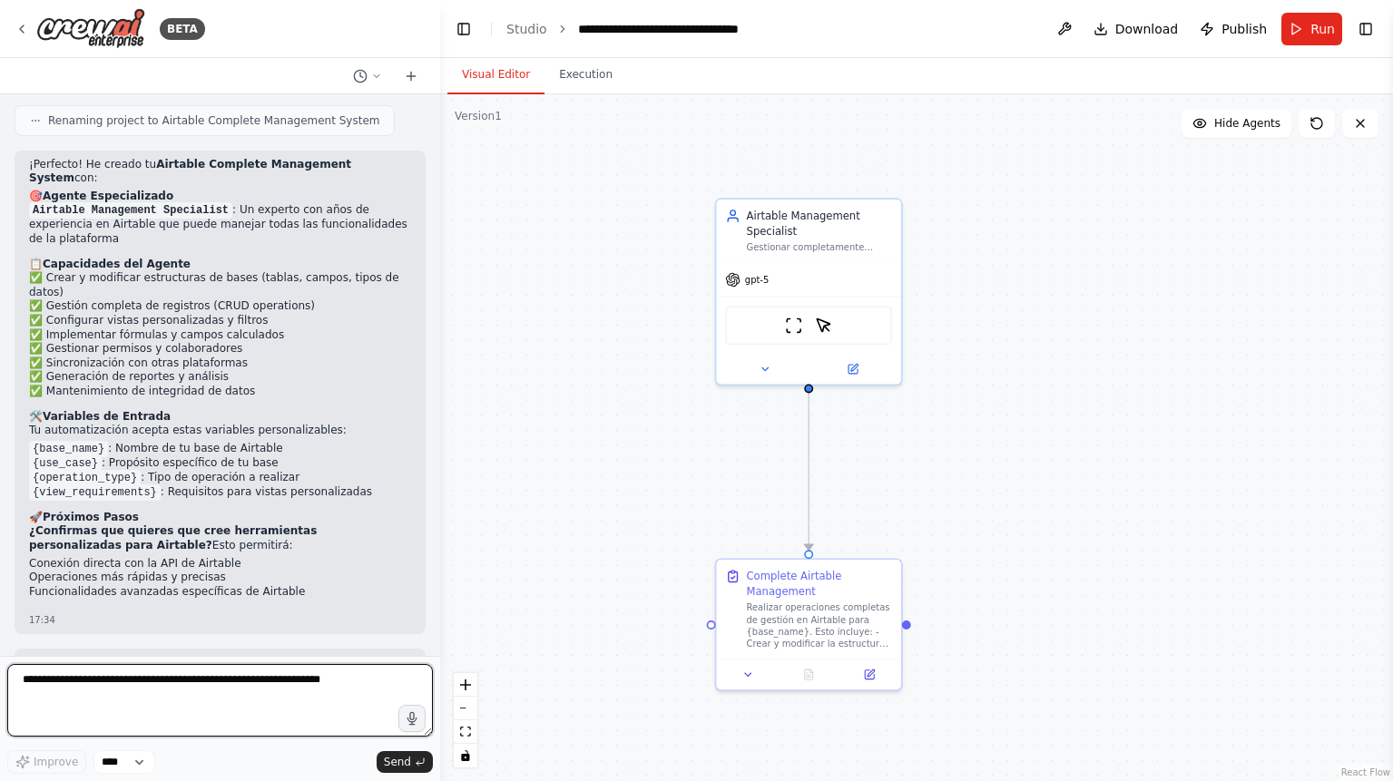
click at [182, 672] on textarea at bounding box center [220, 700] width 426 height 73
type textarea "**********"
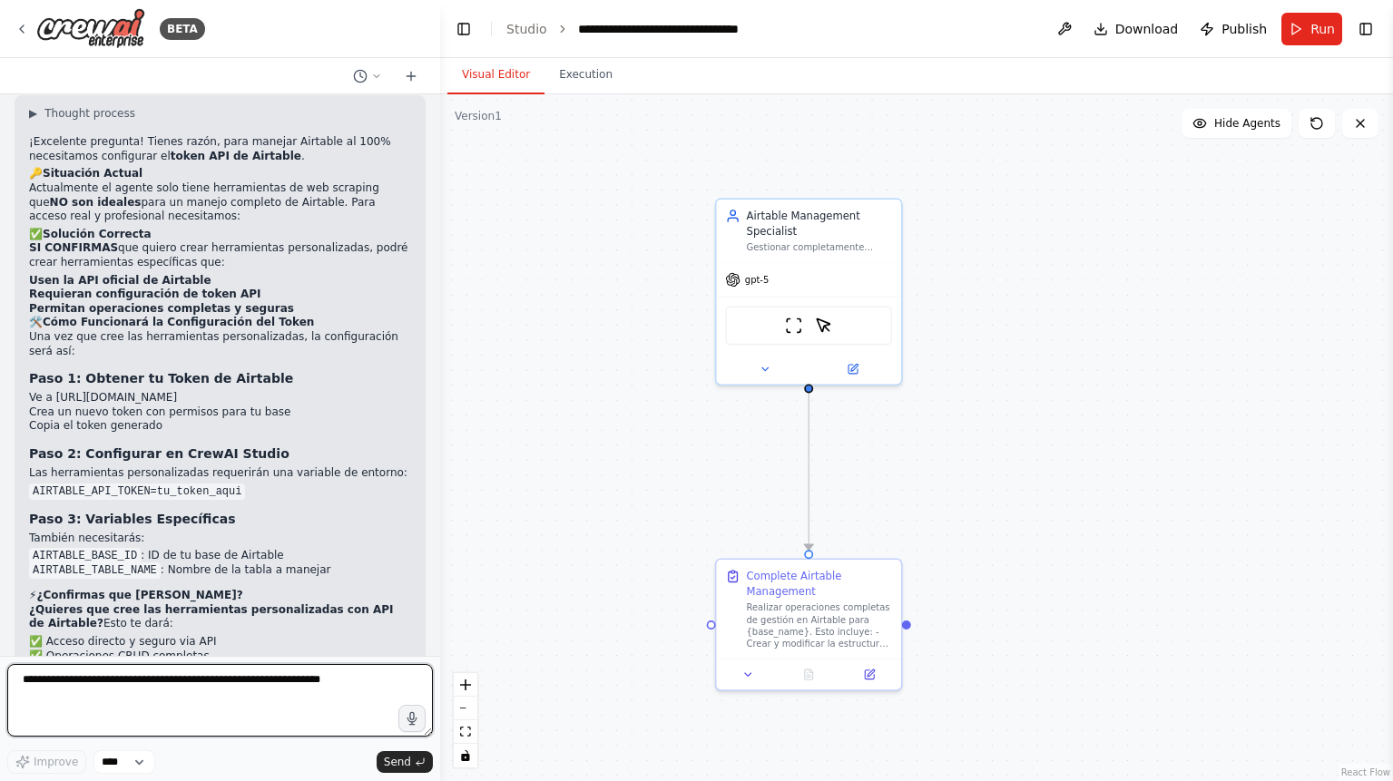
scroll to position [2058, 0]
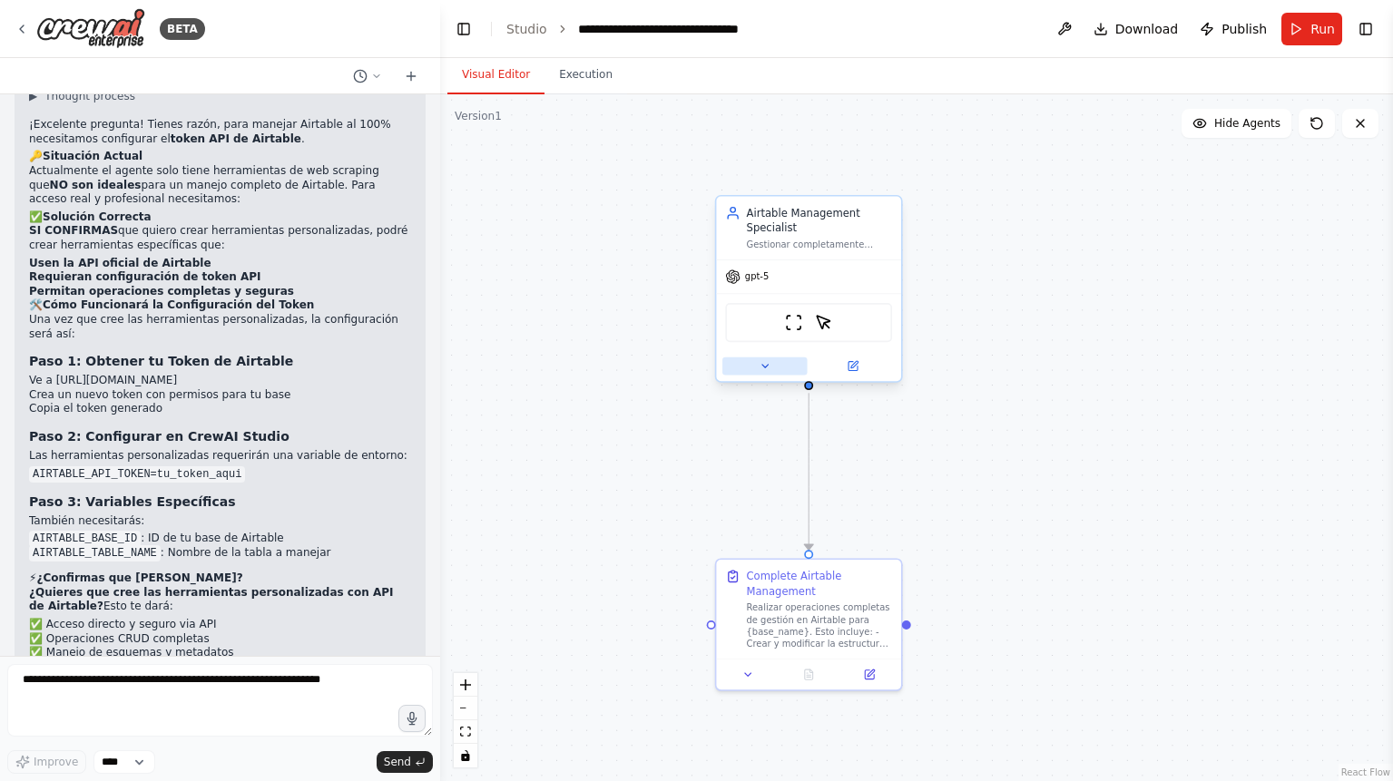
click at [766, 368] on icon at bounding box center [765, 366] width 12 height 12
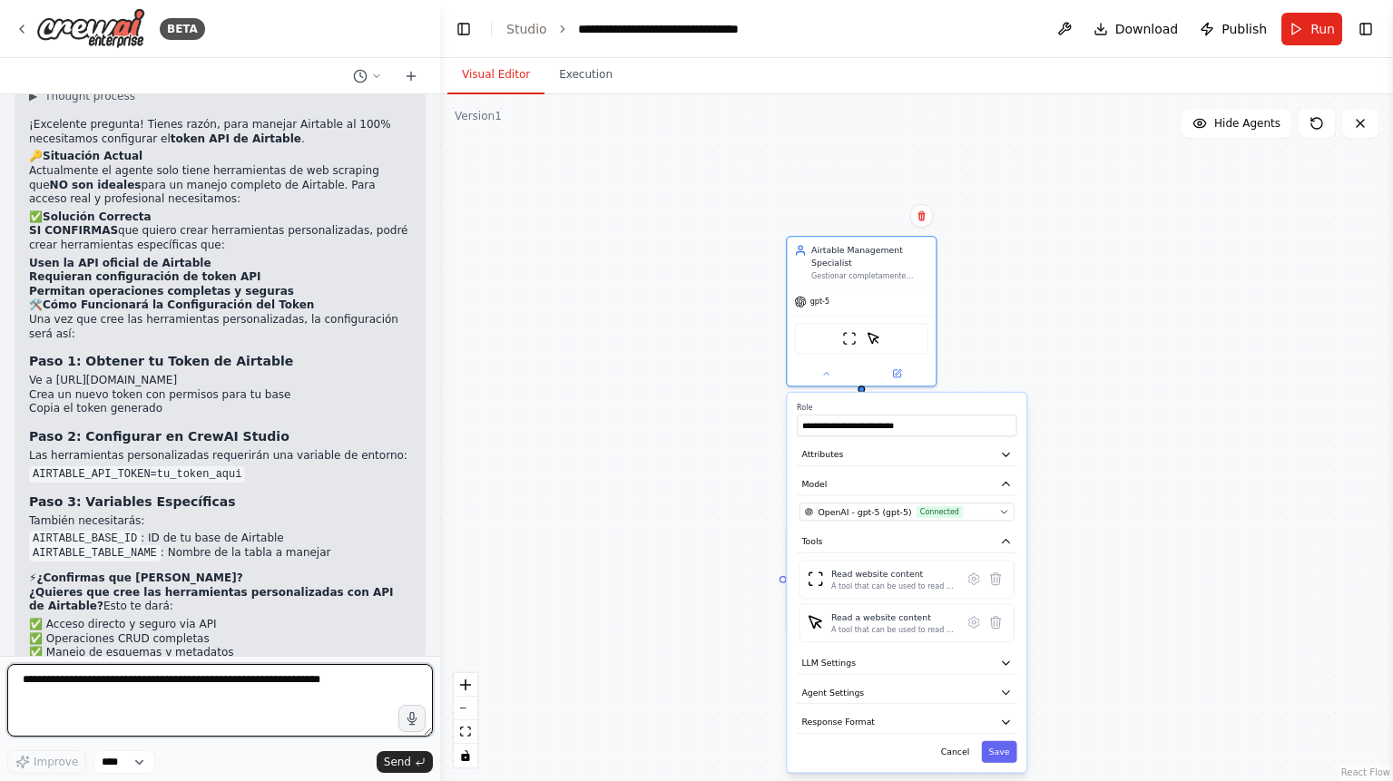
click at [218, 692] on textarea at bounding box center [220, 700] width 426 height 73
type textarea "**********"
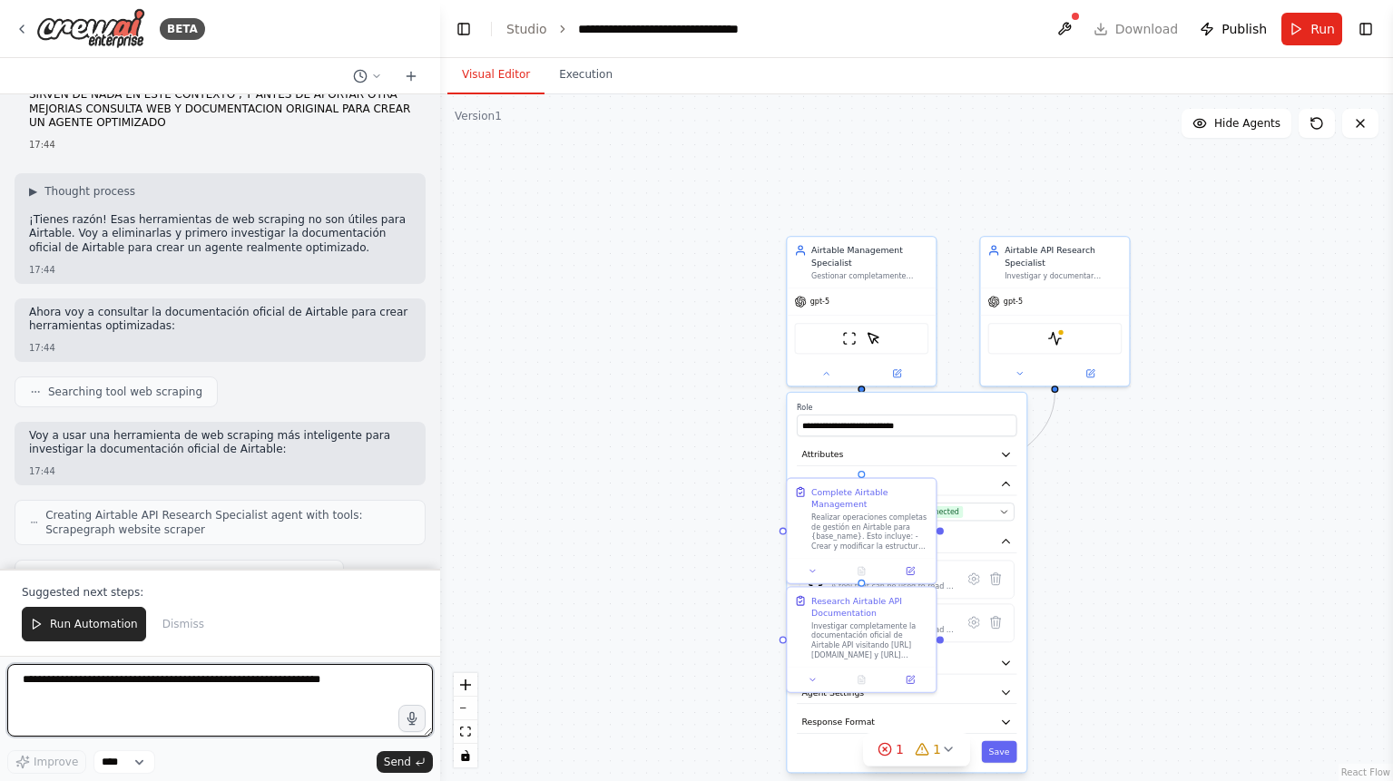
scroll to position [2762, 0]
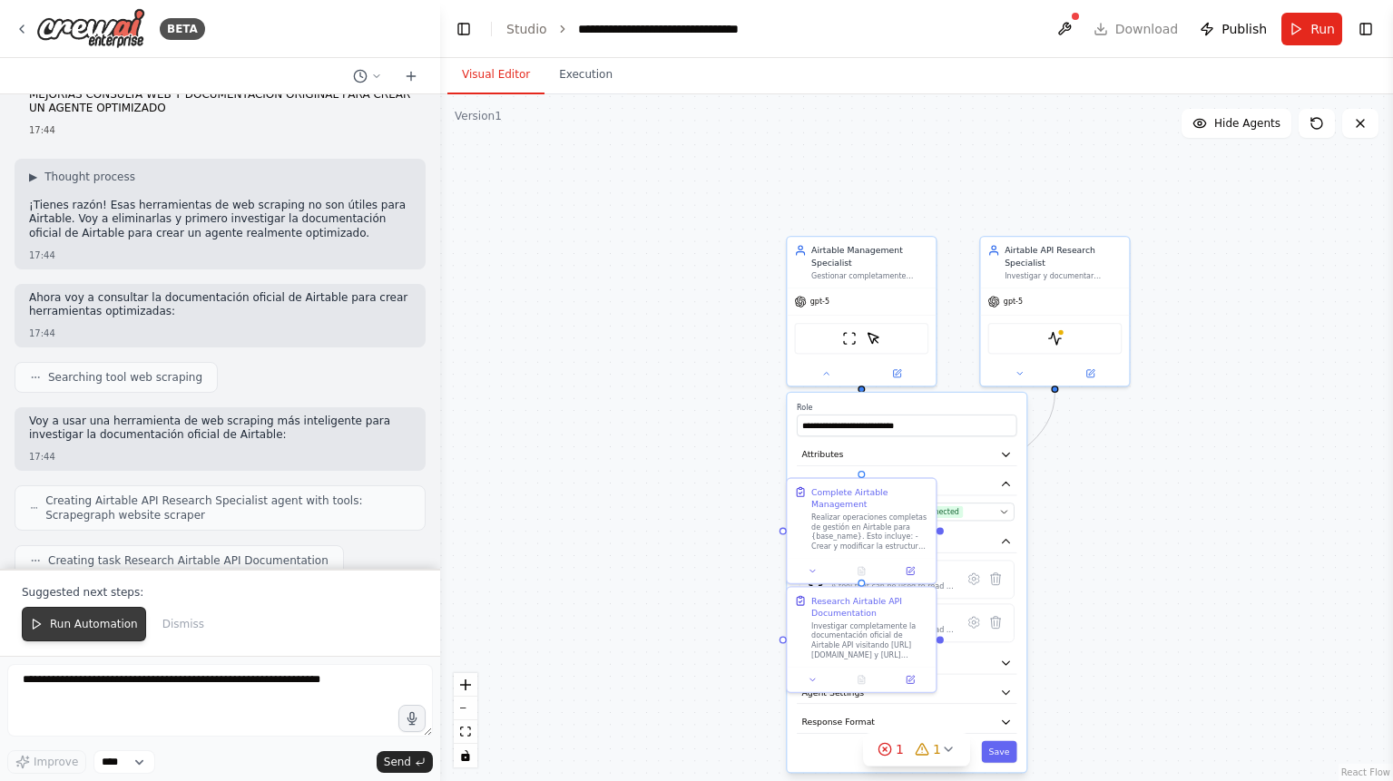
click at [67, 623] on span "Run Automation" at bounding box center [94, 624] width 88 height 15
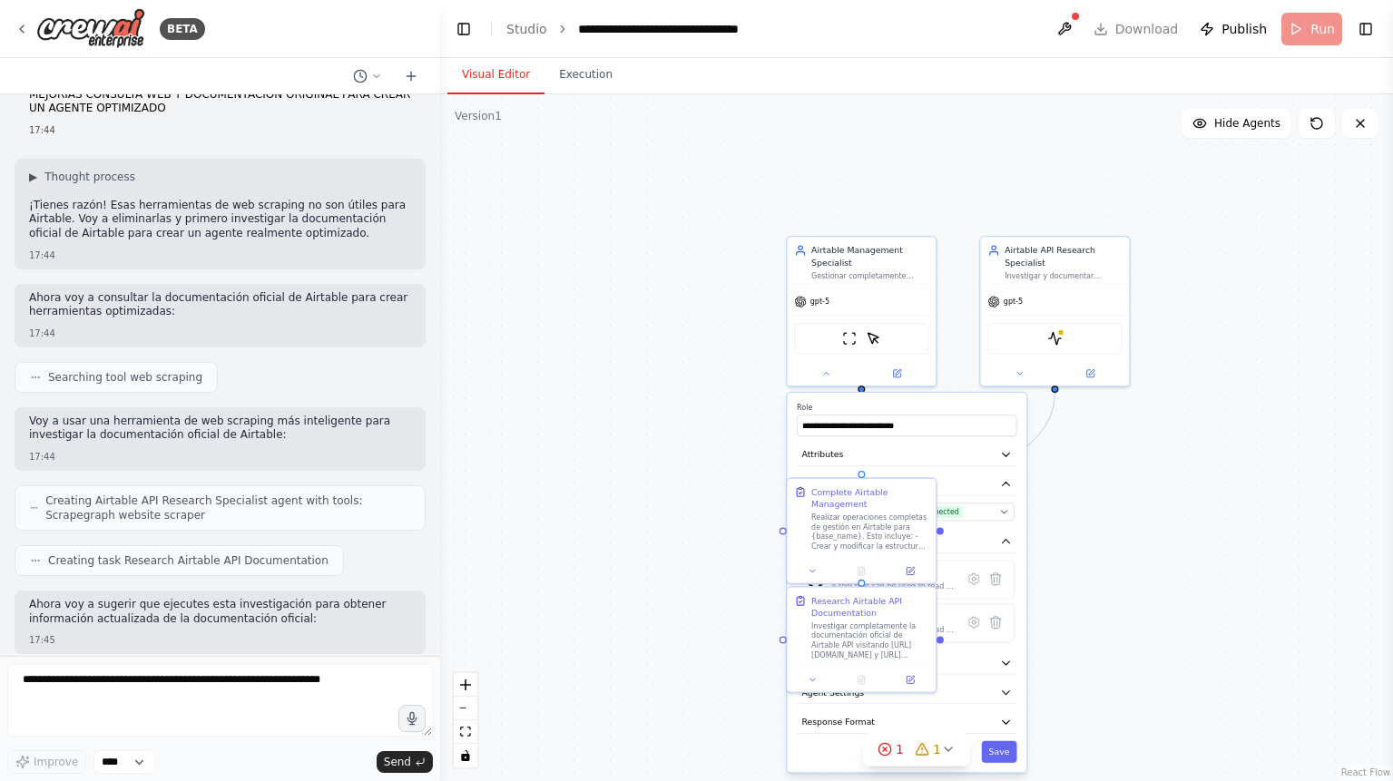
scroll to position [2675, 0]
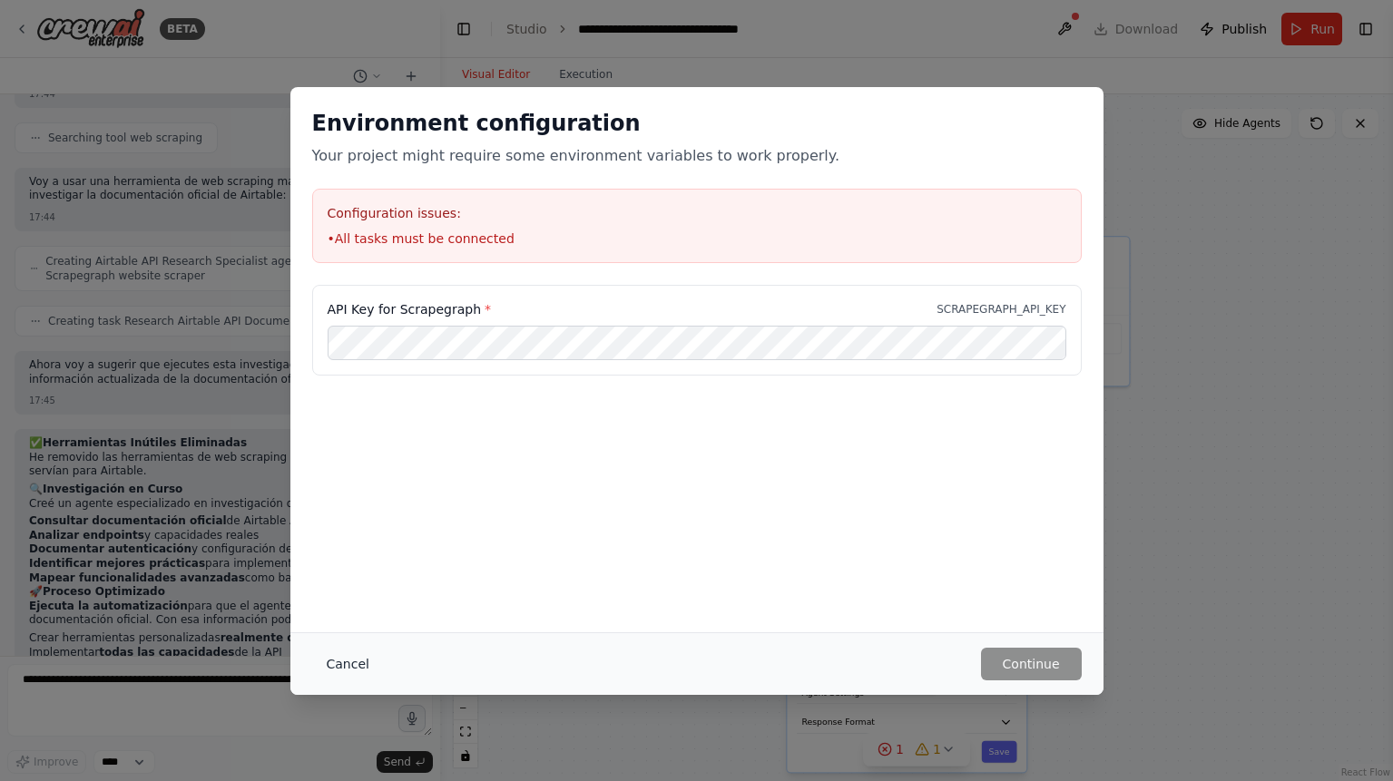
click at [343, 665] on button "Cancel" at bounding box center [348, 664] width 72 height 33
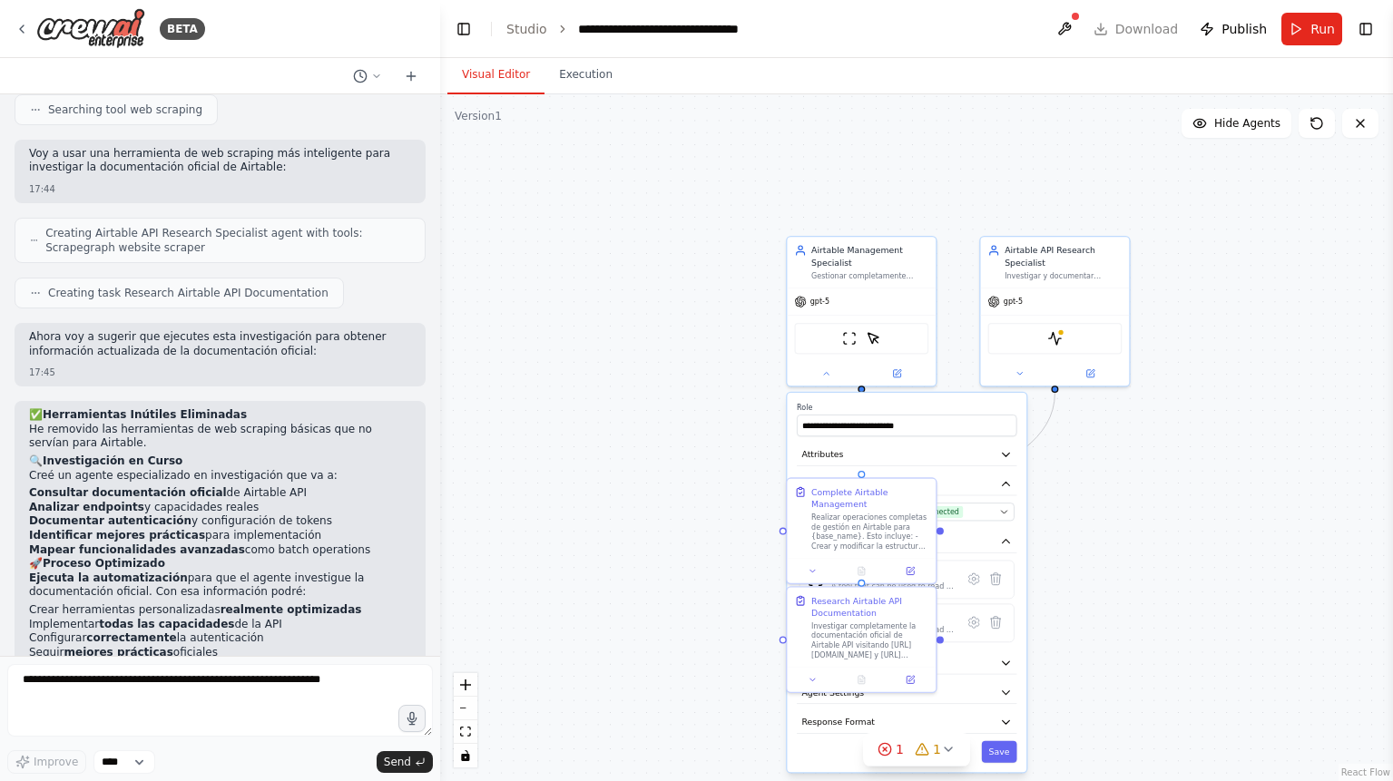
scroll to position [3048, 0]
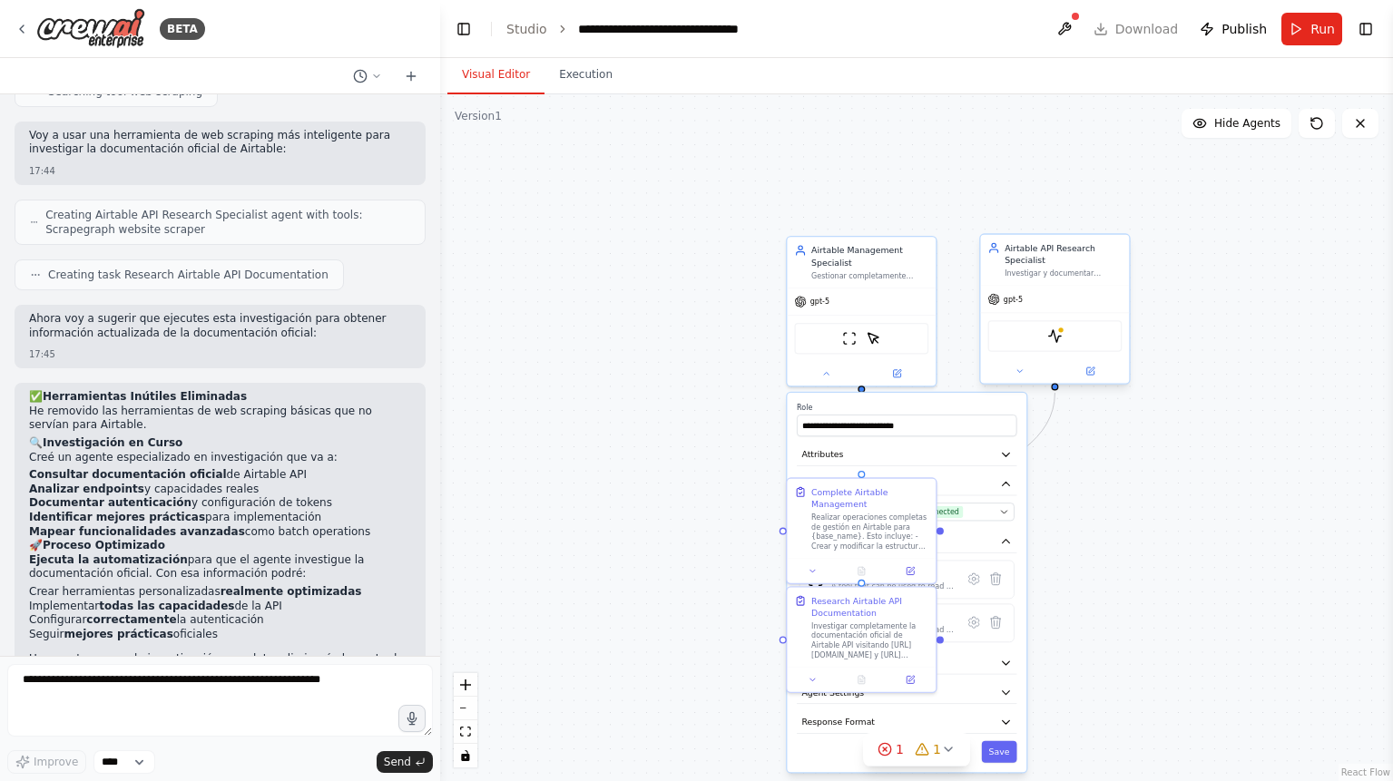
click at [1047, 272] on div "Investigar y documentar completamente la API de Airtable, sus capacidades, endp…" at bounding box center [1063, 274] width 117 height 10
click at [1091, 338] on div "ScrapegraphScrapeTool" at bounding box center [1055, 336] width 134 height 32
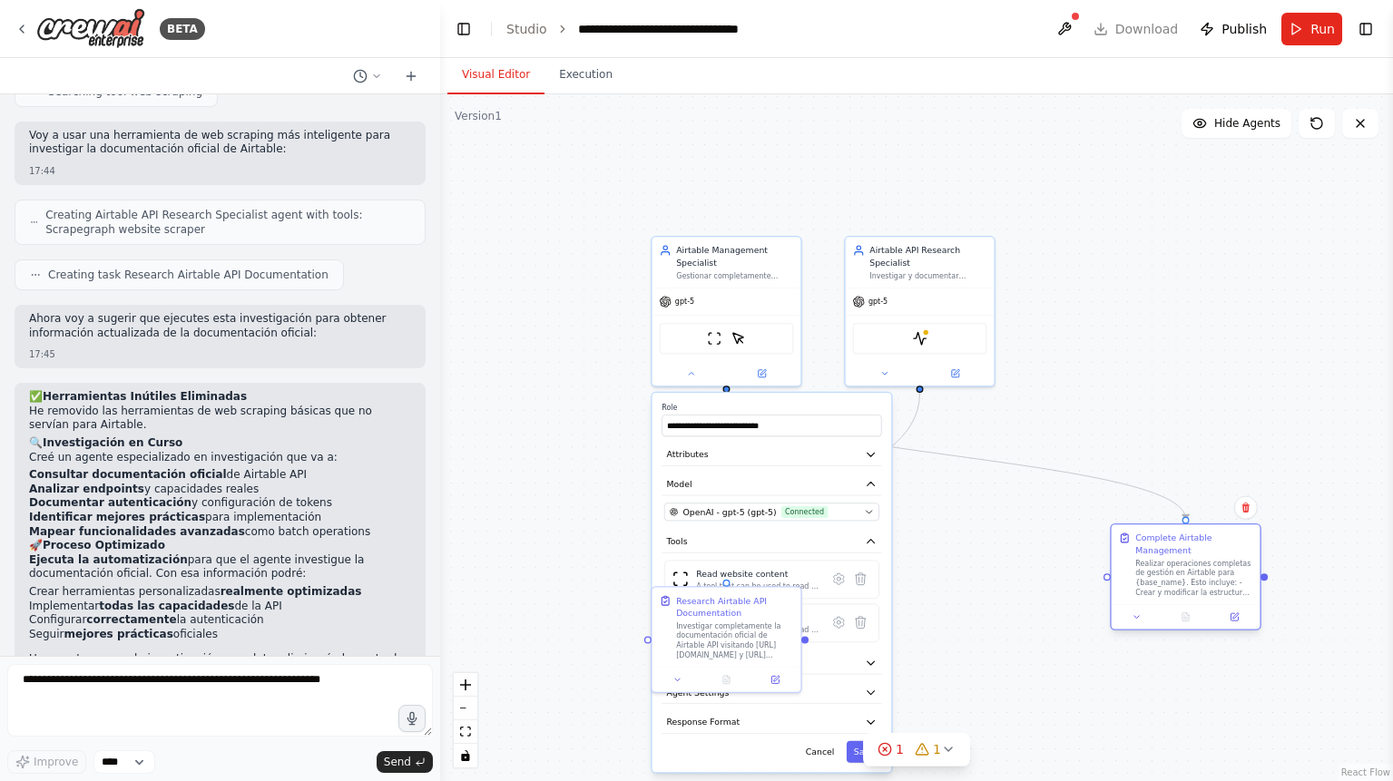
drag, startPoint x: 854, startPoint y: 519, endPoint x: 1105, endPoint y: 555, distance: 254.0
click at [1135, 559] on div "Realizar operaciones completas de gestión en Airtable para {base_name}. Esto in…" at bounding box center [1193, 578] width 117 height 39
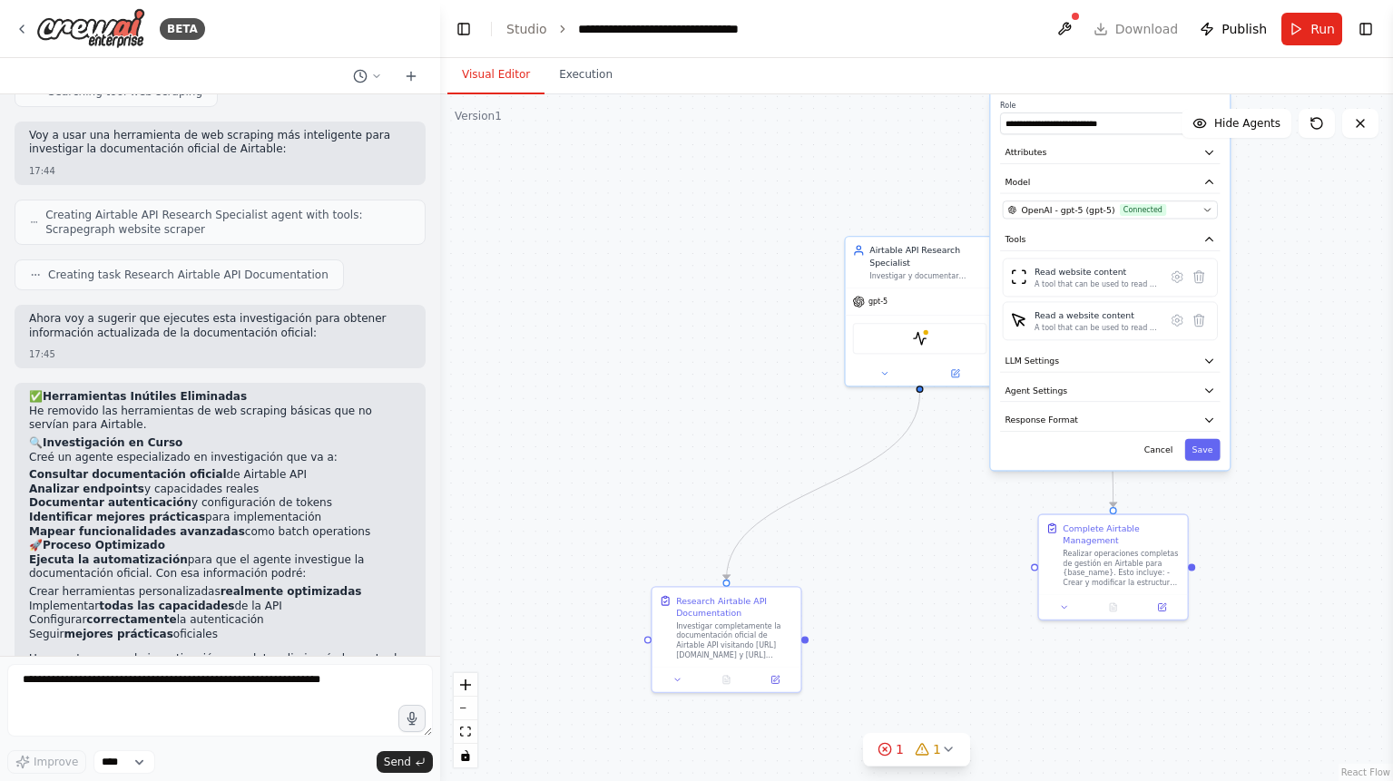
drag, startPoint x: 741, startPoint y: 470, endPoint x: 939, endPoint y: 231, distance: 310.7
click at [1081, 174] on div "**********" at bounding box center [1110, 280] width 240 height 379
drag, startPoint x: 893, startPoint y: 280, endPoint x: 667, endPoint y: 248, distance: 228.3
click at [667, 248] on div "Airtable API Research Specialist Investigar y documentar completamente la API d…" at bounding box center [702, 224] width 149 height 51
click at [713, 308] on div "ScrapegraphScrapeTool" at bounding box center [702, 300] width 134 height 32
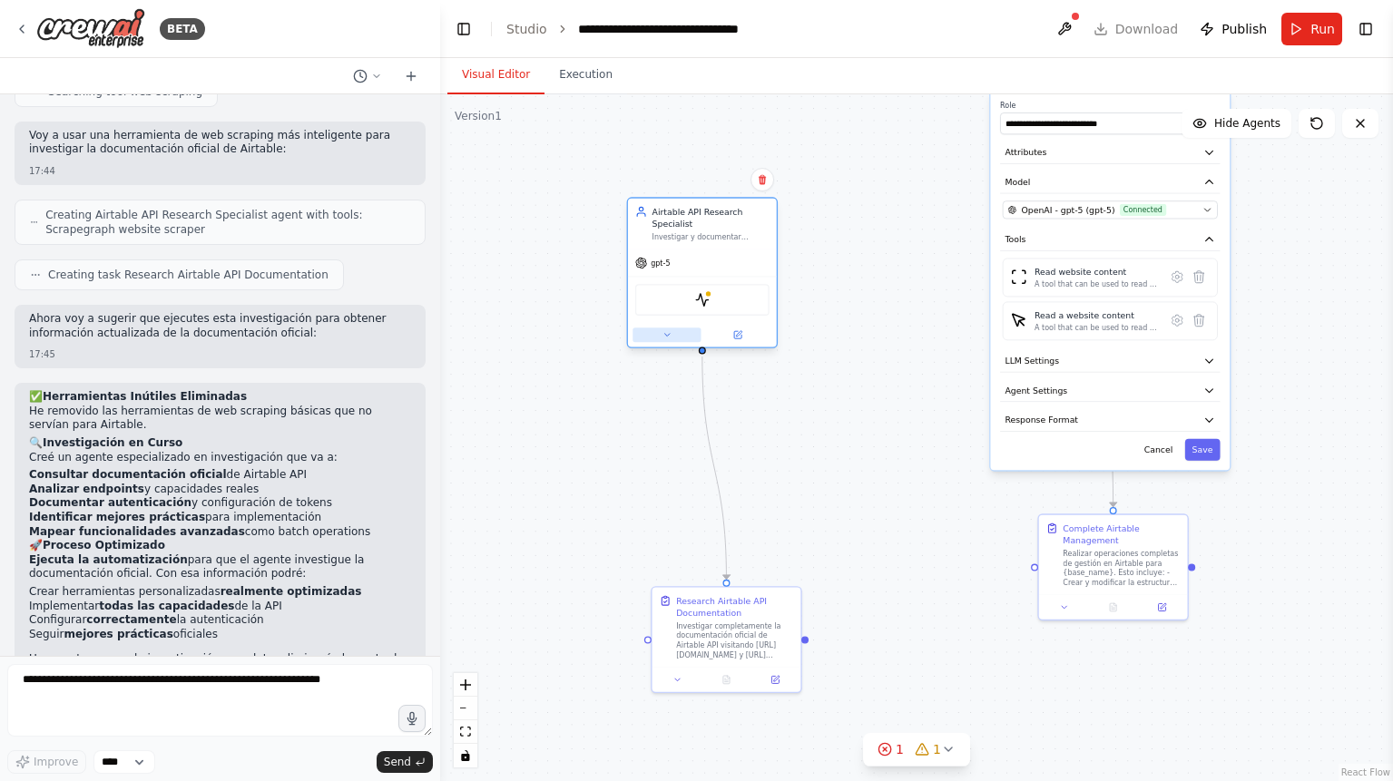
click at [668, 342] on button at bounding box center [667, 335] width 68 height 15
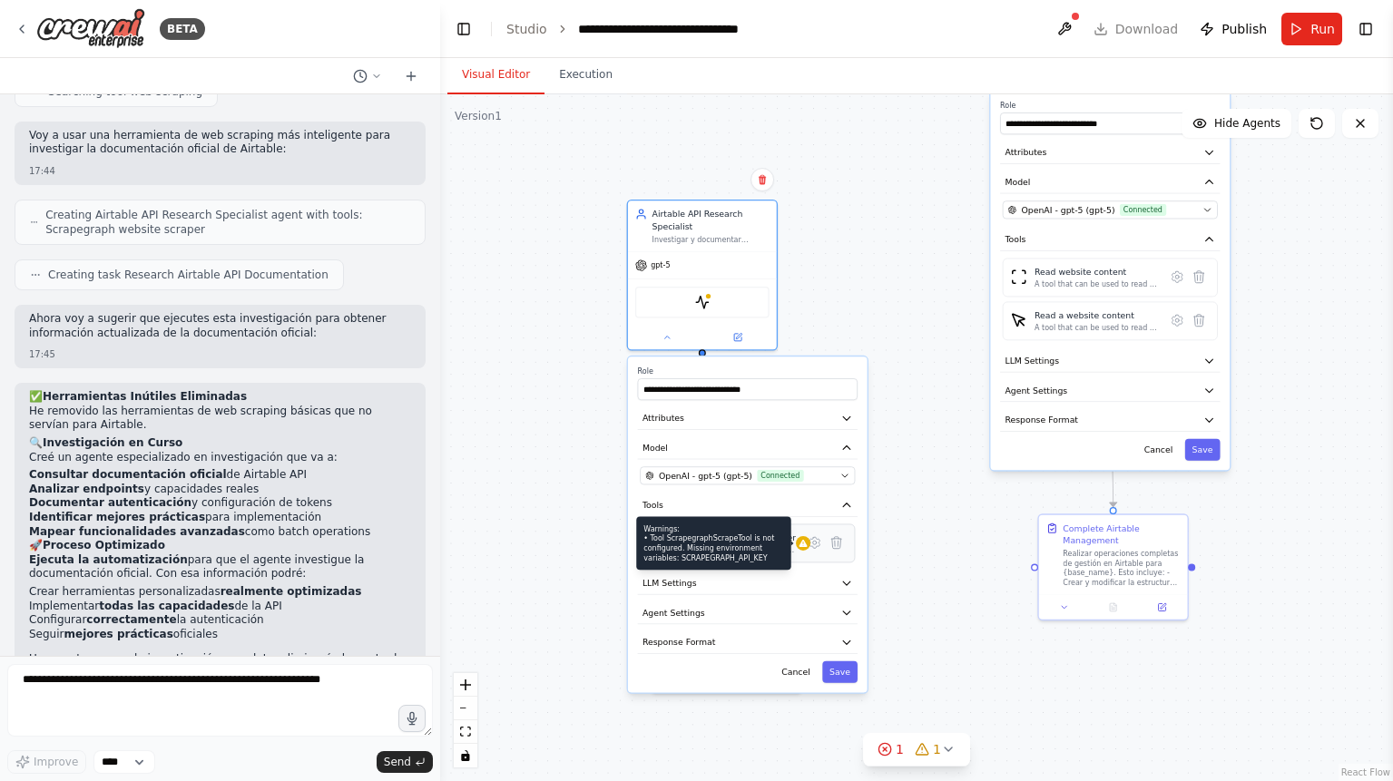
click at [796, 550] on div at bounding box center [803, 543] width 15 height 15
click at [688, 549] on div "Warnings: • Tool ScrapegraphScrapeTool is not configured. Missing environment v…" at bounding box center [713, 544] width 154 height 54
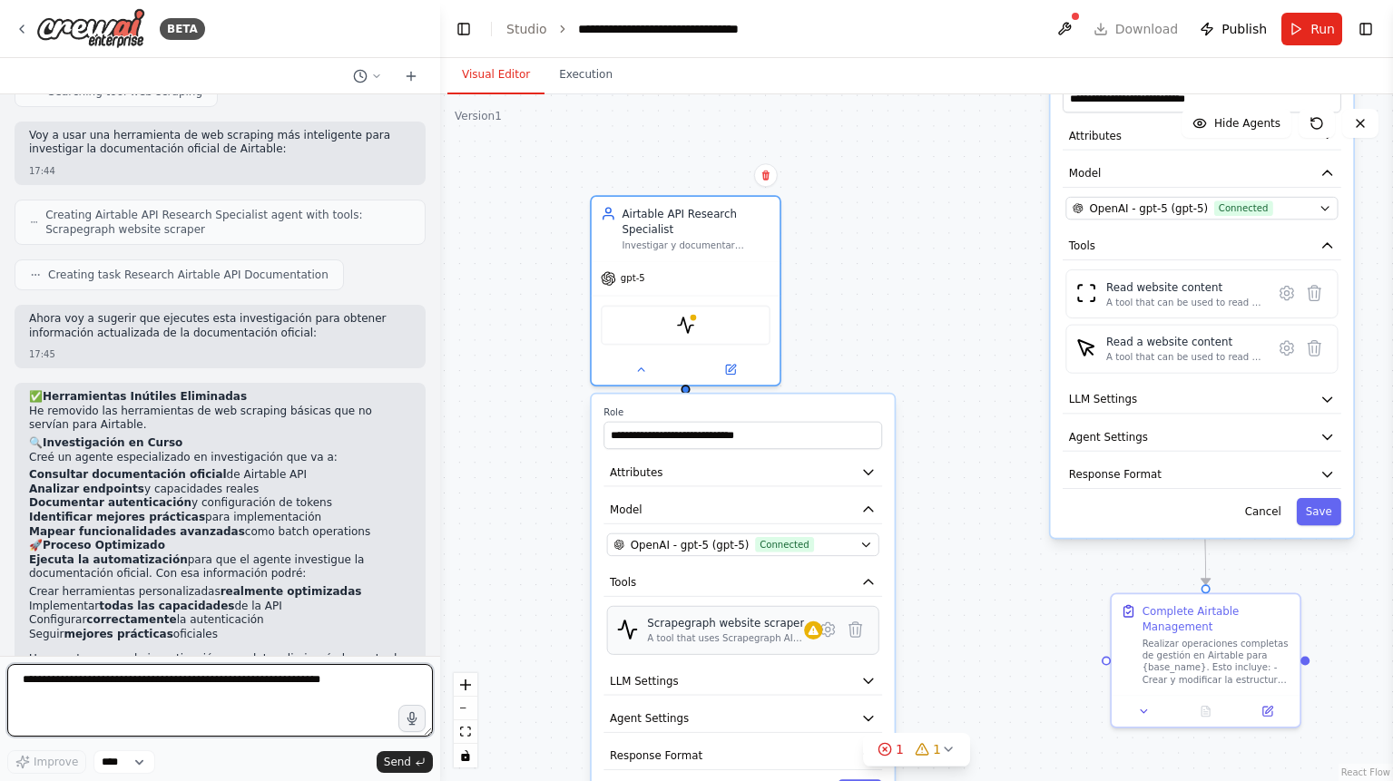
click at [265, 674] on textarea at bounding box center [220, 700] width 426 height 73
type textarea "**********"
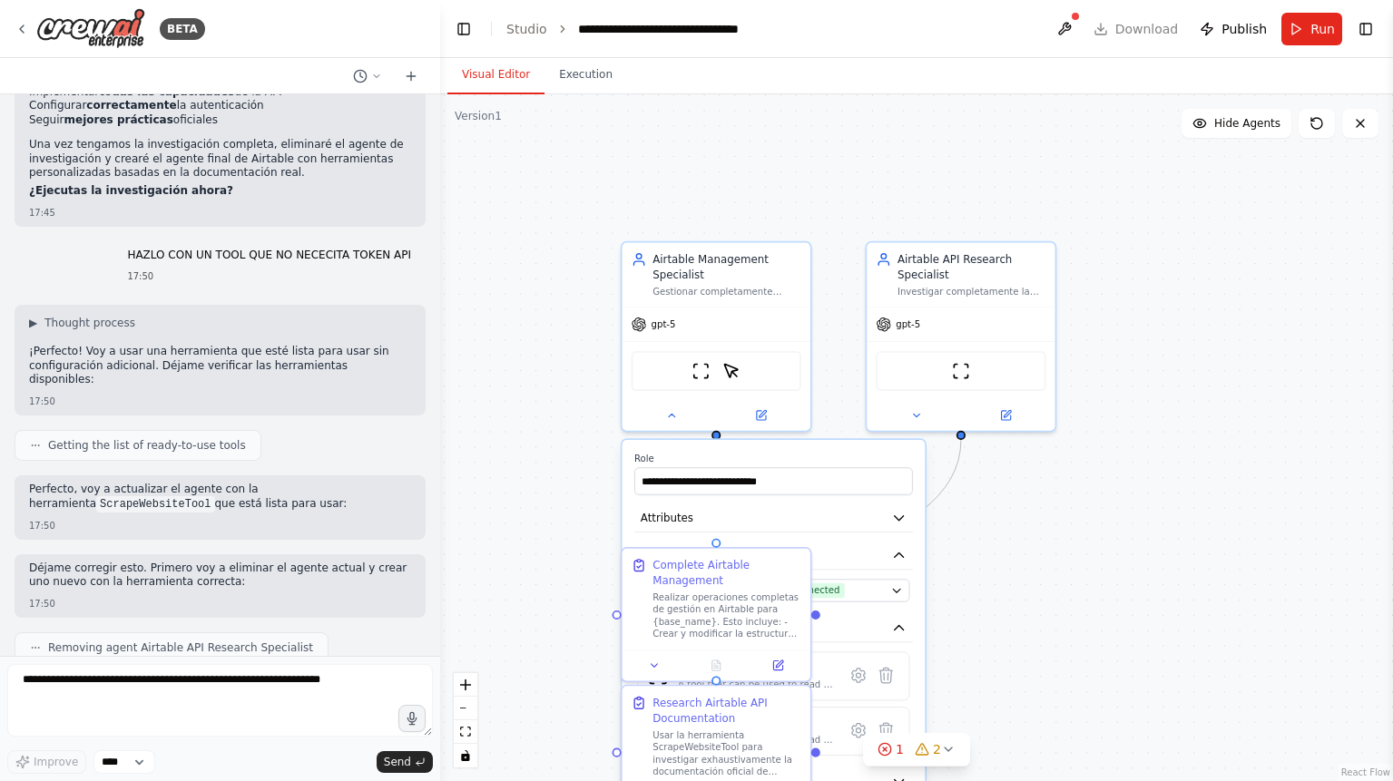
scroll to position [3822, 0]
